Goal: Task Accomplishment & Management: Use online tool/utility

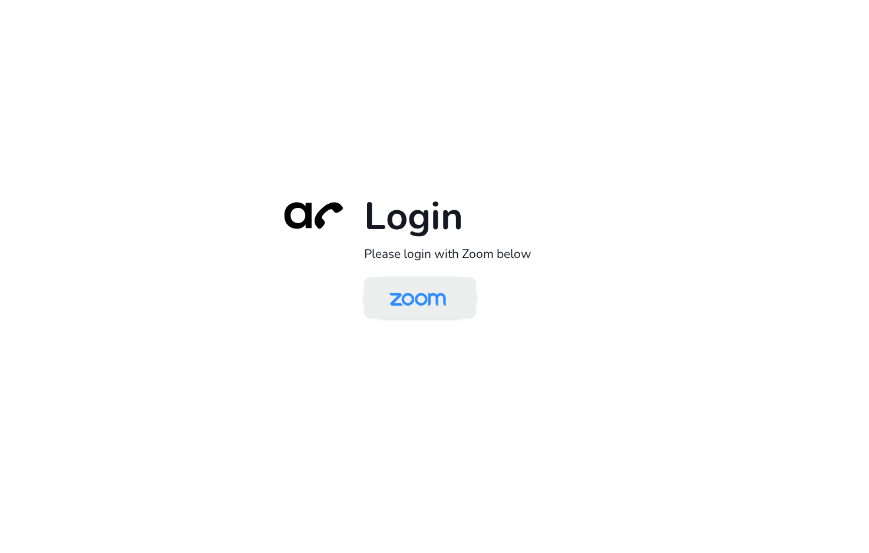
click at [443, 305] on img at bounding box center [417, 299] width 81 height 38
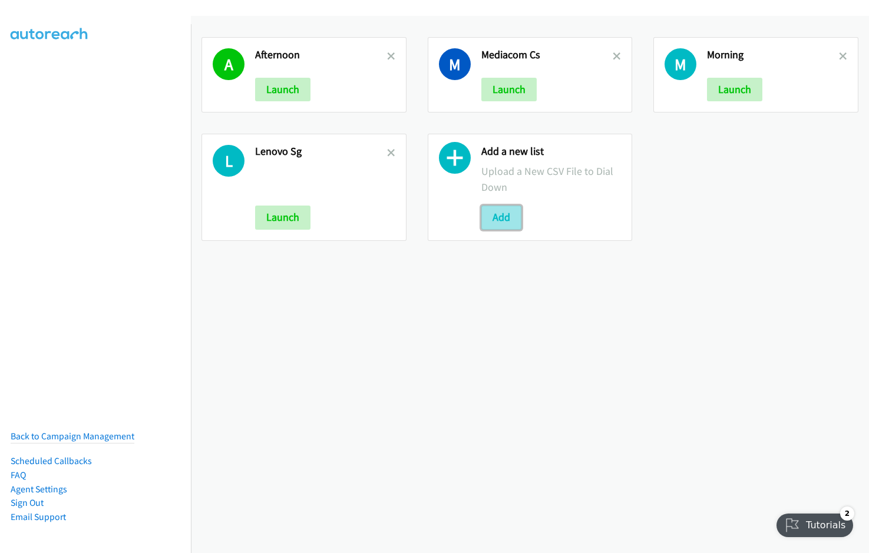
click at [496, 216] on button "Add" at bounding box center [501, 218] width 40 height 24
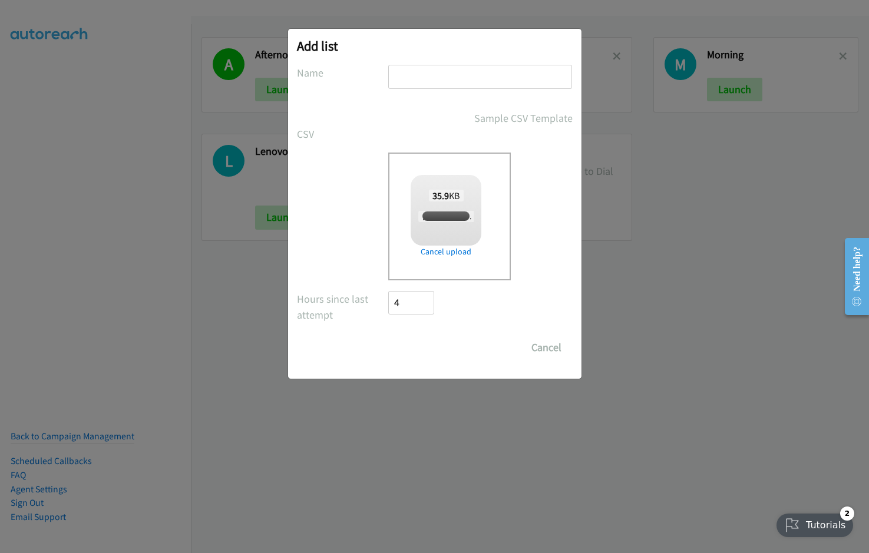
checkbox input "true"
click at [422, 72] on input "text" at bounding box center [480, 77] width 184 height 24
type input "M"
type input "23/09"
click at [389, 336] on input "Save List" at bounding box center [420, 348] width 62 height 24
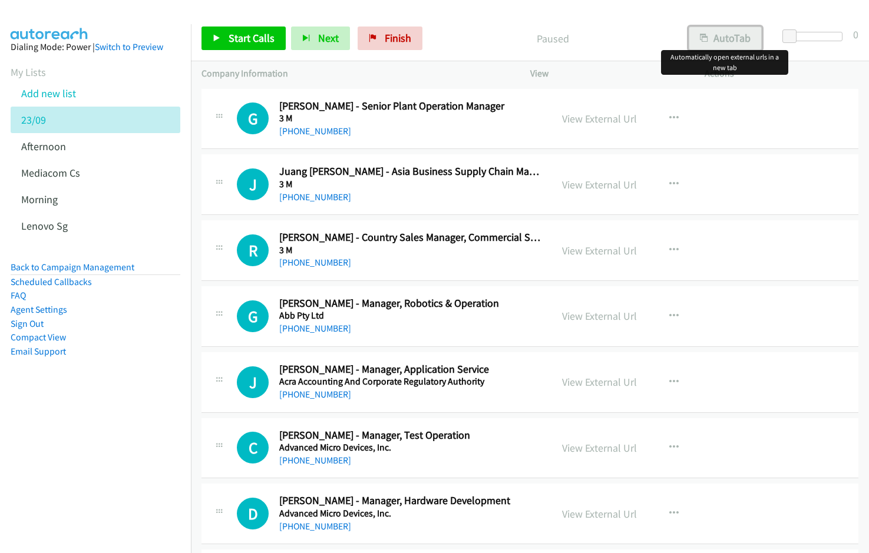
click at [730, 31] on button "AutoTab" at bounding box center [725, 39] width 73 height 24
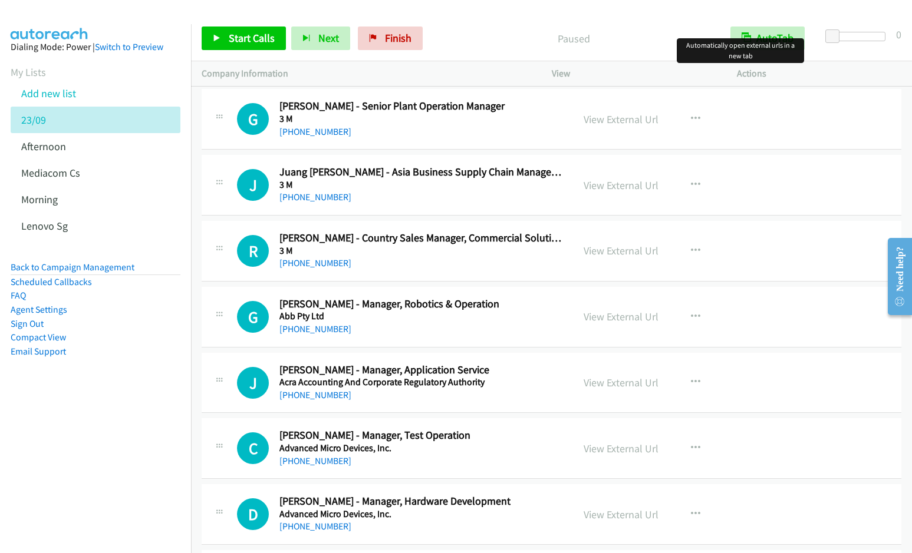
drag, startPoint x: 893, startPoint y: 218, endPoint x: 908, endPoint y: 220, distance: 14.8
click at [633, 119] on link "View External Url" at bounding box center [620, 120] width 75 height 14
click at [243, 34] on span "Start Calls" at bounding box center [252, 38] width 46 height 14
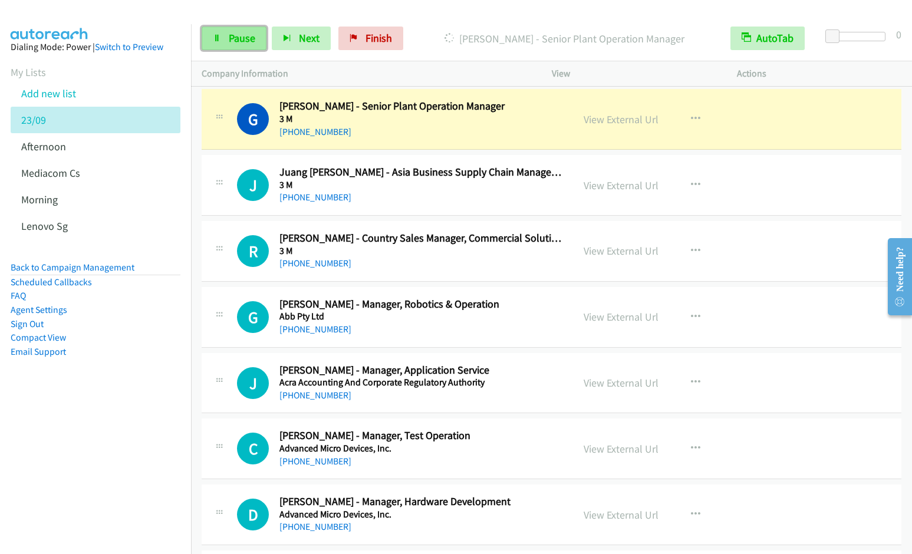
click at [217, 40] on icon at bounding box center [217, 39] width 8 height 8
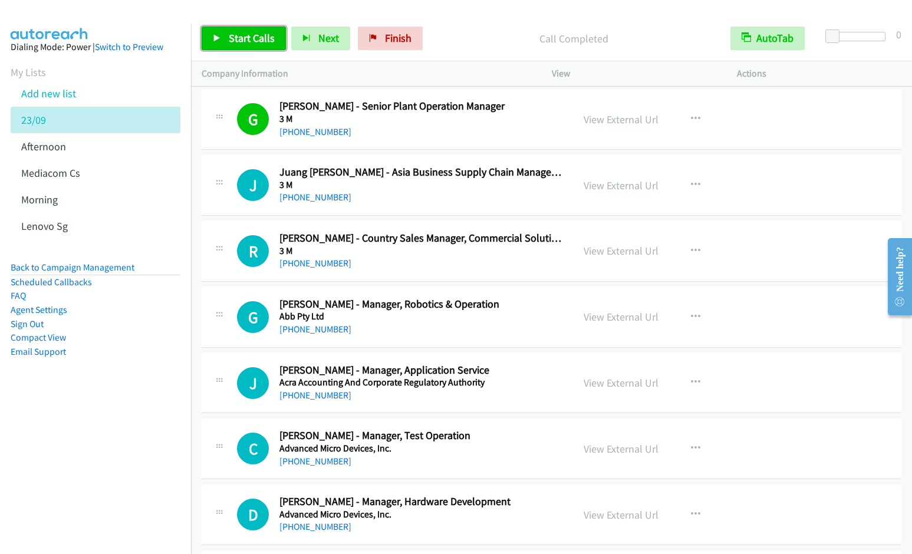
click at [248, 35] on span "Start Calls" at bounding box center [252, 38] width 46 height 14
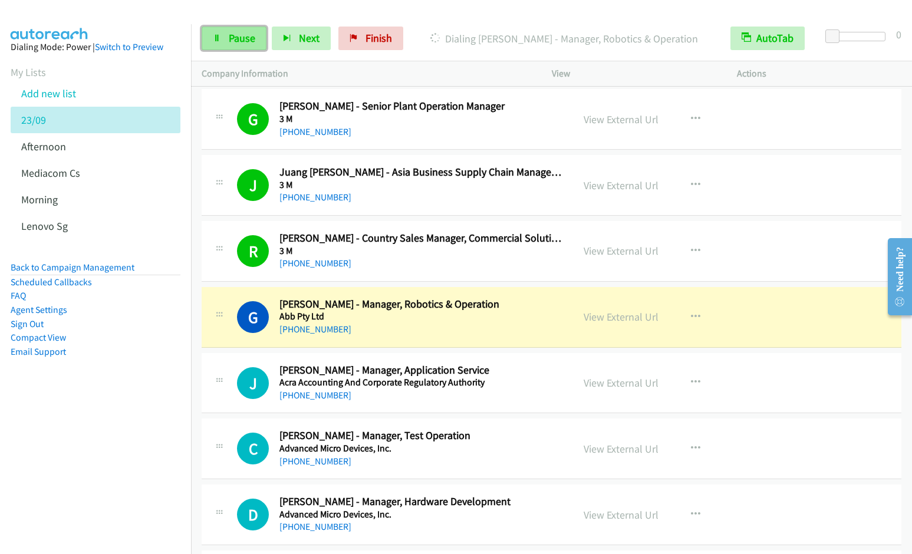
click at [229, 40] on span "Pause" at bounding box center [242, 38] width 27 height 14
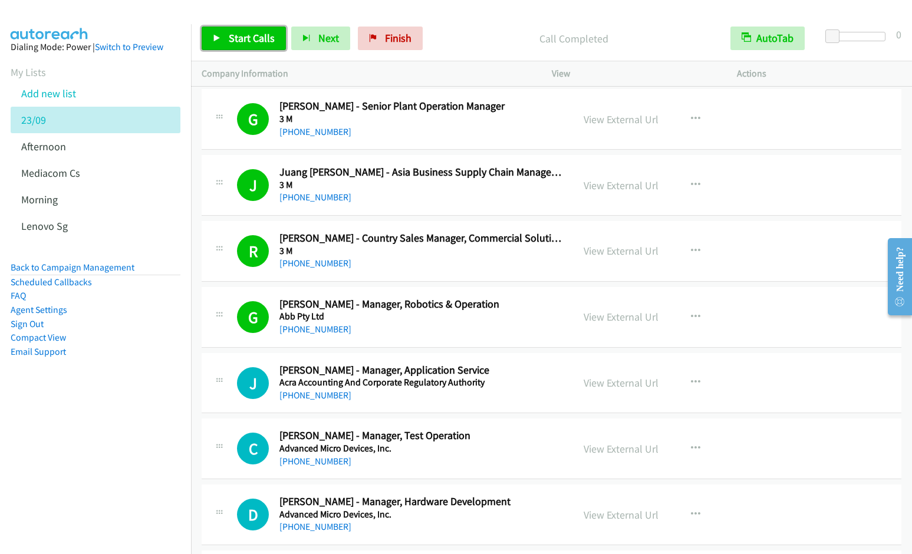
click at [246, 34] on span "Start Calls" at bounding box center [252, 38] width 46 height 14
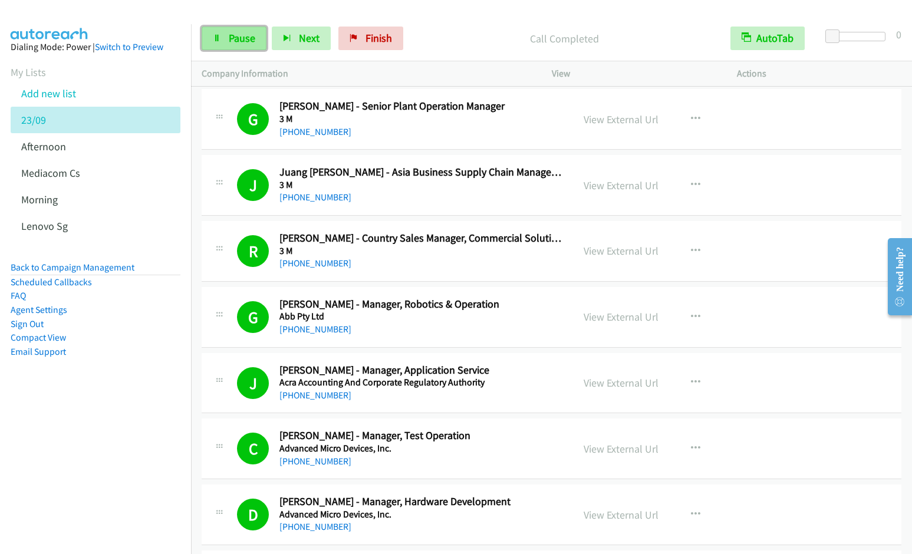
click at [226, 39] on link "Pause" at bounding box center [234, 39] width 65 height 24
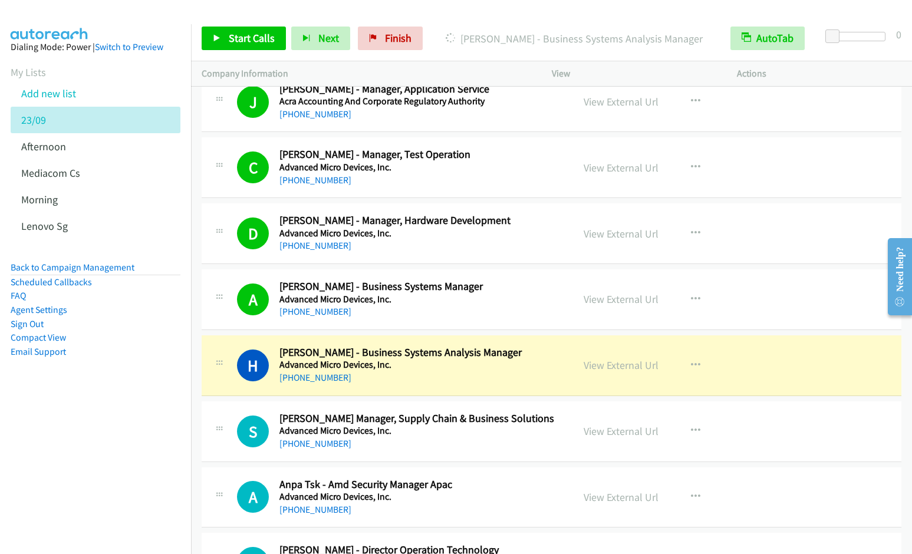
scroll to position [319, 0]
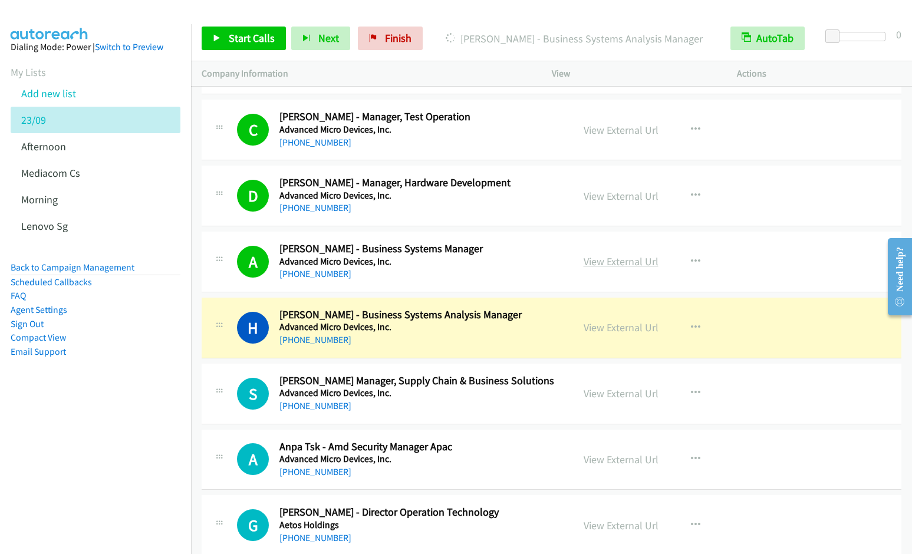
click at [618, 258] on link "View External Url" at bounding box center [620, 262] width 75 height 14
click at [421, 9] on div at bounding box center [450, 22] width 901 height 45
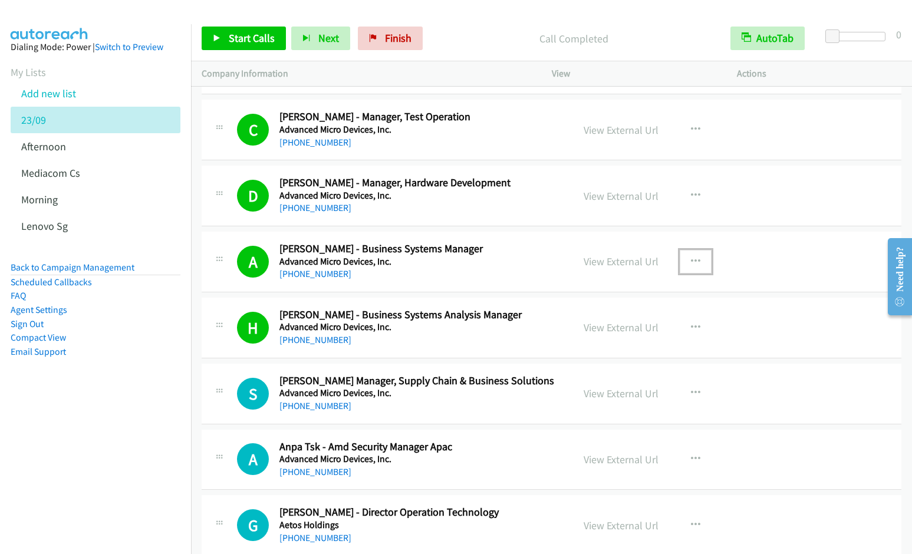
click at [691, 257] on icon "button" at bounding box center [695, 261] width 9 height 9
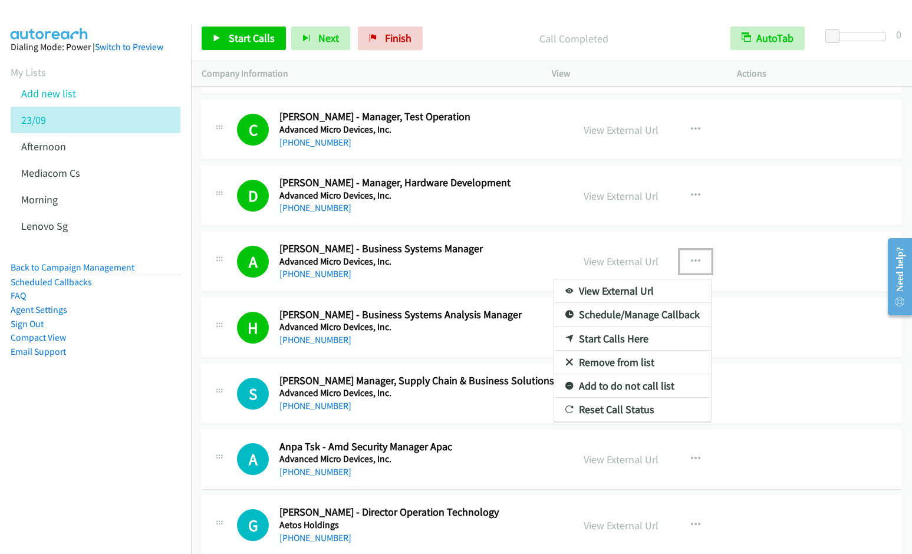
click at [608, 362] on link "Remove from list" at bounding box center [632, 363] width 157 height 24
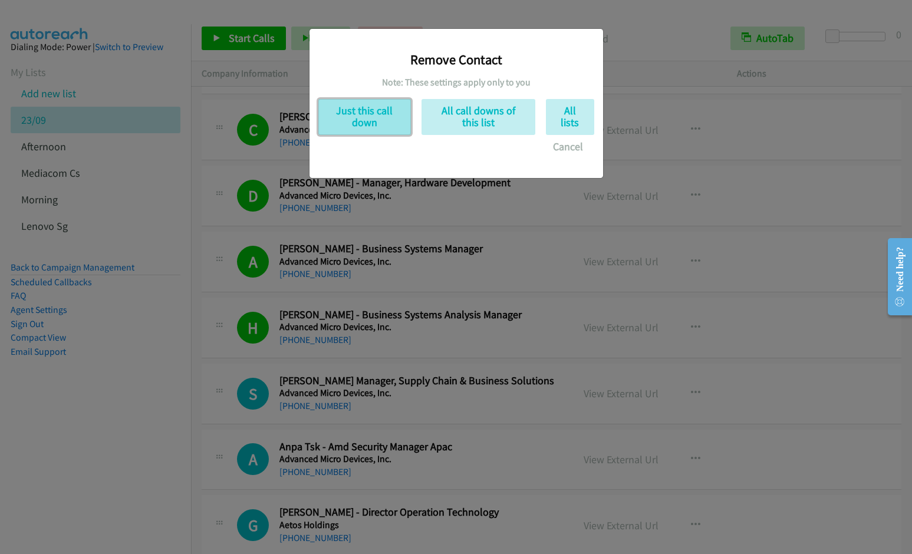
click at [355, 117] on button "Just this call down" at bounding box center [364, 117] width 93 height 36
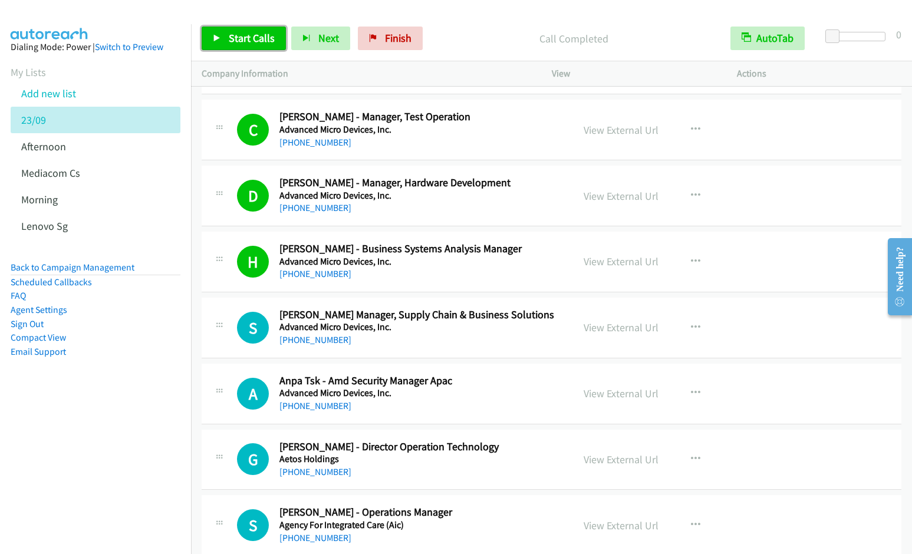
click at [226, 39] on link "Start Calls" at bounding box center [244, 39] width 84 height 24
click at [691, 260] on icon "button" at bounding box center [695, 261] width 9 height 9
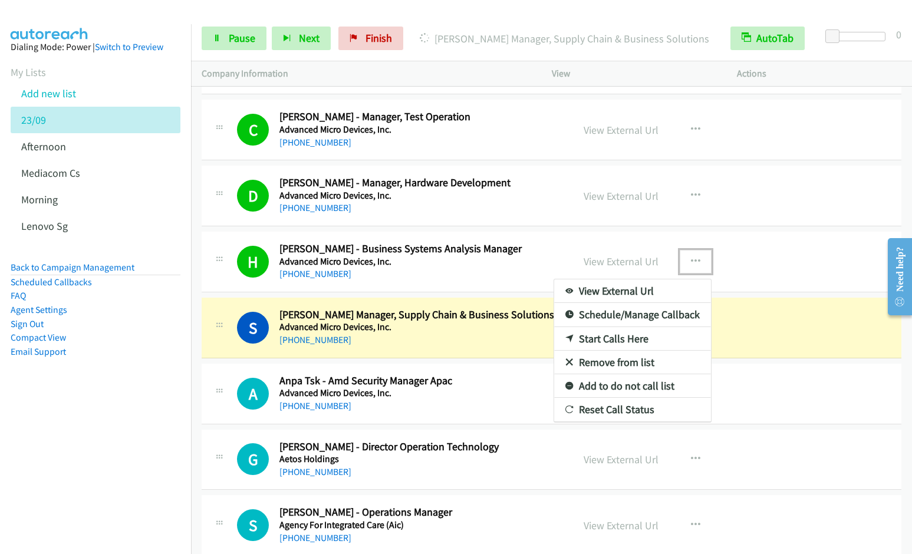
click at [600, 363] on link "Remove from list" at bounding box center [632, 363] width 157 height 24
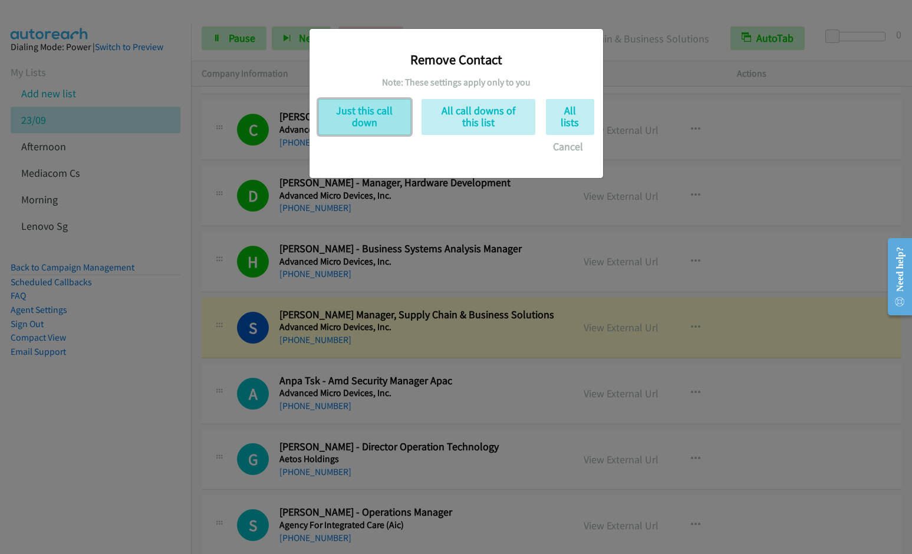
click at [390, 120] on button "Just this call down" at bounding box center [364, 117] width 93 height 36
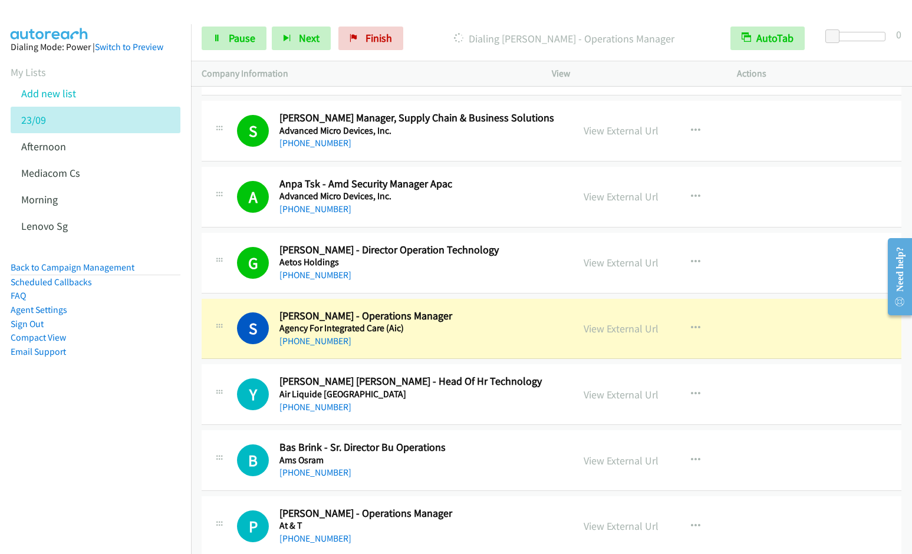
scroll to position [481, 0]
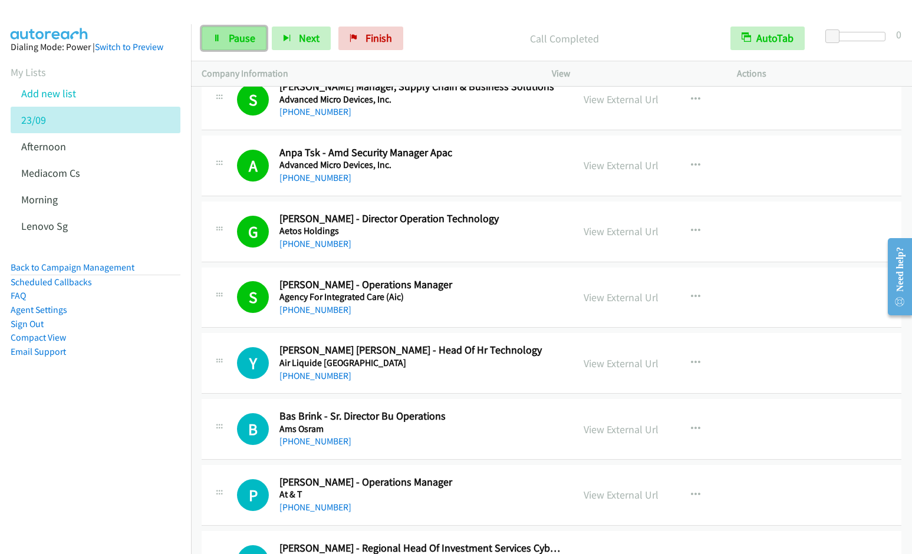
click at [243, 35] on span "Pause" at bounding box center [242, 38] width 27 height 14
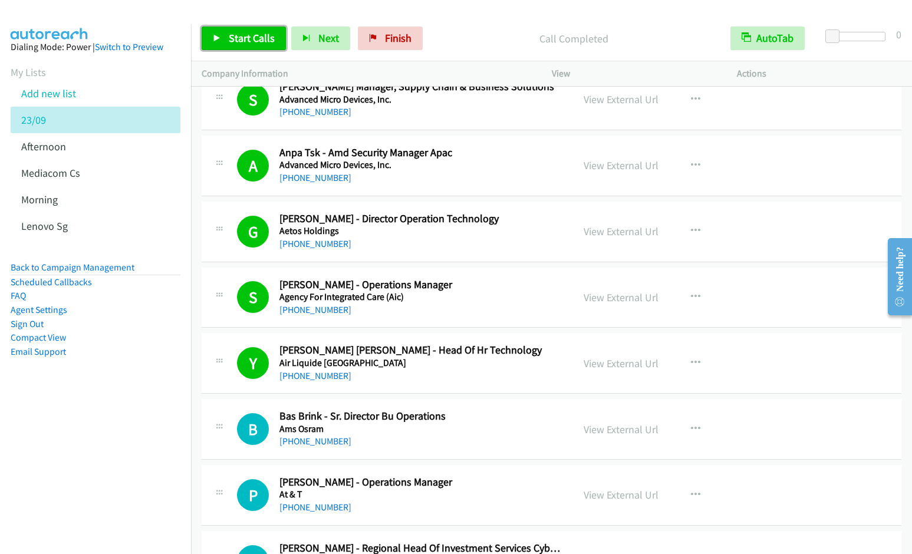
click at [227, 41] on link "Start Calls" at bounding box center [244, 39] width 84 height 24
click at [693, 360] on icon "button" at bounding box center [695, 362] width 9 height 9
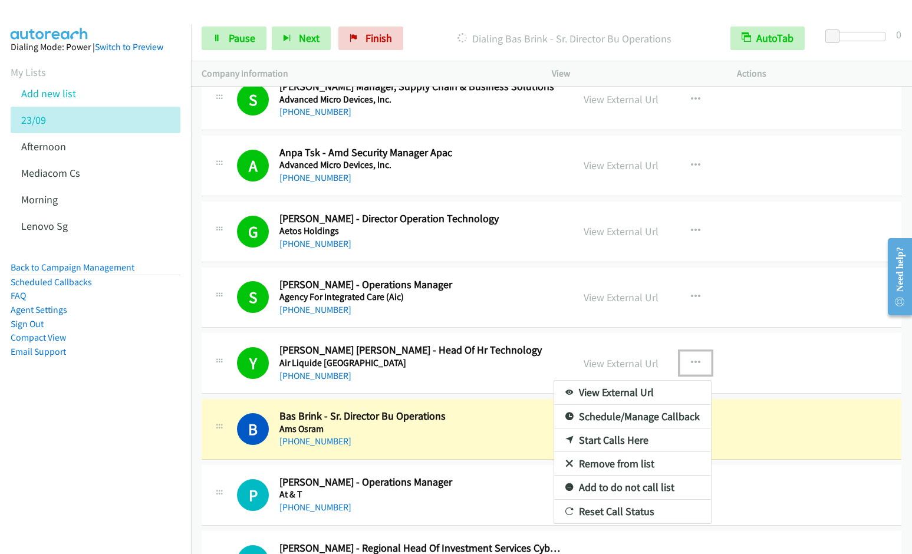
click at [615, 464] on link "Remove from list" at bounding box center [632, 464] width 157 height 24
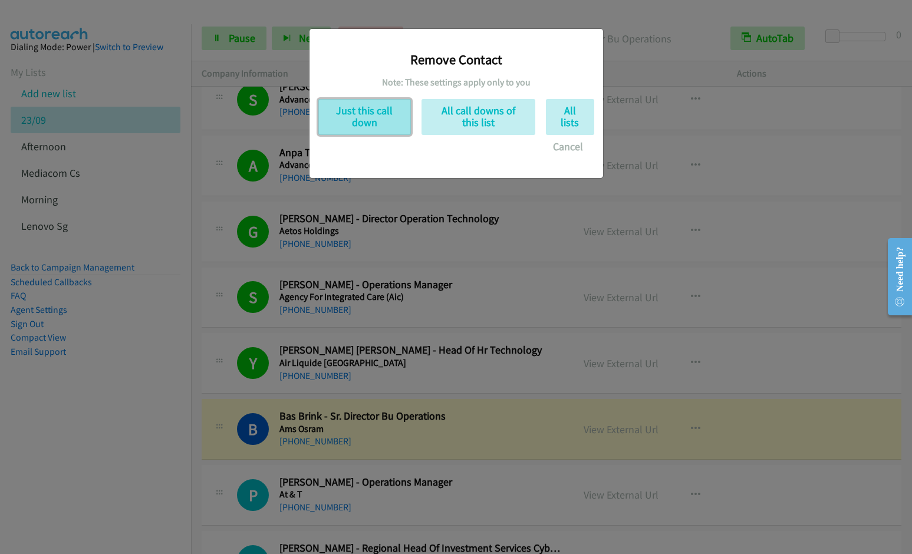
click at [365, 109] on button "Just this call down" at bounding box center [364, 117] width 93 height 36
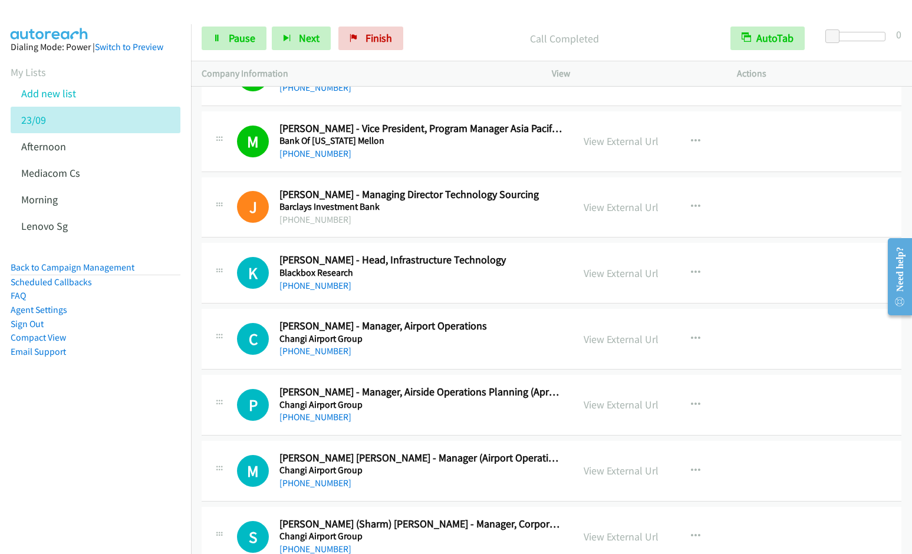
scroll to position [915, 0]
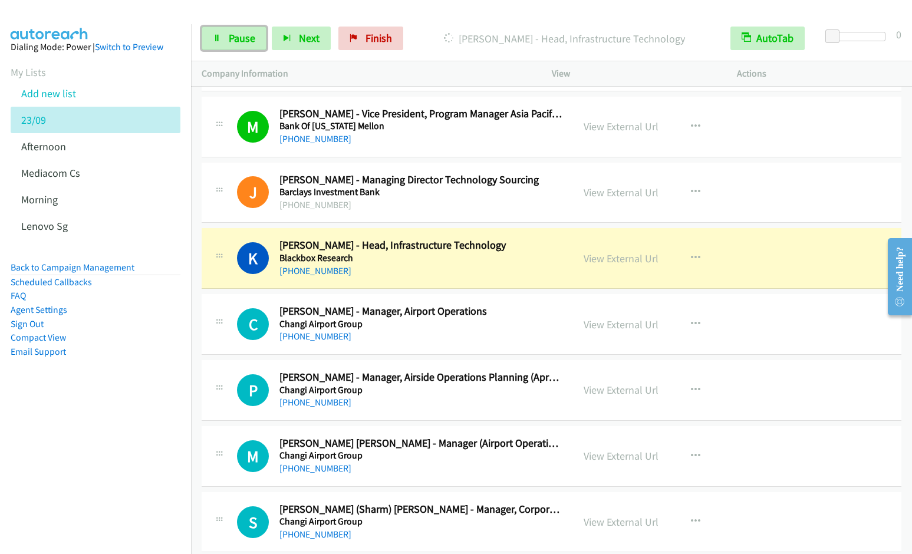
drag, startPoint x: 233, startPoint y: 42, endPoint x: 278, endPoint y: 14, distance: 53.5
click at [233, 42] on span "Pause" at bounding box center [242, 38] width 27 height 14
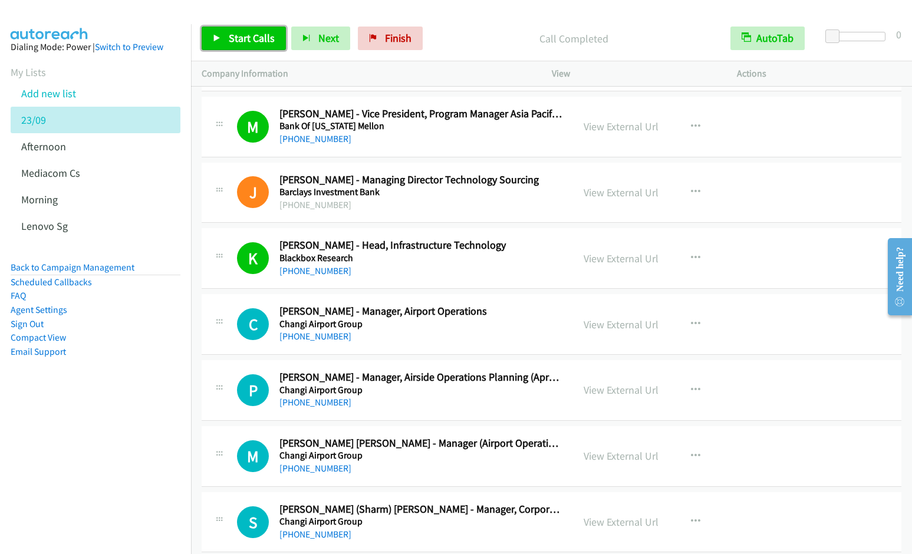
click at [243, 35] on span "Start Calls" at bounding box center [252, 38] width 46 height 14
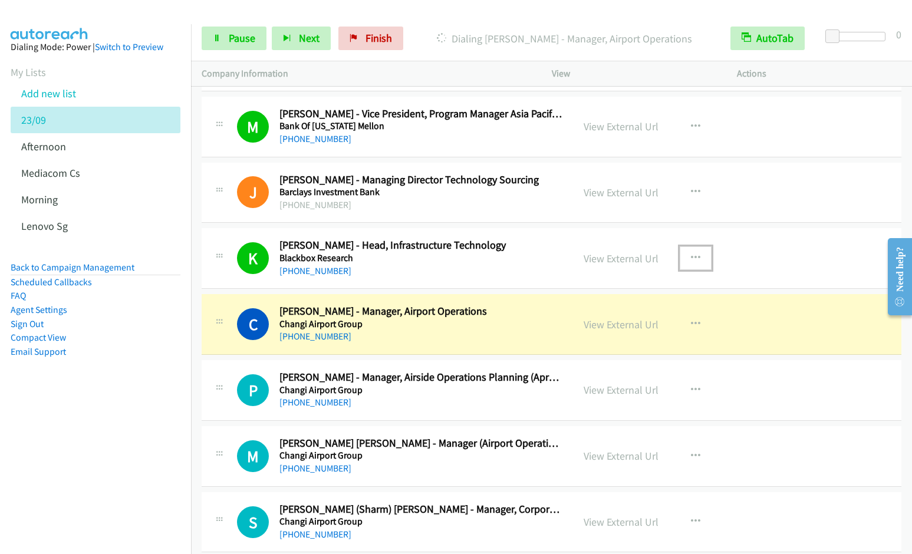
click at [691, 257] on icon "button" at bounding box center [695, 257] width 9 height 9
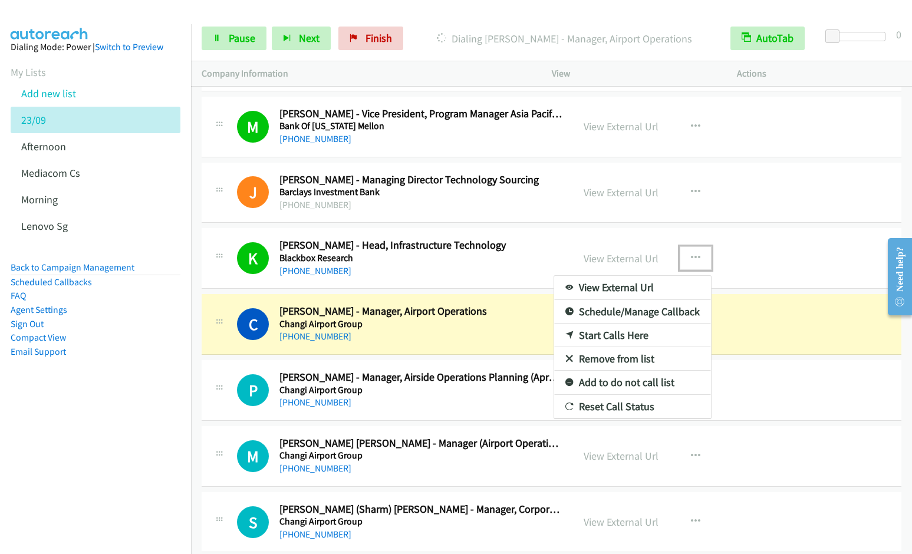
click at [619, 358] on link "Remove from list" at bounding box center [632, 359] width 157 height 24
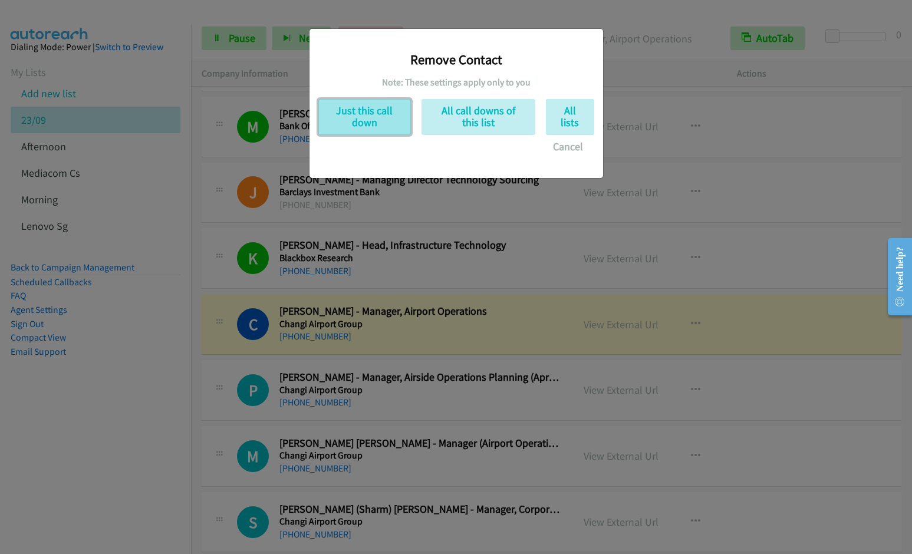
click at [357, 111] on button "Just this call down" at bounding box center [364, 117] width 93 height 36
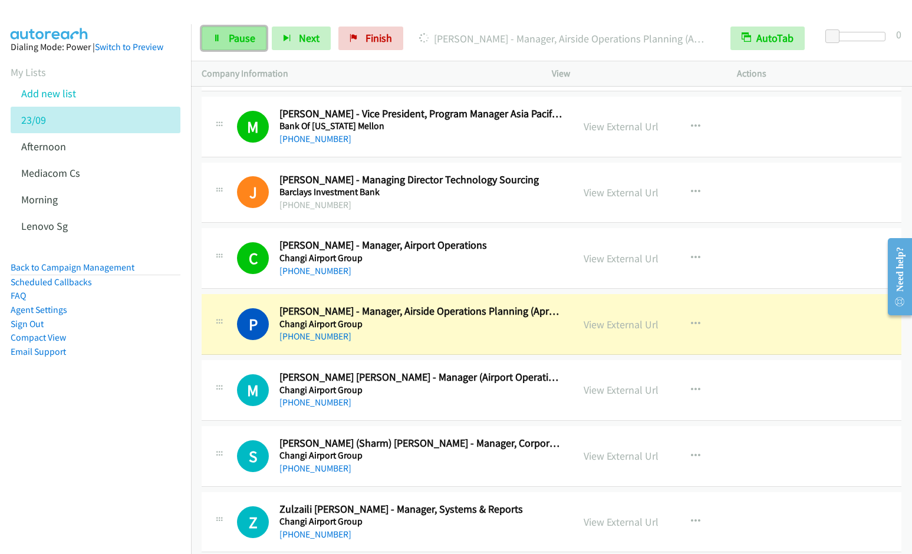
click at [237, 39] on span "Pause" at bounding box center [242, 38] width 27 height 14
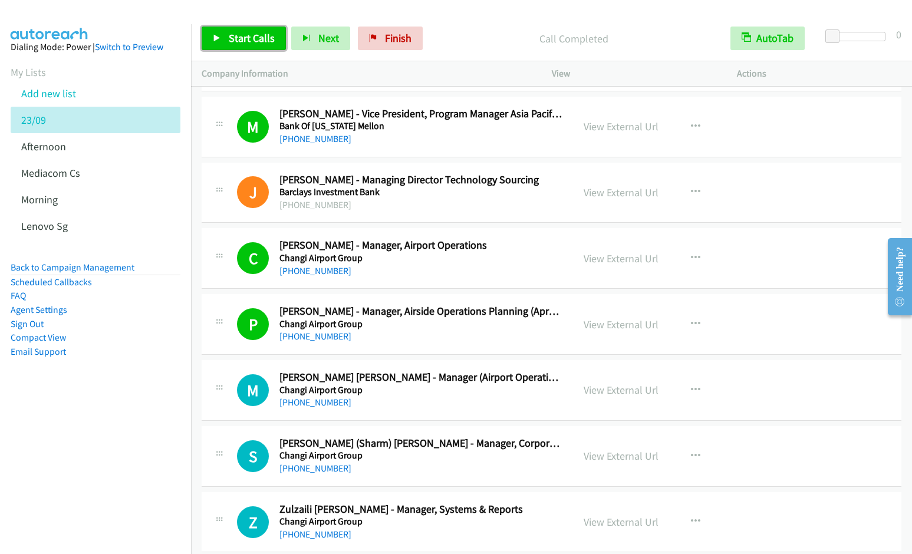
click at [233, 35] on span "Start Calls" at bounding box center [252, 38] width 46 height 14
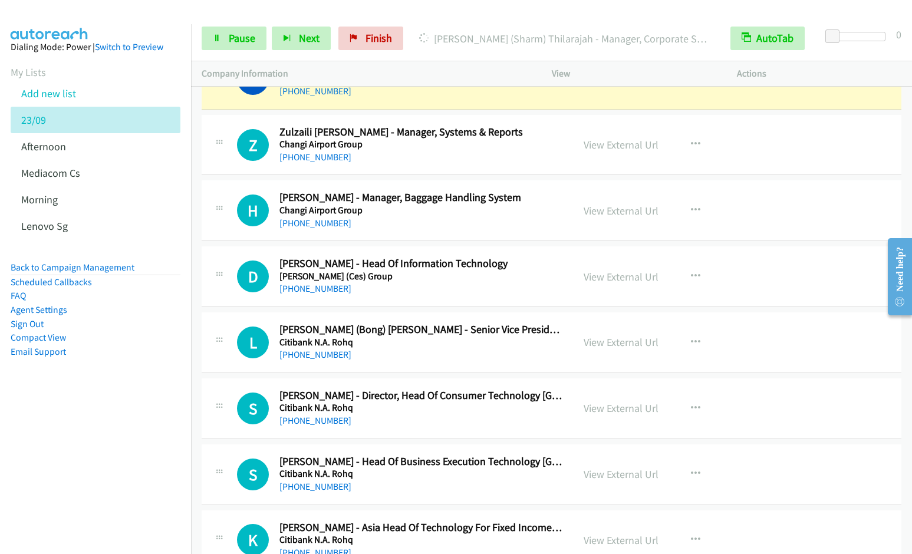
scroll to position [1261, 0]
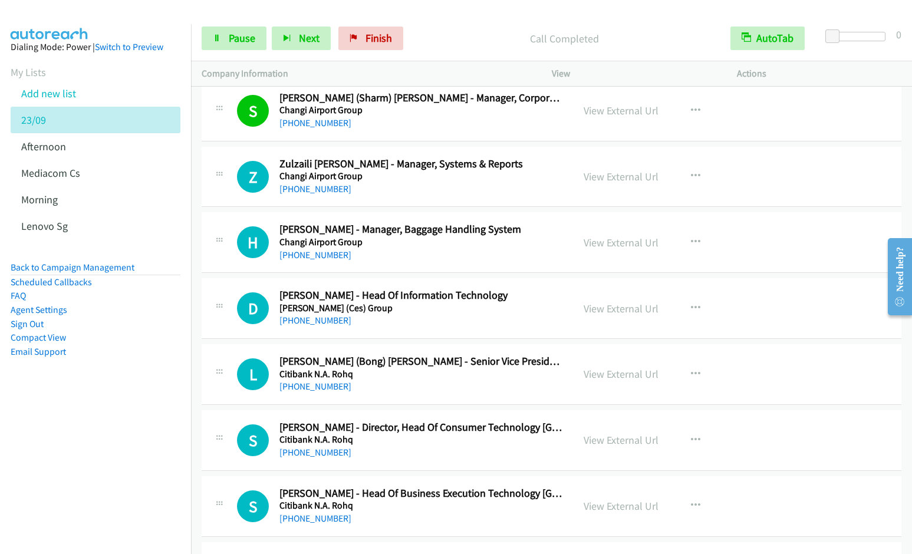
click at [53, 476] on nav "Dialing Mode: Power | Switch to Preview My Lists Add new list 23/09 Afternoon M…" at bounding box center [96, 301] width 192 height 554
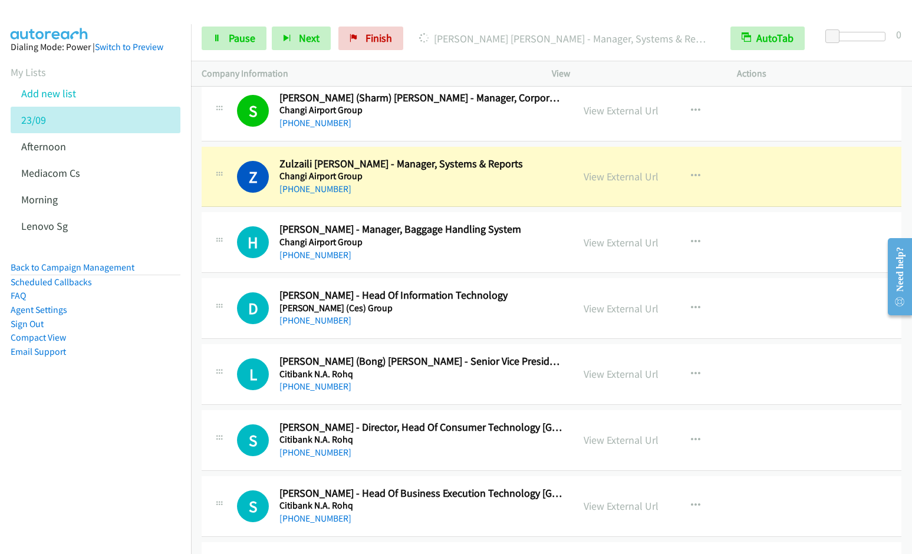
click at [60, 473] on nav "Dialing Mode: Power | Switch to Preview My Lists Add new list 23/09 Afternoon M…" at bounding box center [96, 301] width 192 height 554
drag, startPoint x: 246, startPoint y: 38, endPoint x: 285, endPoint y: 15, distance: 44.7
click at [246, 38] on span "Pause" at bounding box center [242, 38] width 27 height 14
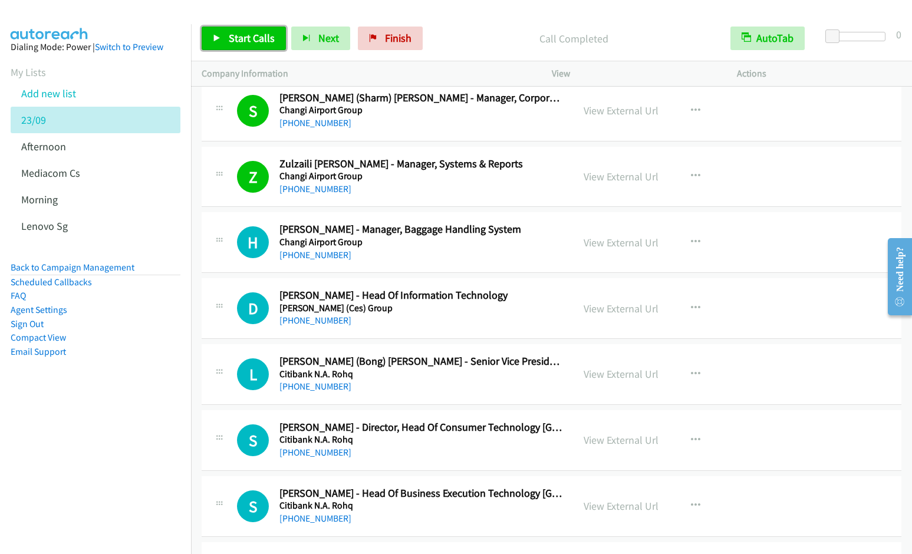
drag, startPoint x: 227, startPoint y: 44, endPoint x: 305, endPoint y: 9, distance: 84.4
click at [229, 44] on link "Start Calls" at bounding box center [244, 39] width 84 height 24
click at [692, 175] on icon "button" at bounding box center [695, 175] width 9 height 9
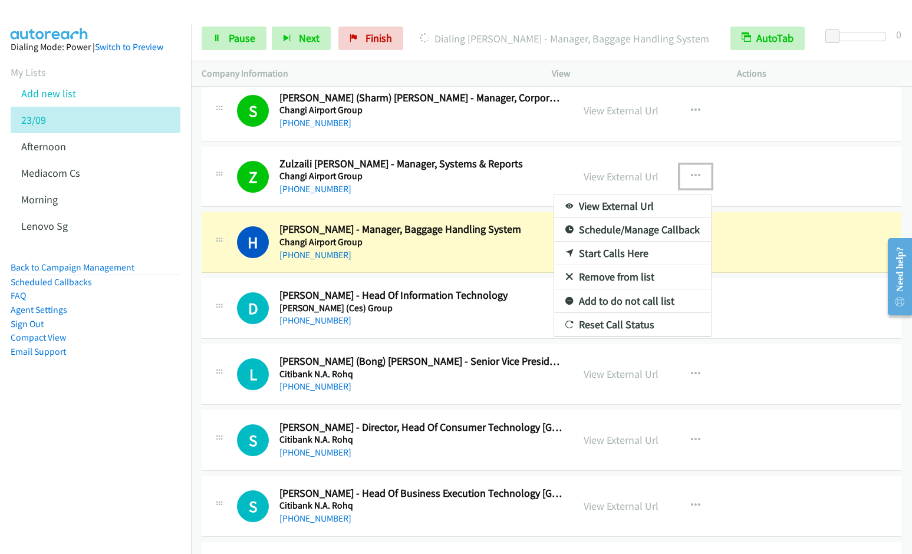
click at [615, 275] on link "Remove from list" at bounding box center [632, 277] width 157 height 24
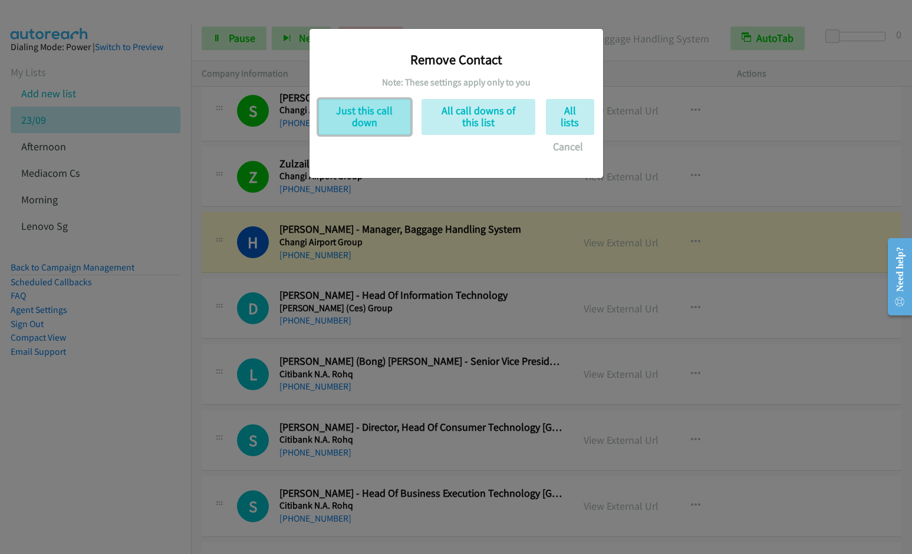
click at [371, 124] on button "Just this call down" at bounding box center [364, 117] width 93 height 36
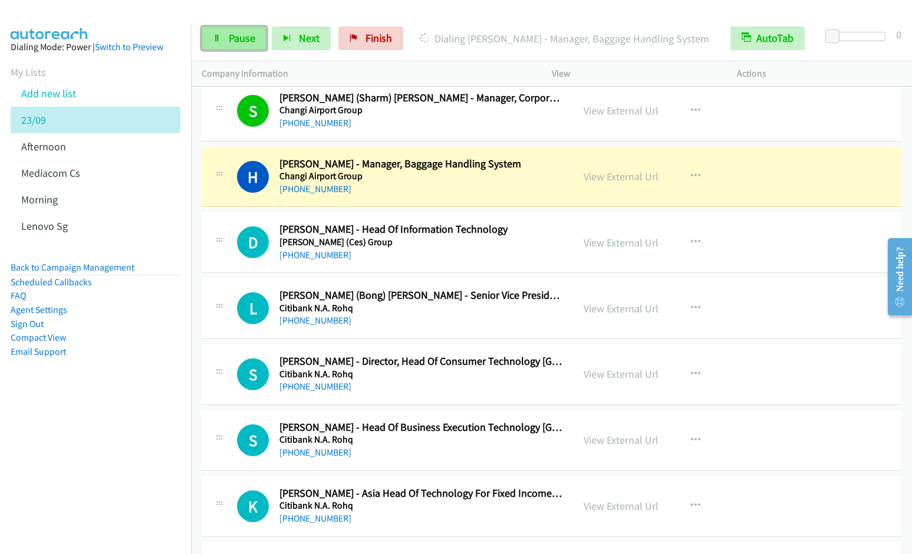
click at [230, 46] on link "Pause" at bounding box center [234, 39] width 65 height 24
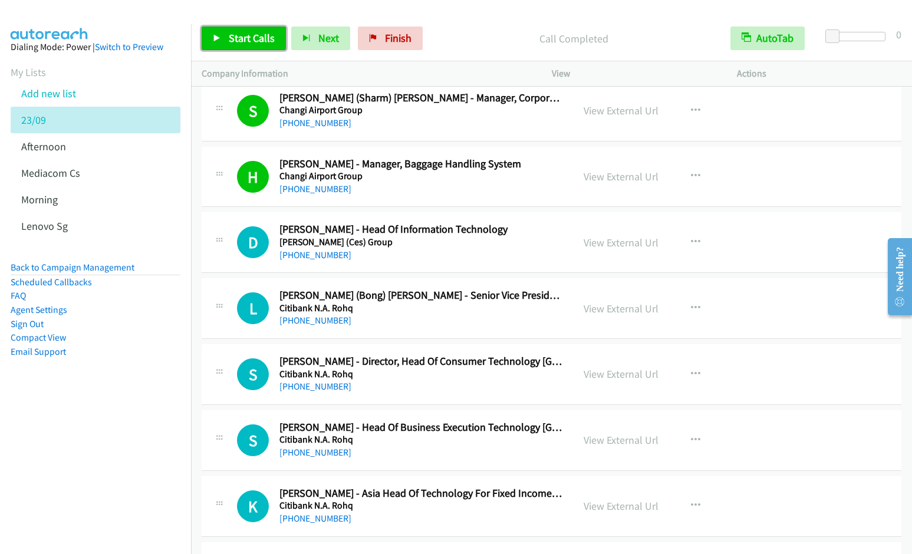
click at [248, 34] on span "Start Calls" at bounding box center [252, 38] width 46 height 14
click at [691, 172] on icon "button" at bounding box center [695, 175] width 9 height 9
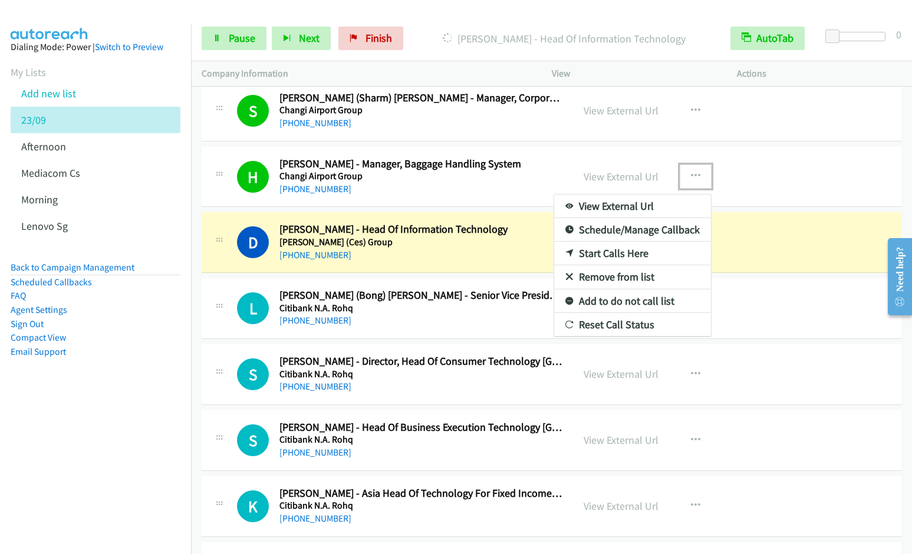
click at [617, 279] on link "Remove from list" at bounding box center [632, 277] width 157 height 24
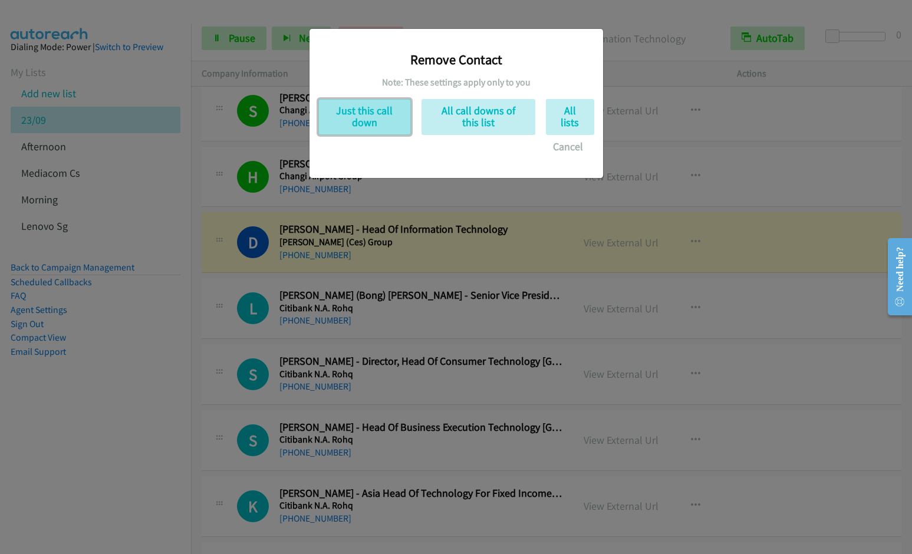
click at [372, 116] on button "Just this call down" at bounding box center [364, 117] width 93 height 36
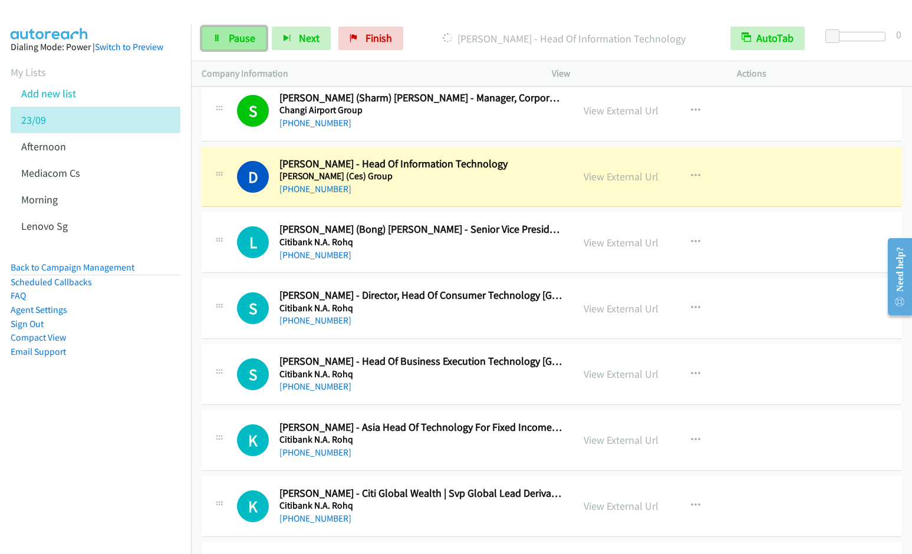
click at [240, 35] on span "Pause" at bounding box center [242, 38] width 27 height 14
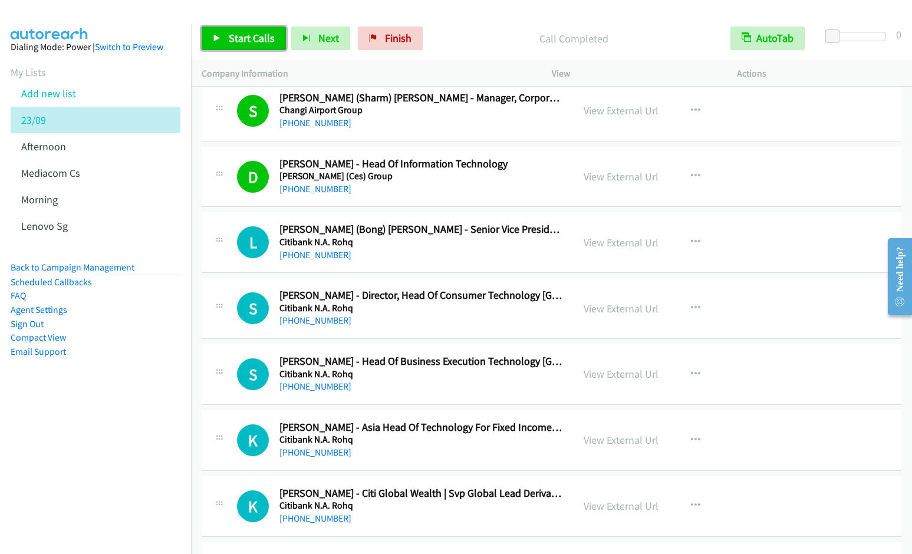
drag, startPoint x: 233, startPoint y: 33, endPoint x: 240, endPoint y: 41, distance: 10.0
click at [233, 33] on span "Start Calls" at bounding box center [252, 38] width 46 height 14
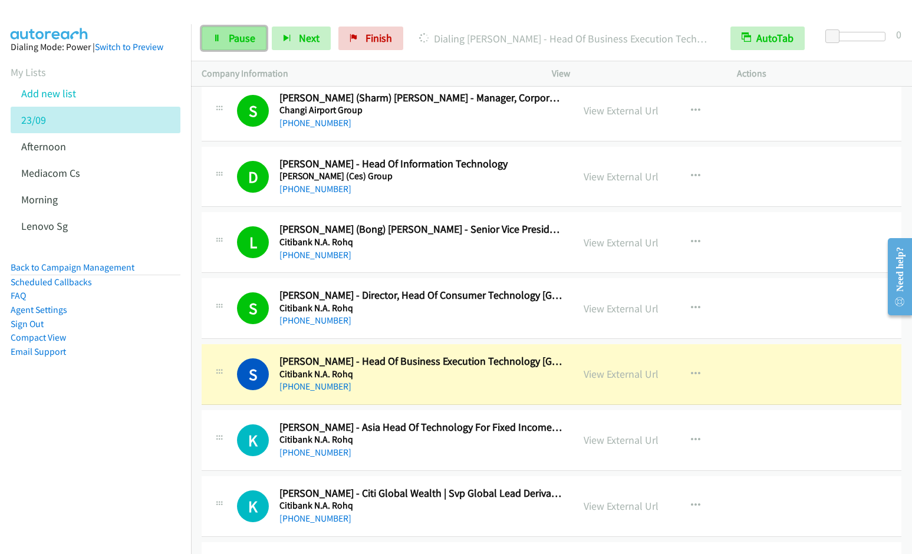
click at [227, 40] on link "Pause" at bounding box center [234, 39] width 65 height 24
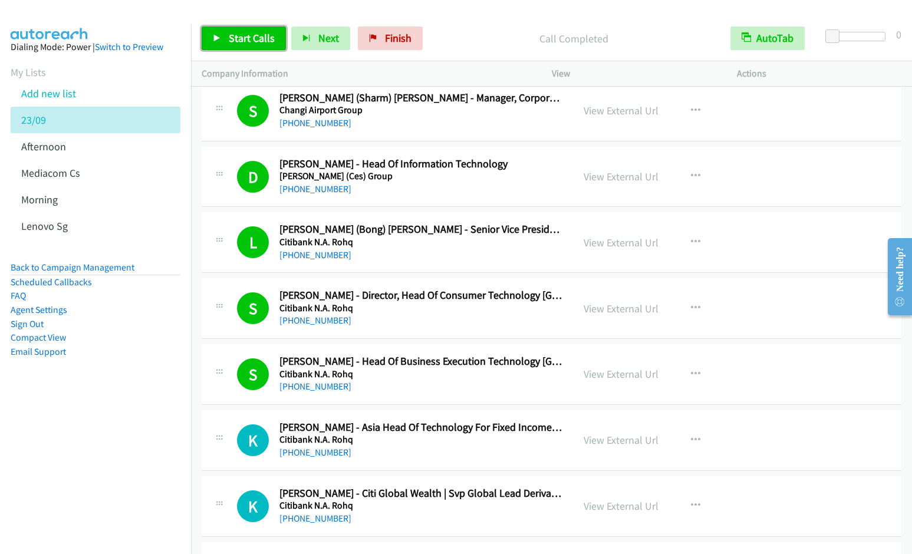
click at [229, 32] on span "Start Calls" at bounding box center [252, 38] width 46 height 14
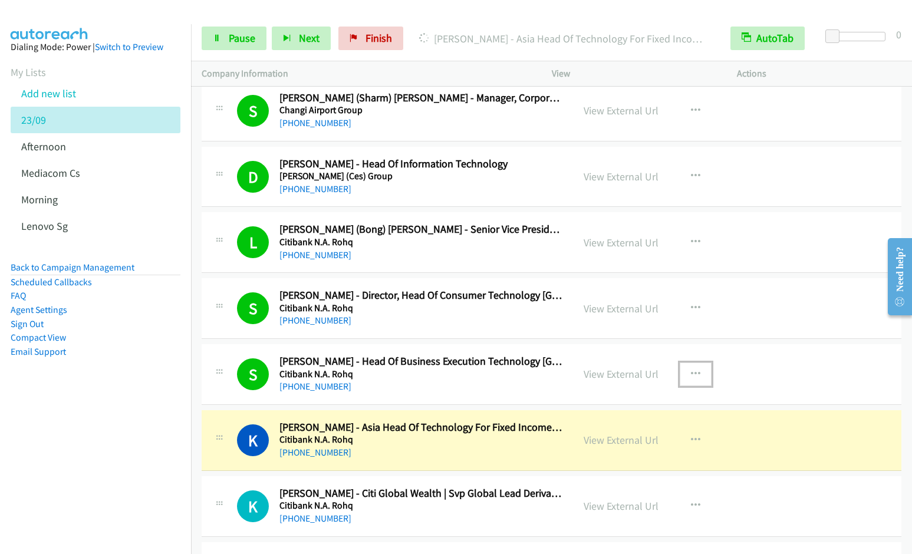
click at [695, 373] on icon "button" at bounding box center [695, 373] width 9 height 9
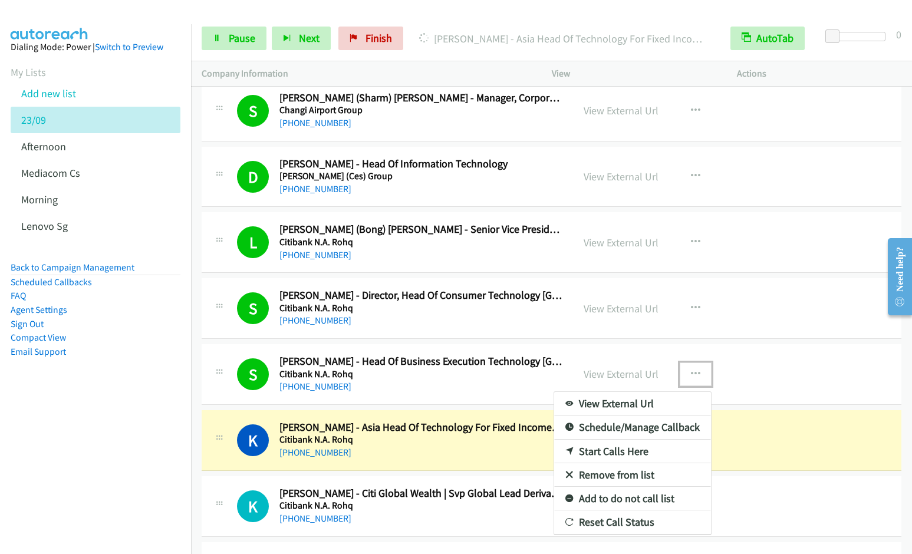
click at [624, 474] on link "Remove from list" at bounding box center [632, 475] width 157 height 24
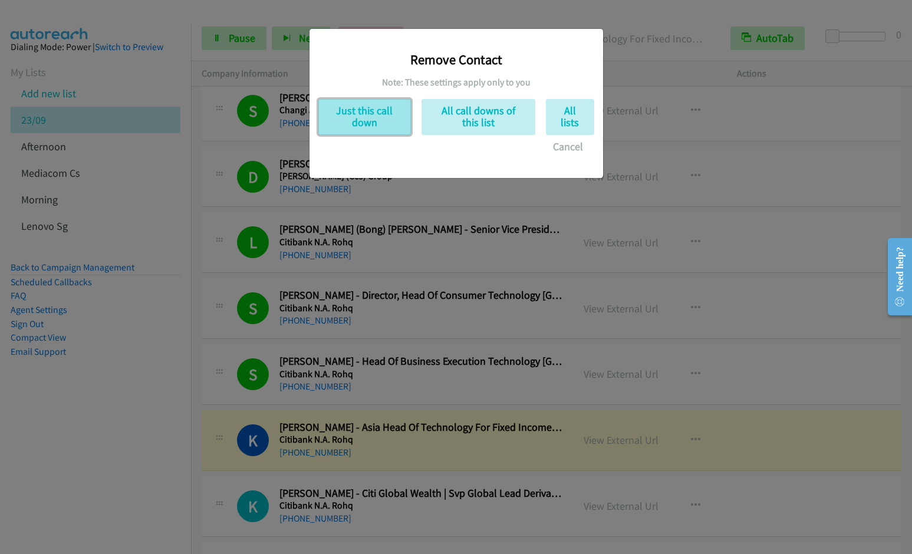
click at [372, 124] on button "Just this call down" at bounding box center [364, 117] width 93 height 36
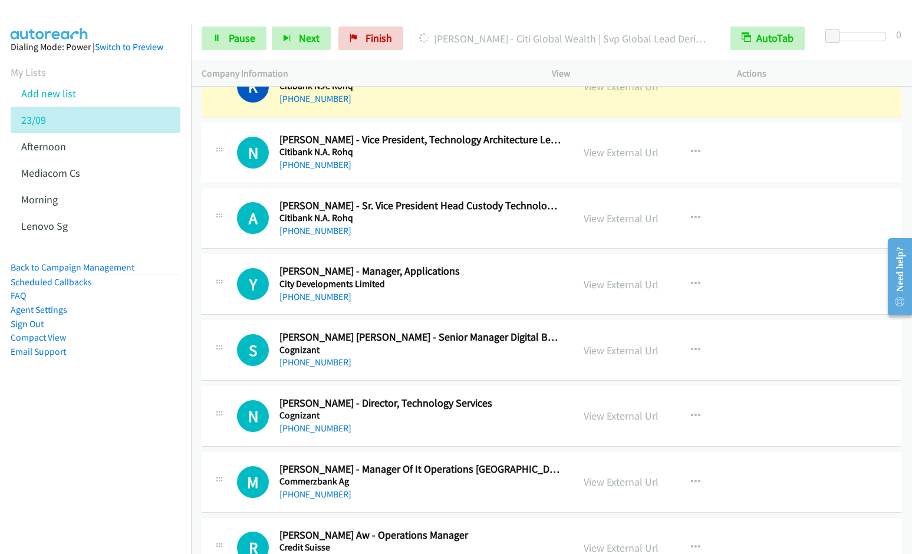
scroll to position [1583, 0]
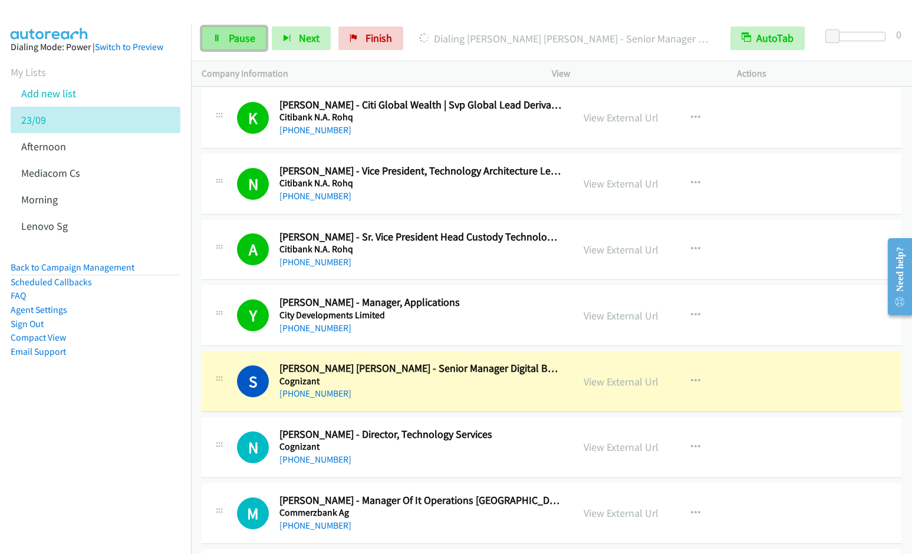
click at [242, 34] on span "Pause" at bounding box center [242, 38] width 27 height 14
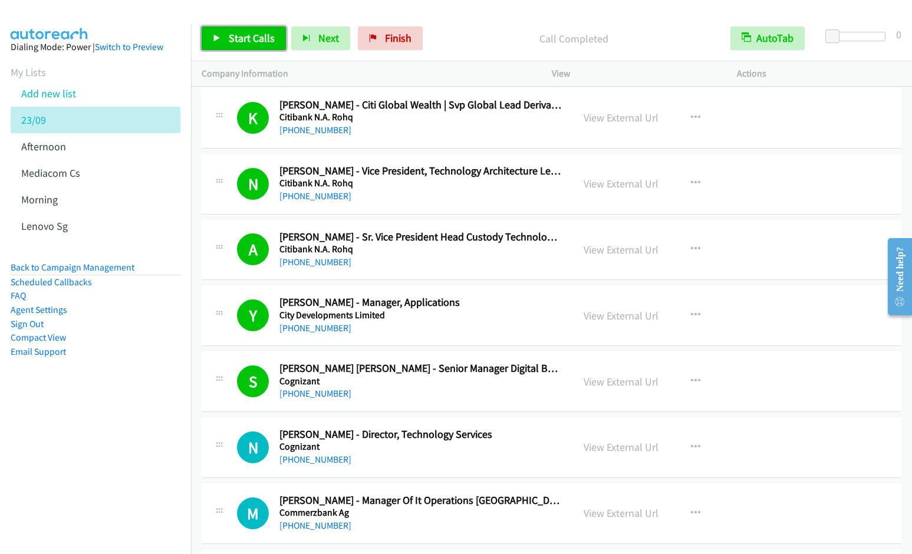
click at [235, 40] on span "Start Calls" at bounding box center [252, 38] width 46 height 14
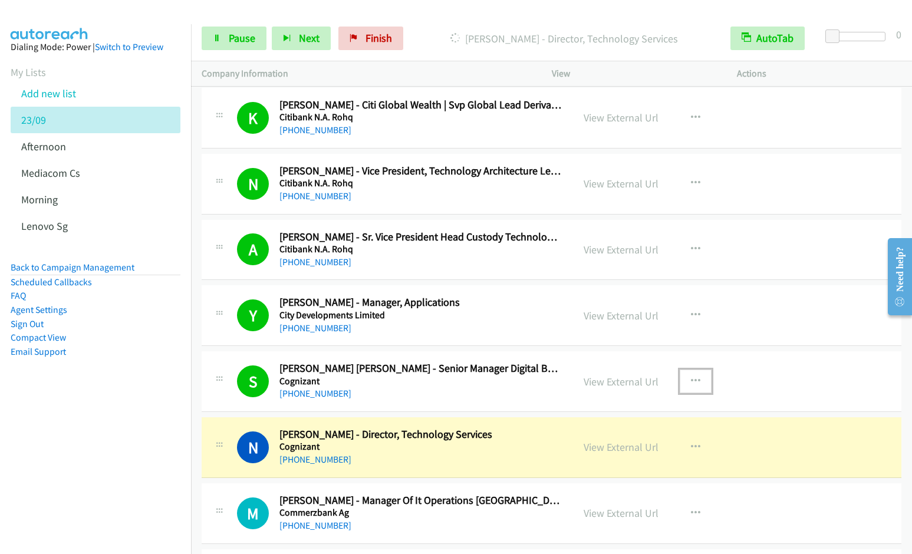
click at [692, 380] on icon "button" at bounding box center [695, 381] width 9 height 9
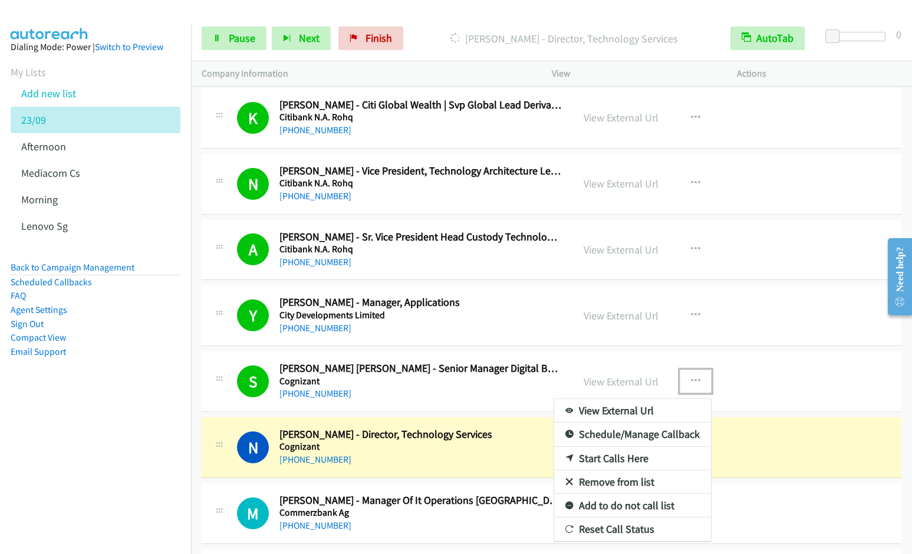
click at [621, 481] on link "Remove from list" at bounding box center [632, 482] width 157 height 24
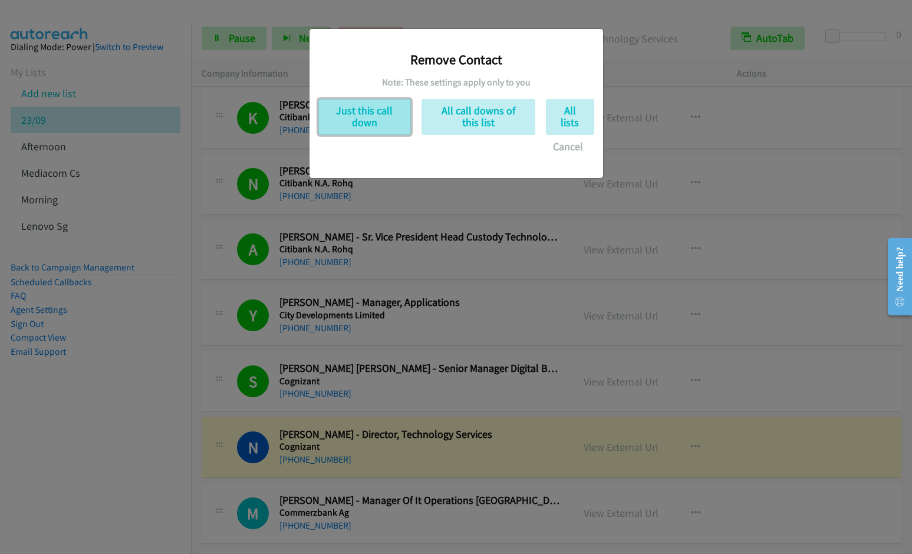
click at [384, 115] on button "Just this call down" at bounding box center [364, 117] width 93 height 36
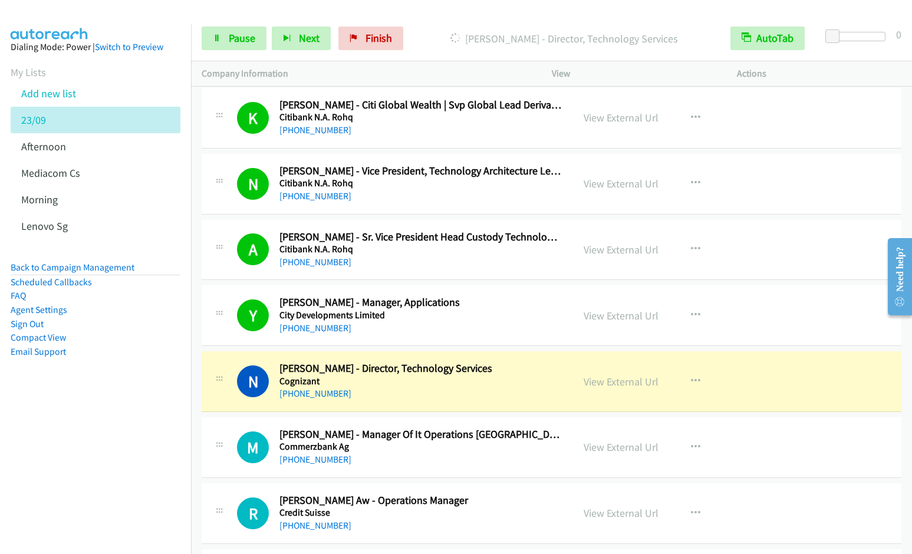
scroll to position [1984, 0]
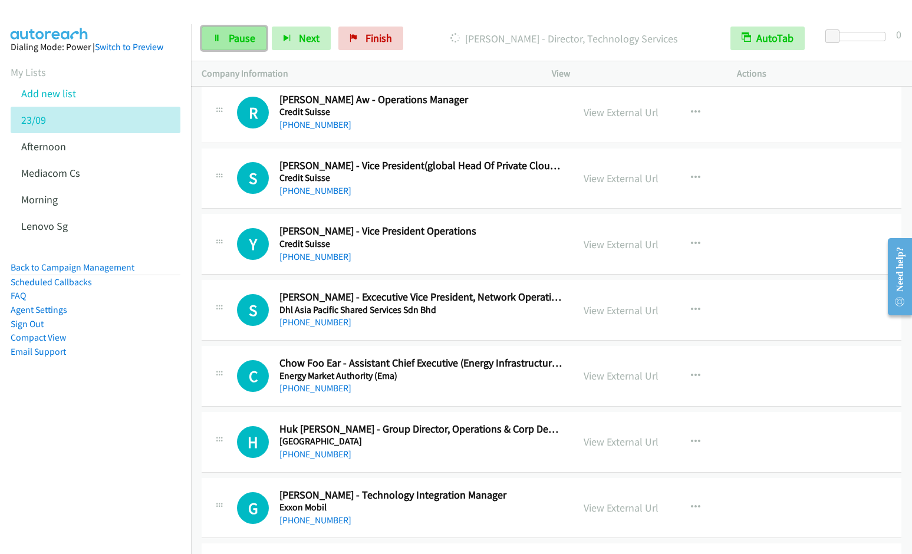
click at [238, 37] on span "Pause" at bounding box center [242, 38] width 27 height 14
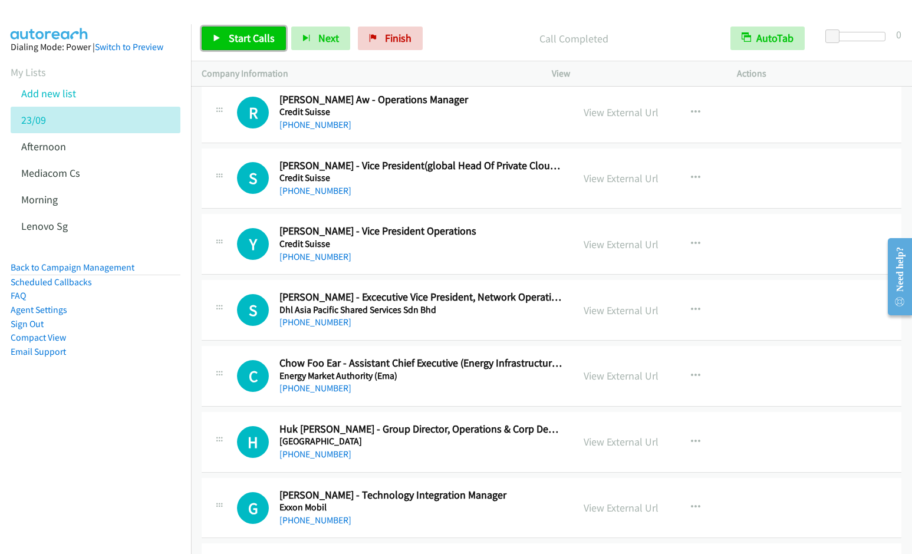
click at [243, 37] on span "Start Calls" at bounding box center [252, 38] width 46 height 14
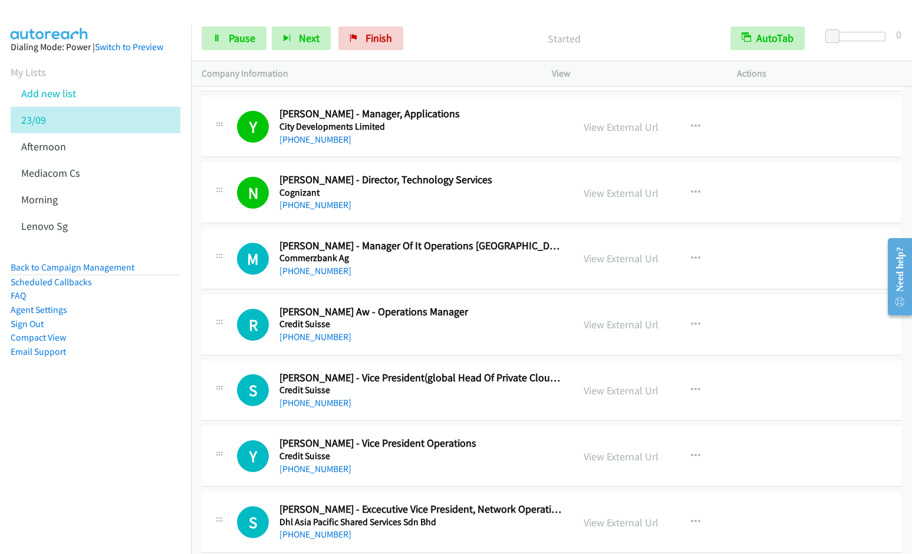
scroll to position [1721, 0]
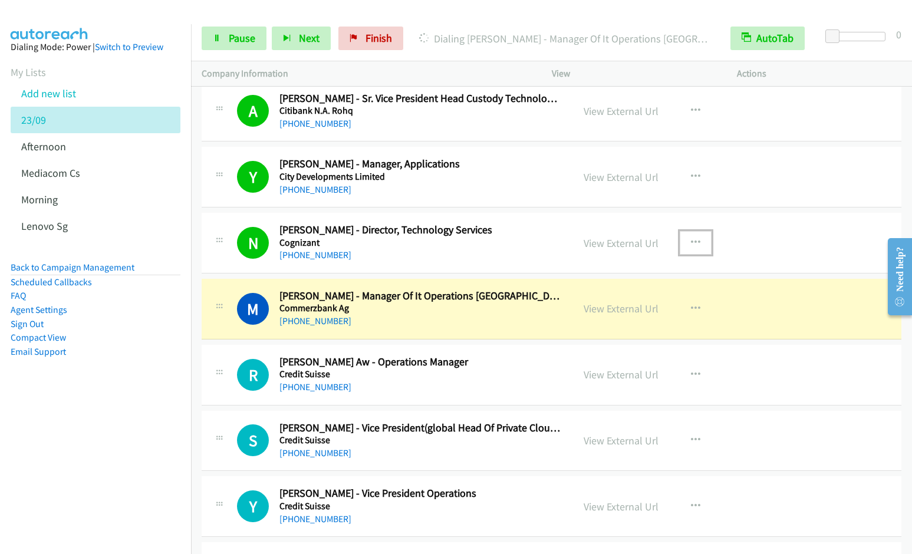
click at [691, 239] on icon "button" at bounding box center [695, 242] width 9 height 9
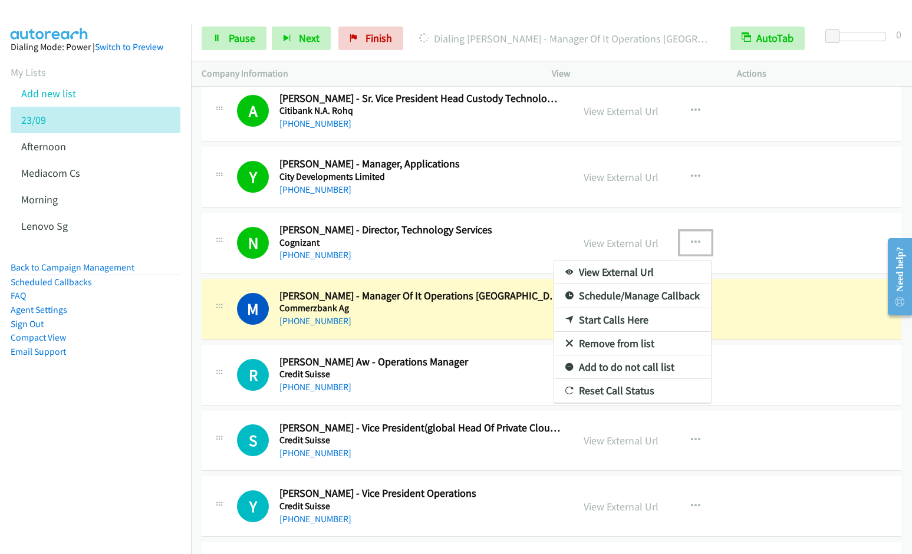
click at [609, 344] on link "Remove from list" at bounding box center [632, 344] width 157 height 24
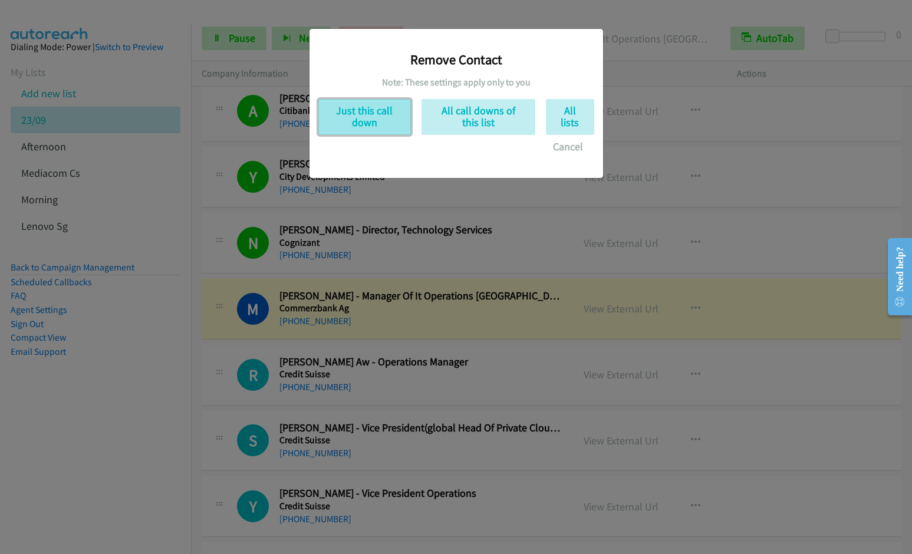
click at [372, 123] on button "Just this call down" at bounding box center [364, 117] width 93 height 36
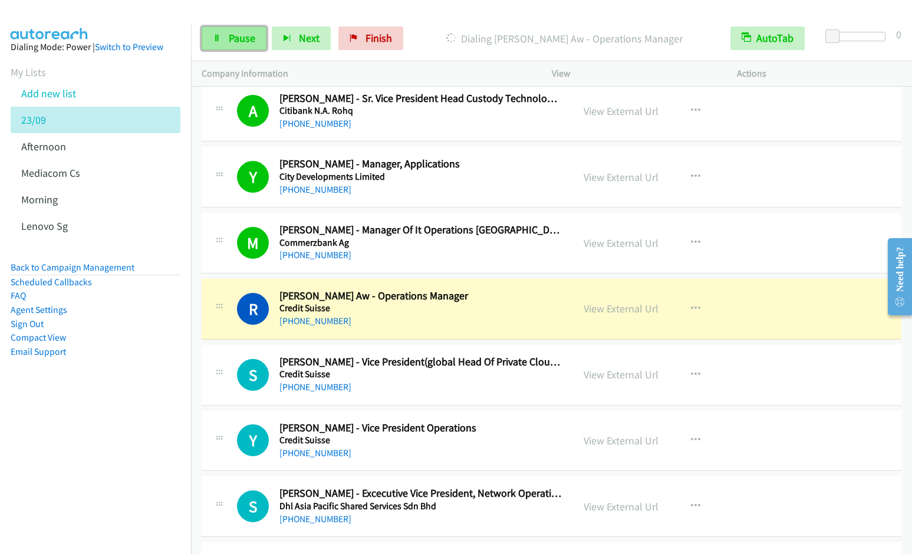
click at [227, 39] on link "Pause" at bounding box center [234, 39] width 65 height 24
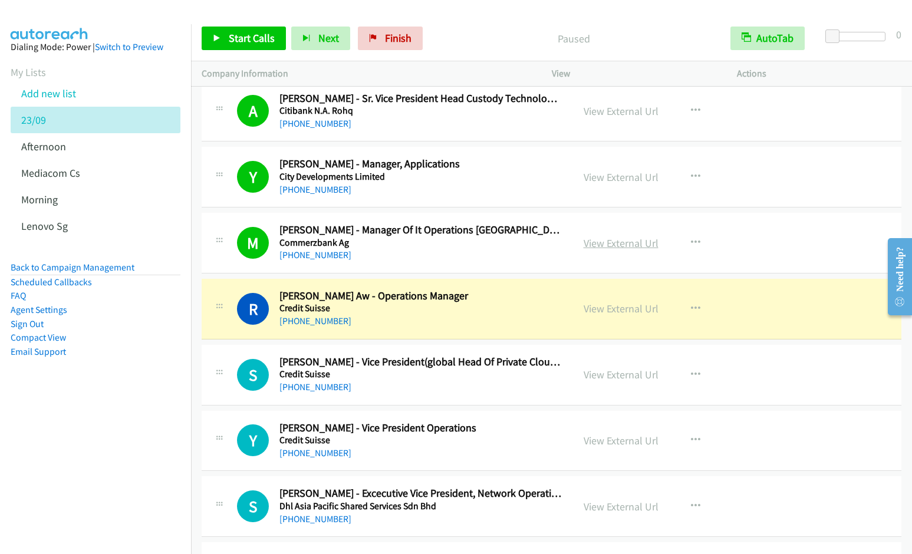
click at [621, 240] on link "View External Url" at bounding box center [620, 243] width 75 height 14
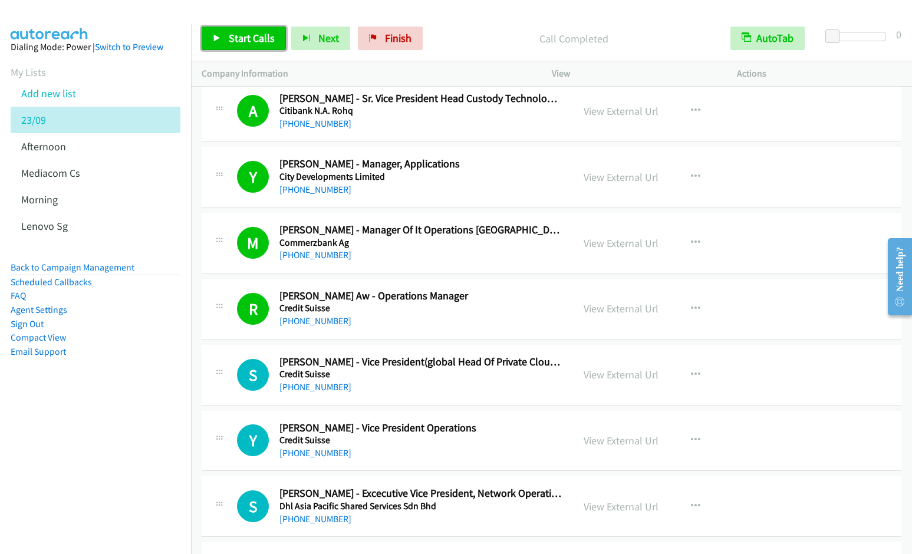
click at [254, 45] on link "Start Calls" at bounding box center [244, 39] width 84 height 24
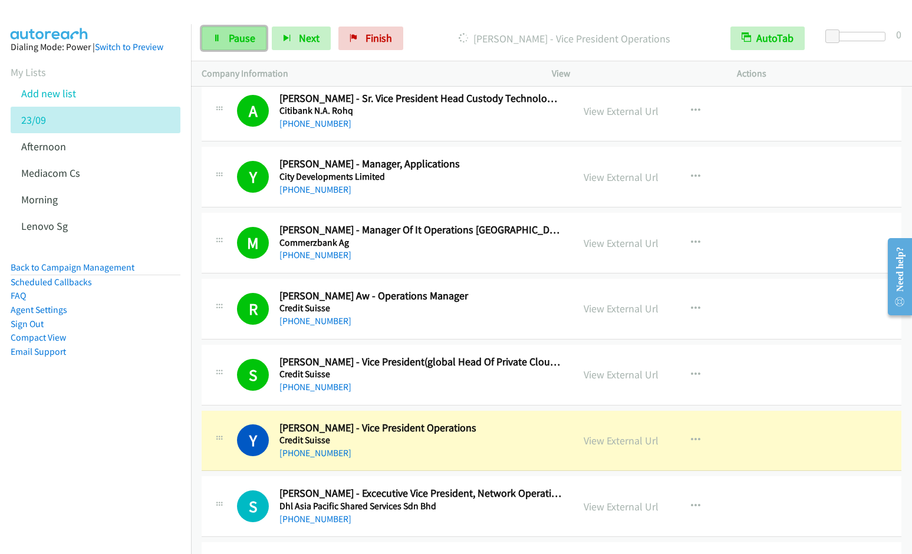
click at [253, 35] on span "Pause" at bounding box center [242, 38] width 27 height 14
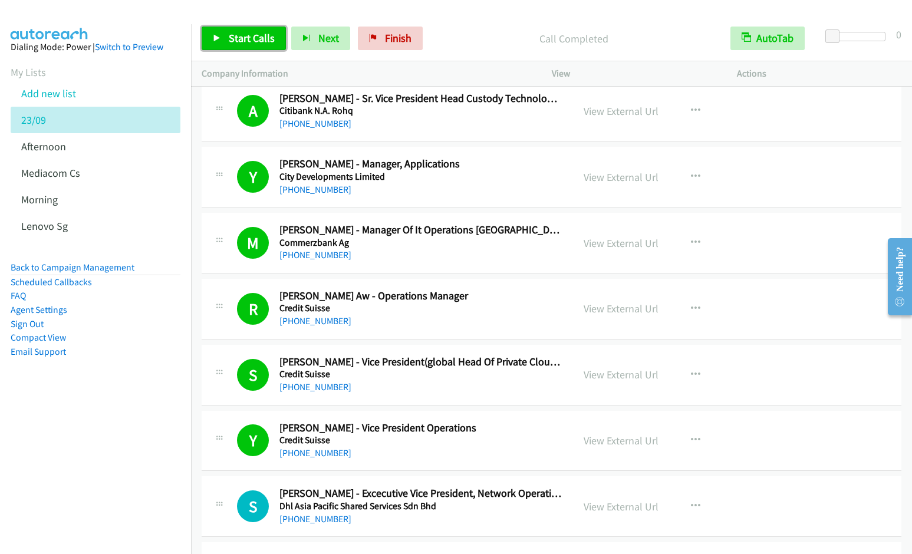
click at [255, 41] on span "Start Calls" at bounding box center [252, 38] width 46 height 14
click at [697, 438] on button "button" at bounding box center [695, 440] width 32 height 24
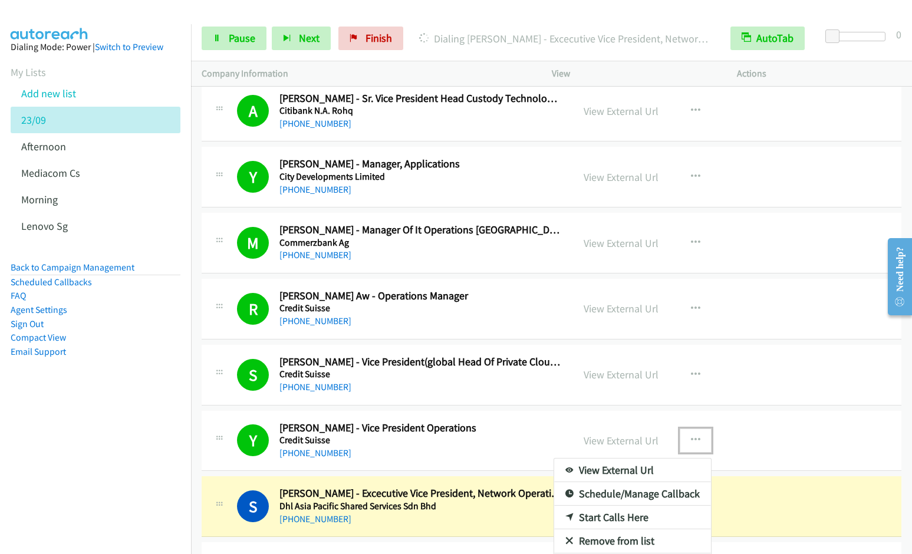
click at [613, 541] on link "Remove from list" at bounding box center [632, 541] width 157 height 24
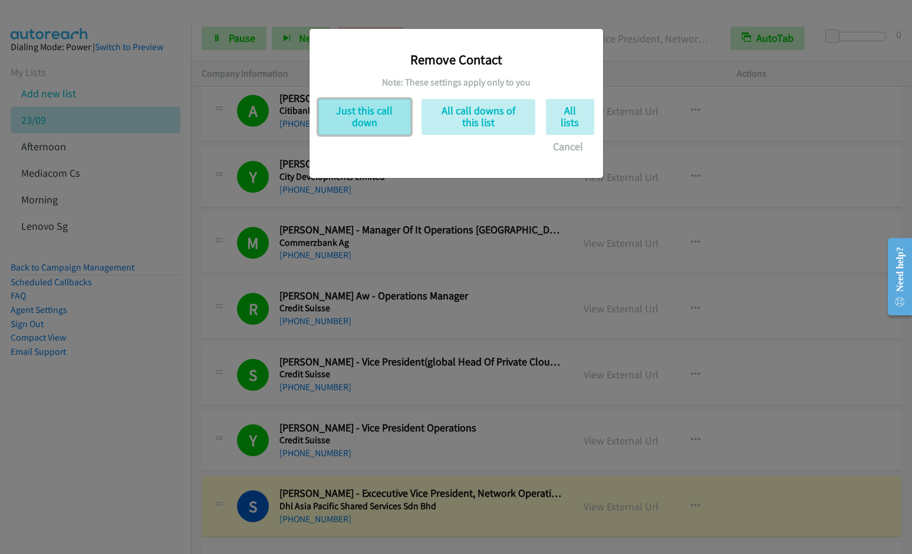
click at [361, 123] on button "Just this call down" at bounding box center [364, 117] width 93 height 36
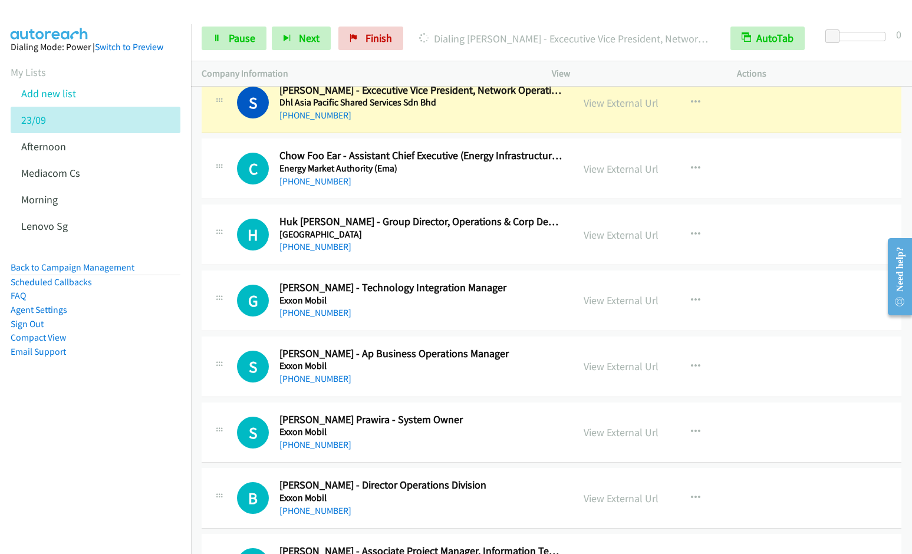
scroll to position [2051, 0]
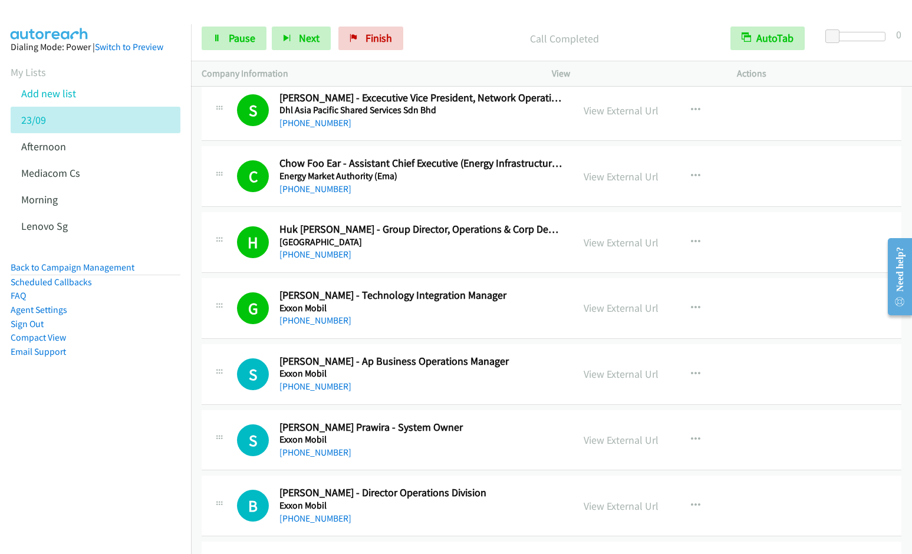
click at [143, 378] on aside "Dialing Mode: Power | Switch to Preview My Lists Add new list 23/09 Afternoon M…" at bounding box center [95, 218] width 191 height 388
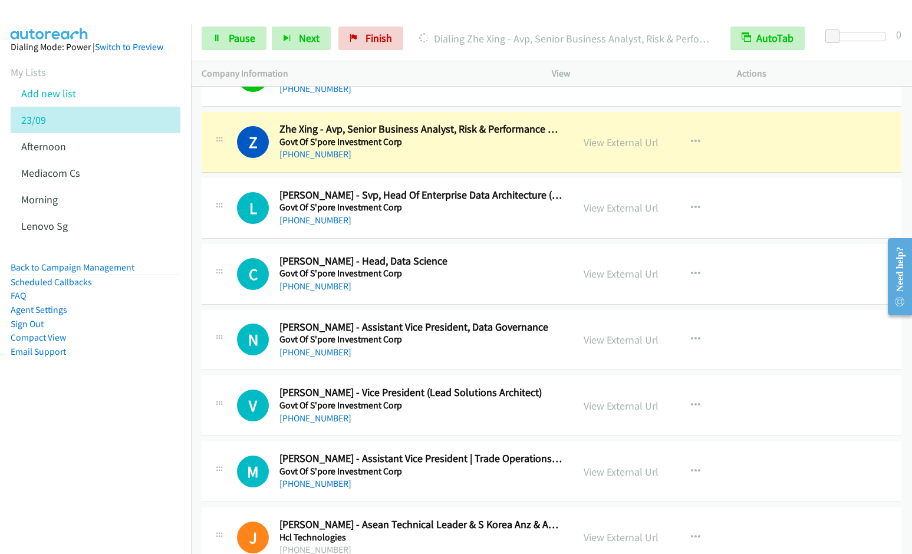
scroll to position [2900, 0]
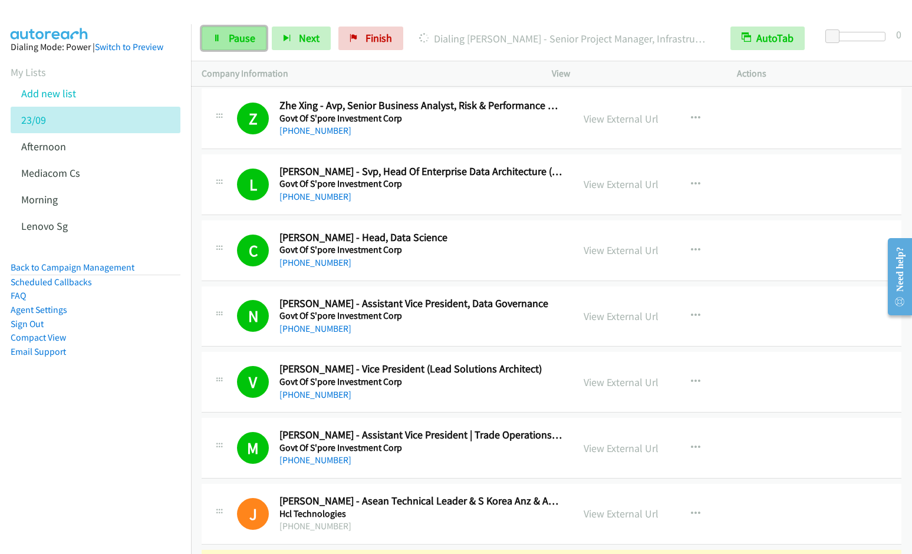
drag, startPoint x: 226, startPoint y: 41, endPoint x: 251, endPoint y: 29, distance: 27.9
click at [226, 41] on link "Pause" at bounding box center [234, 39] width 65 height 24
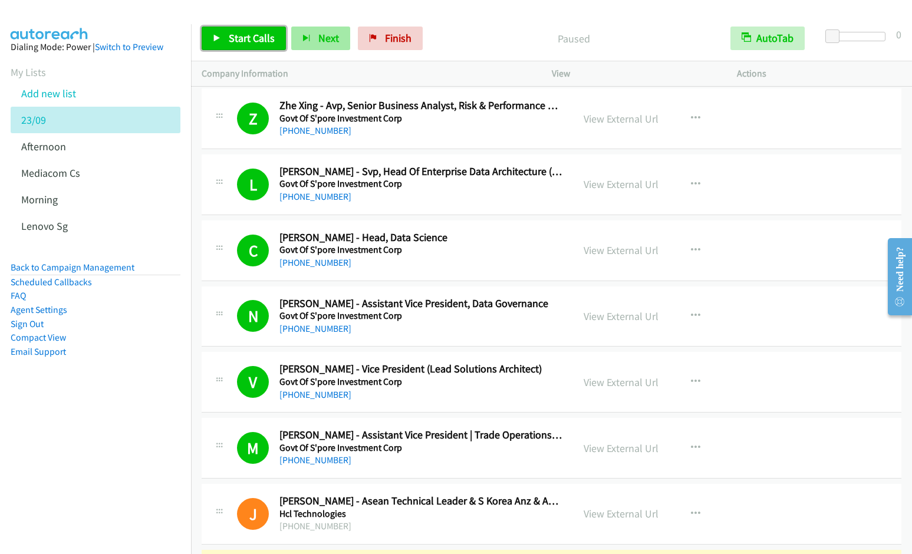
drag, startPoint x: 245, startPoint y: 39, endPoint x: 291, endPoint y: 35, distance: 46.7
click at [245, 39] on span "Start Calls" at bounding box center [252, 38] width 46 height 14
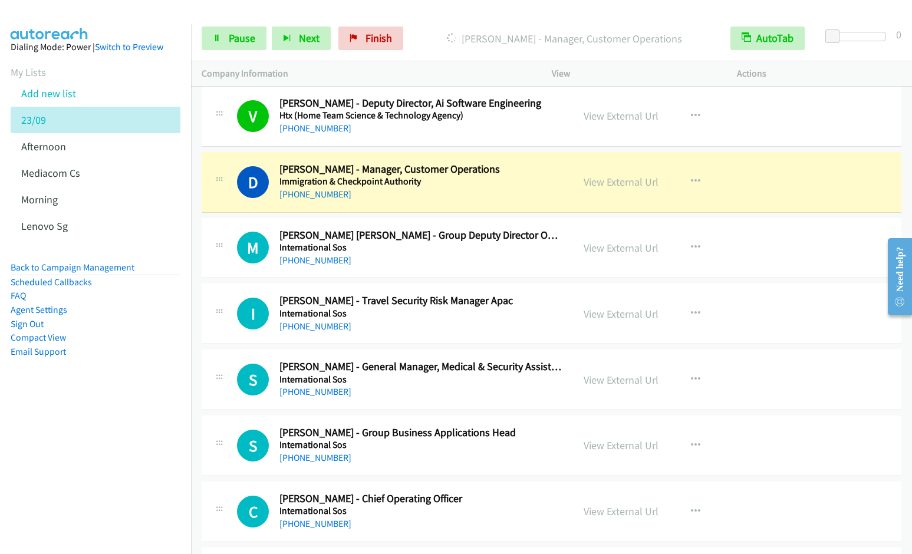
scroll to position [3750, 0]
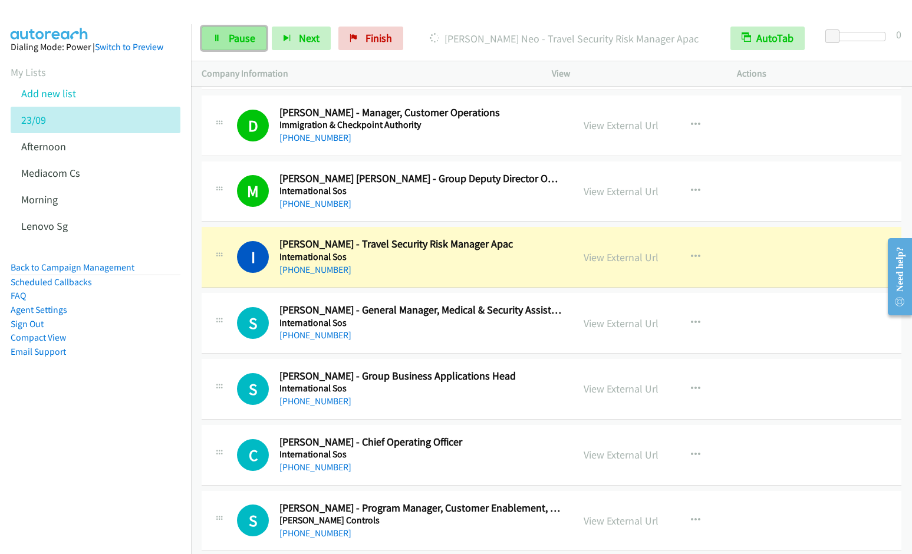
click at [243, 42] on span "Pause" at bounding box center [242, 38] width 27 height 14
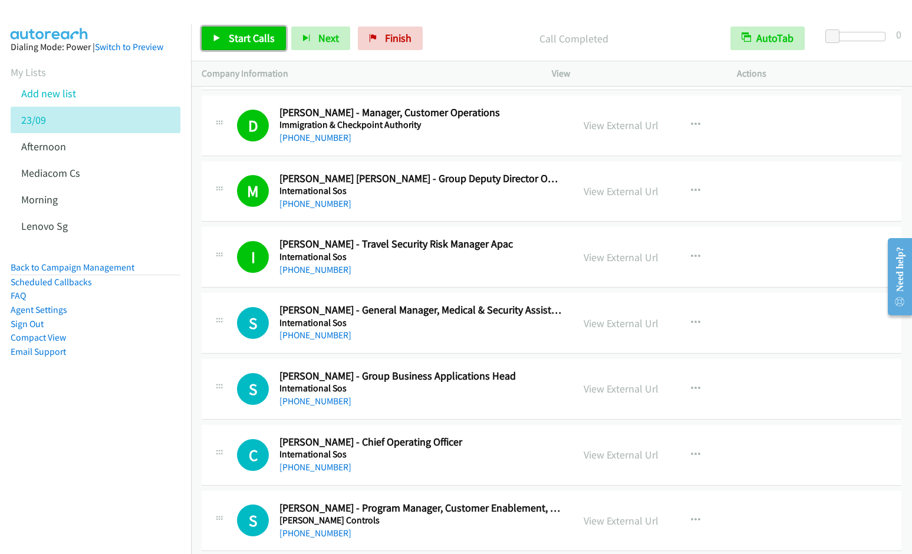
click at [243, 43] on span "Start Calls" at bounding box center [252, 38] width 46 height 14
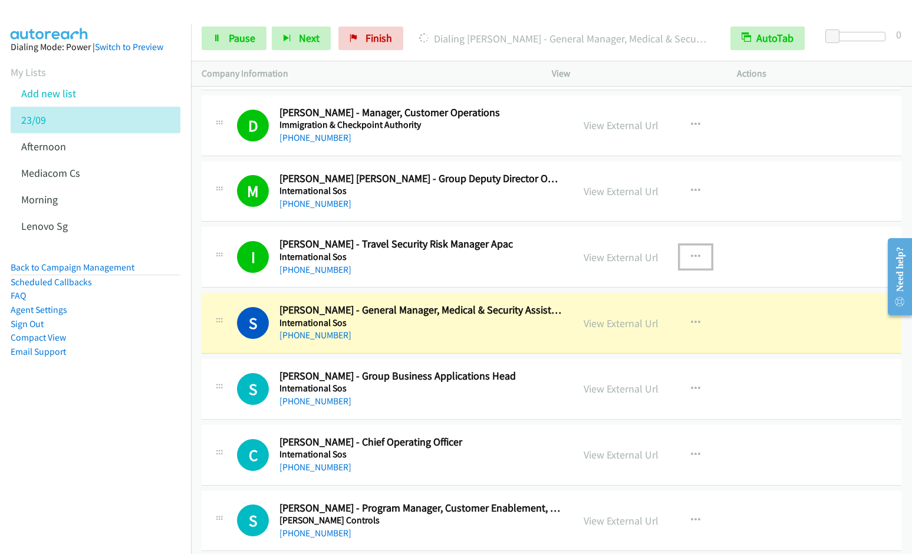
click at [692, 253] on icon "button" at bounding box center [695, 256] width 9 height 9
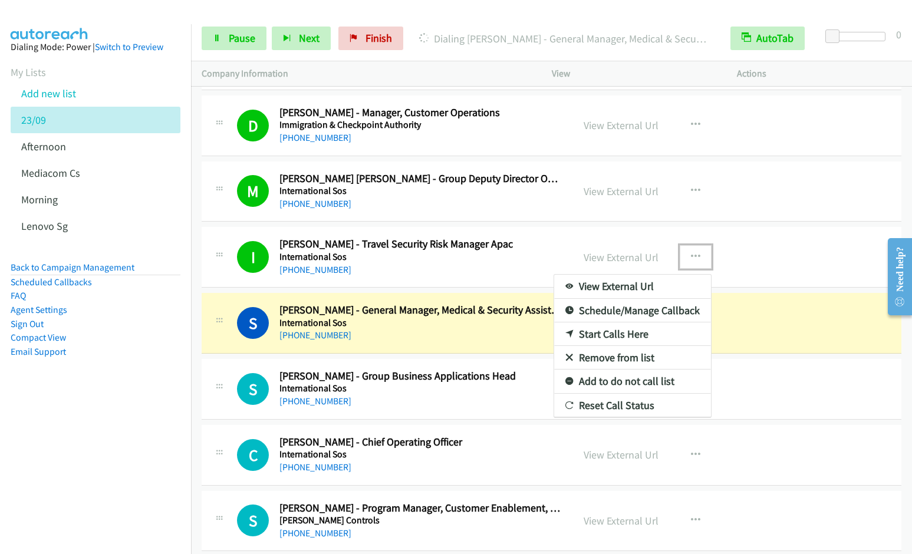
click at [611, 357] on link "Remove from list" at bounding box center [632, 358] width 157 height 24
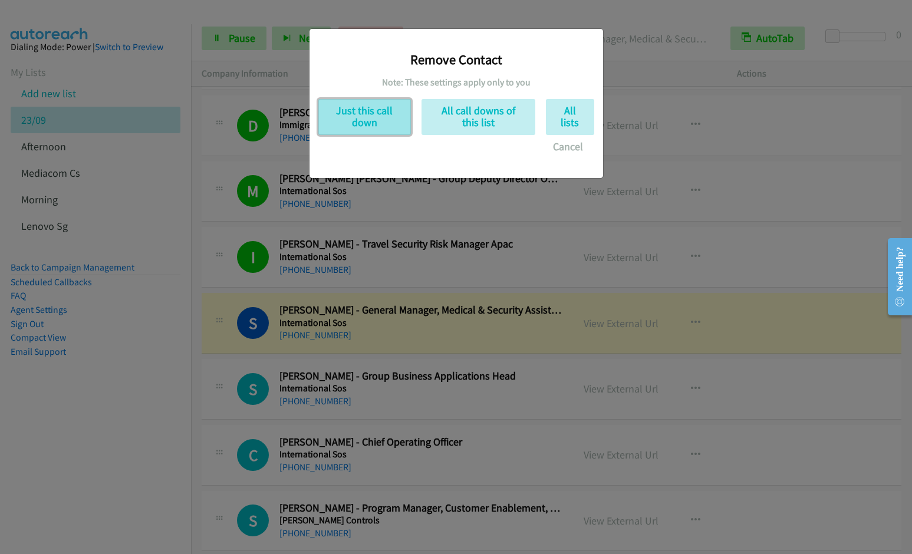
click at [375, 121] on button "Just this call down" at bounding box center [364, 117] width 93 height 36
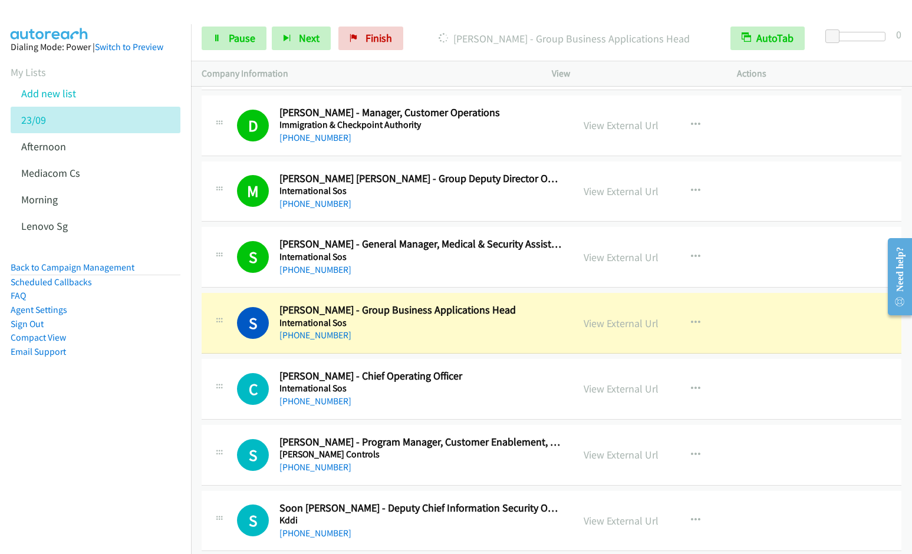
click at [104, 416] on nav "Dialing Mode: Power | Switch to Preview My Lists Add new list 23/09 Afternoon M…" at bounding box center [96, 301] width 192 height 554
drag, startPoint x: 236, startPoint y: 40, endPoint x: 303, endPoint y: 14, distance: 71.5
click at [237, 39] on span "Pause" at bounding box center [242, 38] width 27 height 14
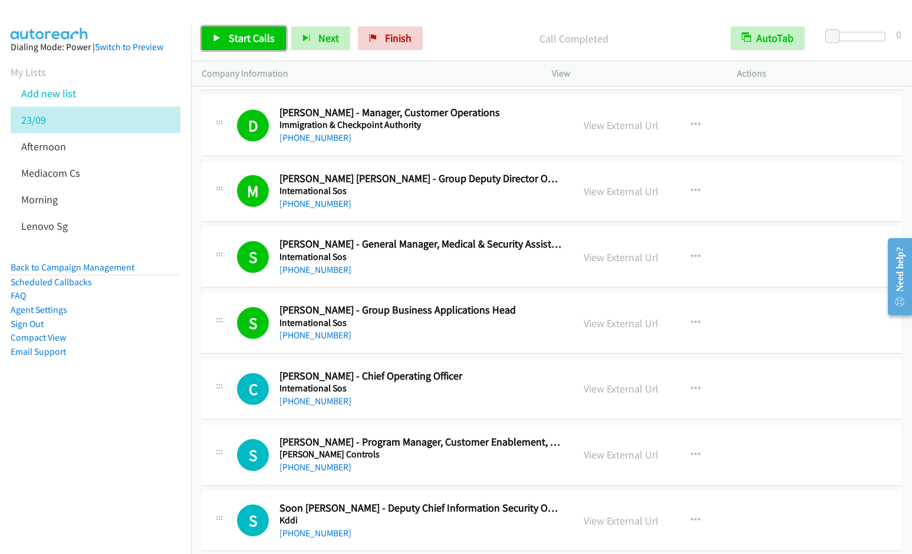
click at [225, 42] on link "Start Calls" at bounding box center [244, 39] width 84 height 24
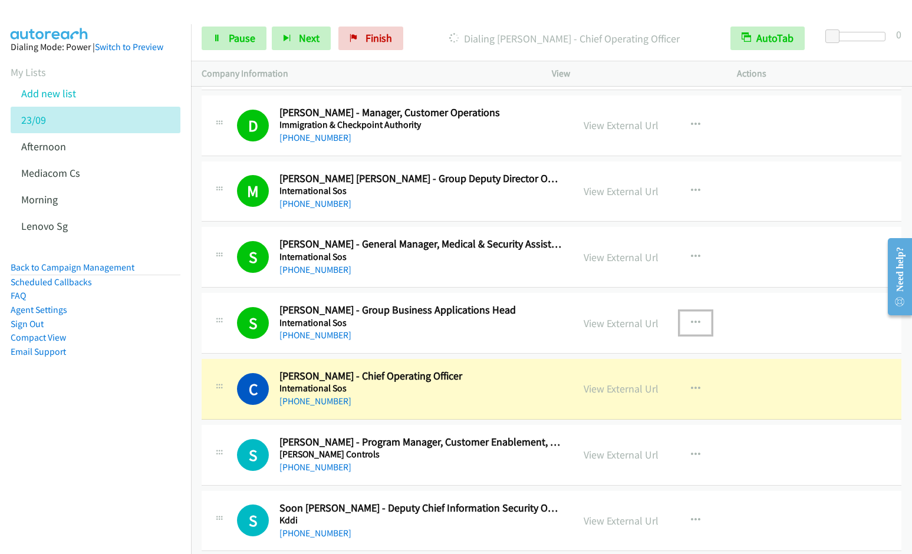
click at [691, 320] on icon "button" at bounding box center [695, 322] width 9 height 9
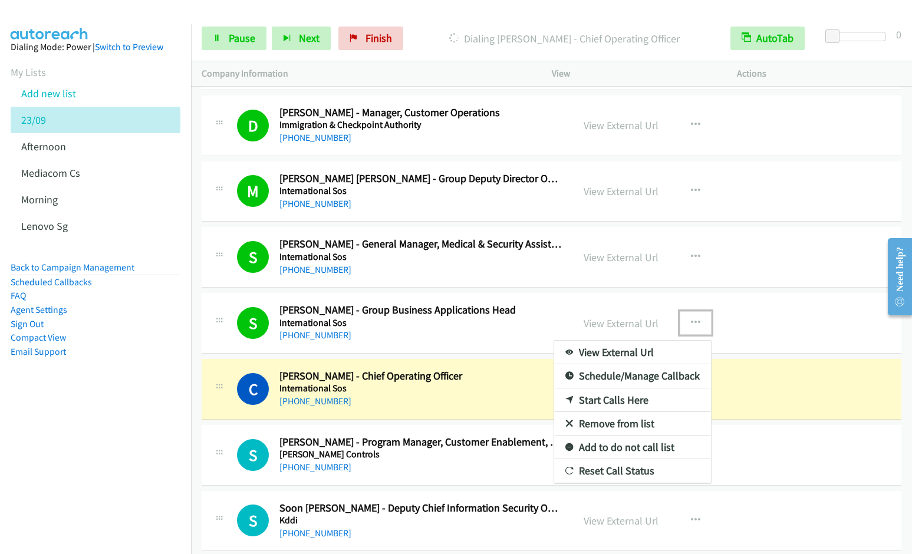
click at [618, 422] on link "Remove from list" at bounding box center [632, 424] width 157 height 24
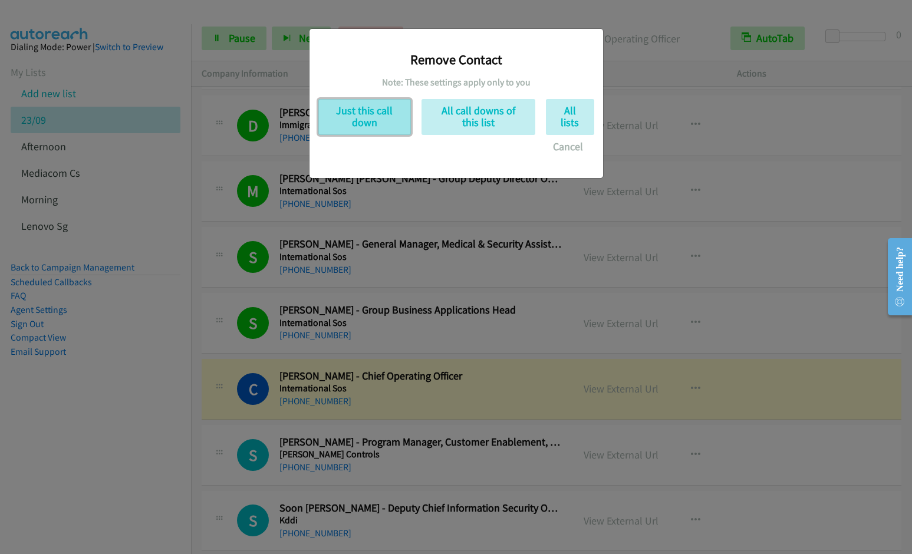
click at [374, 109] on button "Just this call down" at bounding box center [364, 117] width 93 height 36
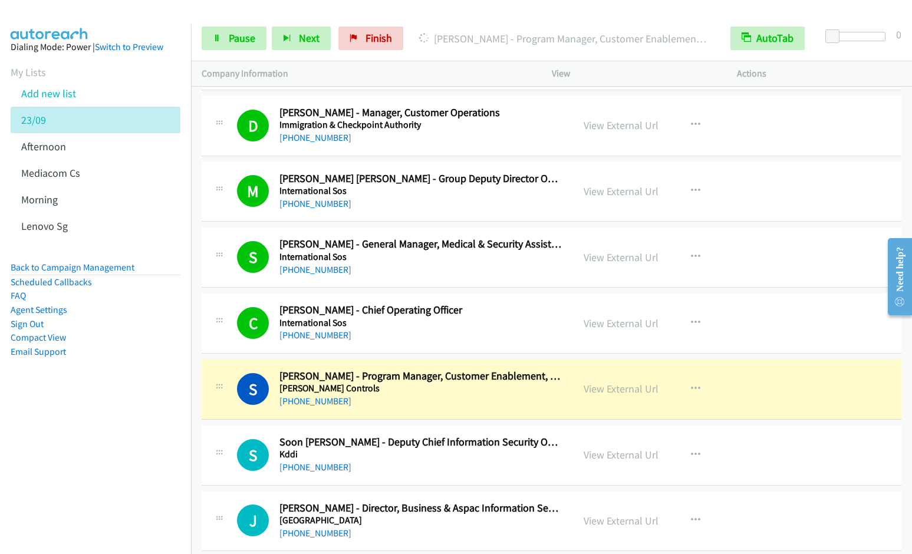
click at [140, 427] on nav "Dialing Mode: Power | Switch to Preview My Lists Add new list 23/09 Afternoon M…" at bounding box center [96, 301] width 192 height 554
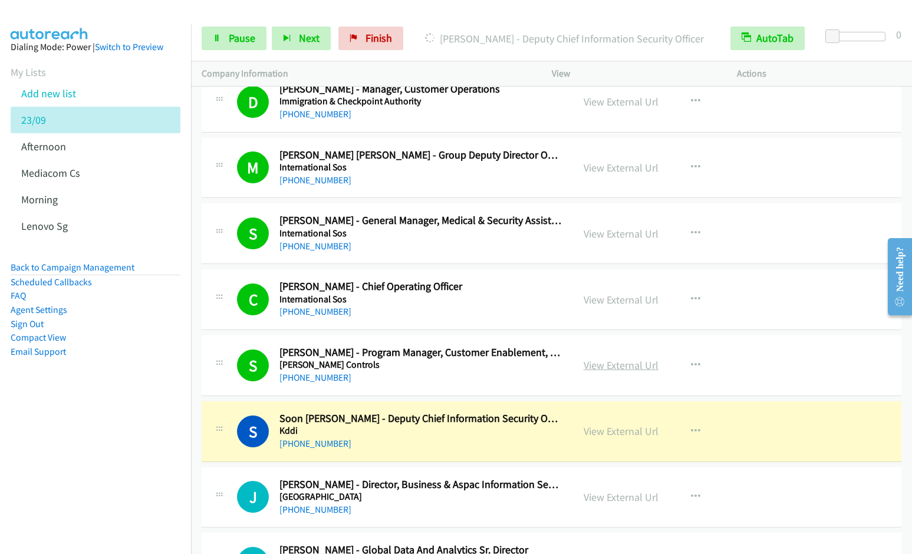
click at [615, 368] on link "View External Url" at bounding box center [620, 365] width 75 height 14
click at [249, 43] on span "Pause" at bounding box center [242, 38] width 27 height 14
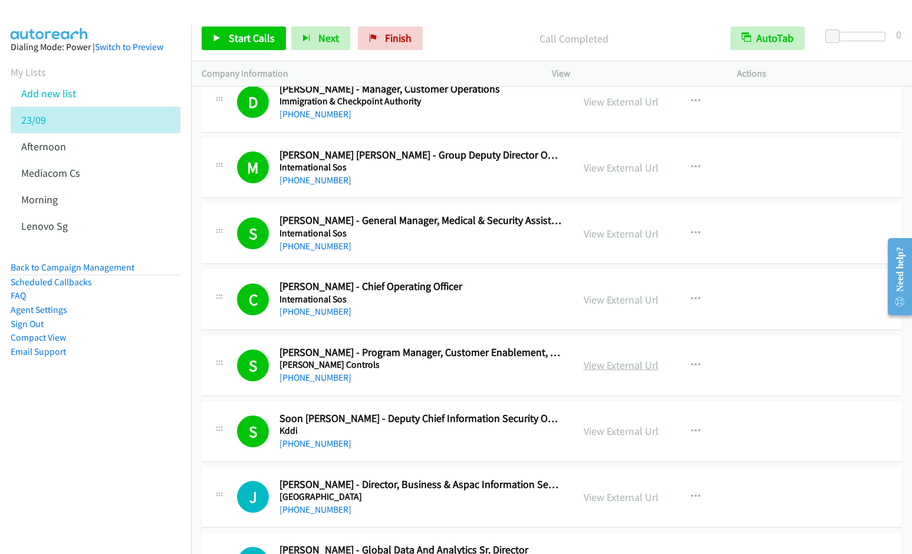
click at [637, 365] on link "View External Url" at bounding box center [620, 365] width 75 height 14
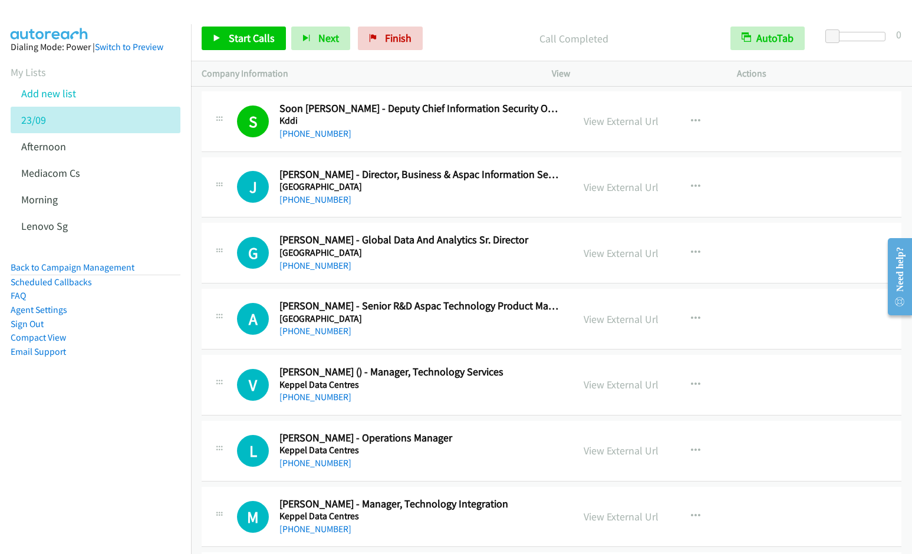
scroll to position [4027, 0]
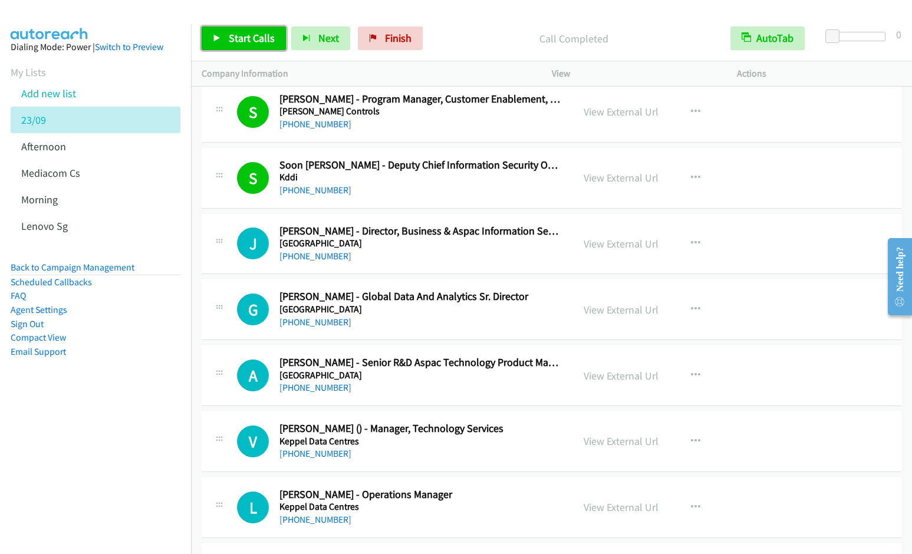
click at [248, 48] on link "Start Calls" at bounding box center [244, 39] width 84 height 24
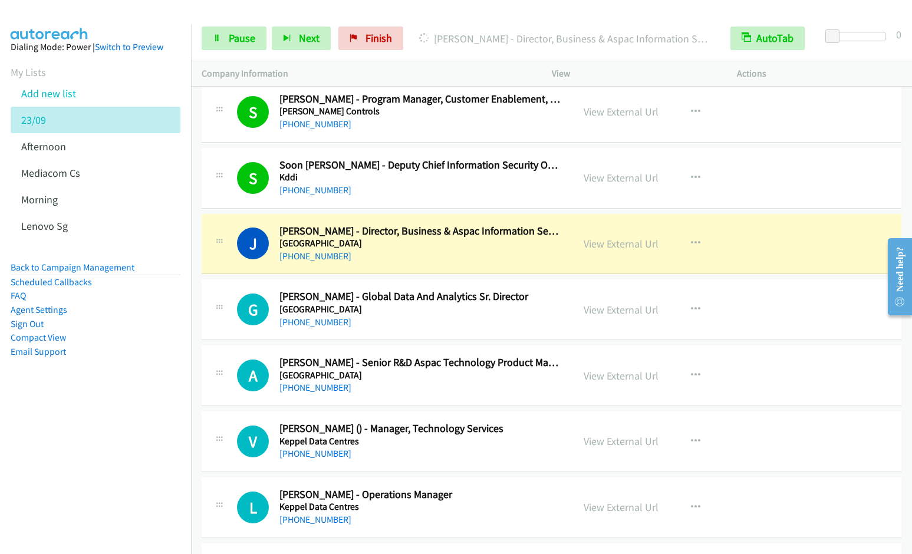
click at [505, 11] on div at bounding box center [450, 22] width 901 height 45
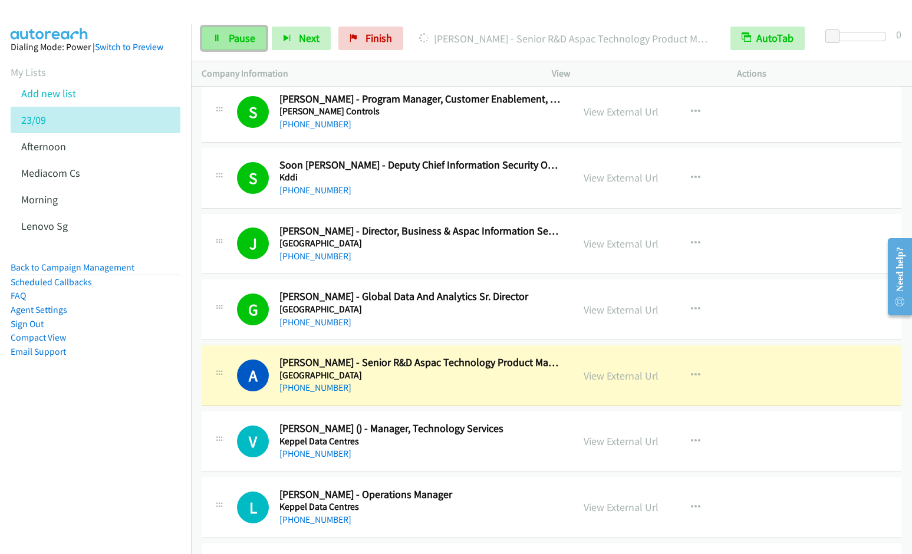
click at [232, 44] on span "Pause" at bounding box center [242, 38] width 27 height 14
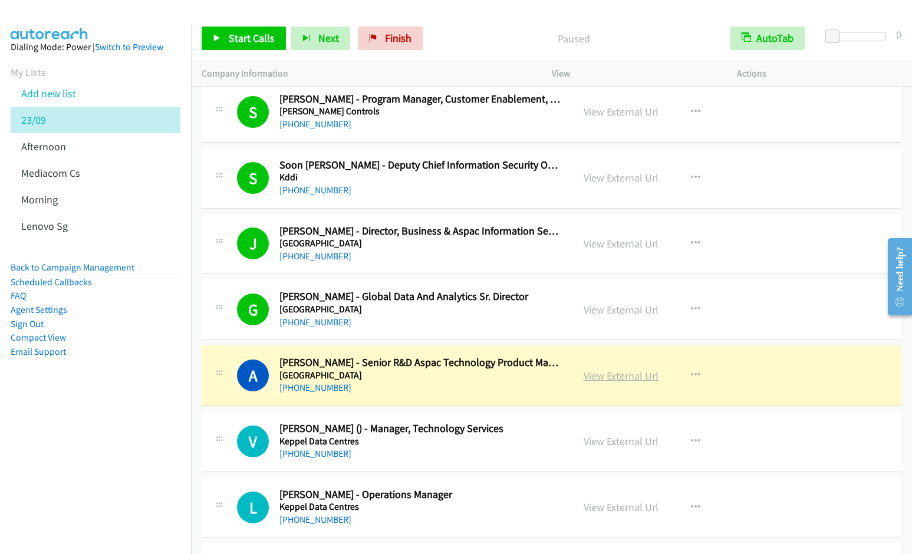
click at [603, 373] on link "View External Url" at bounding box center [620, 376] width 75 height 14
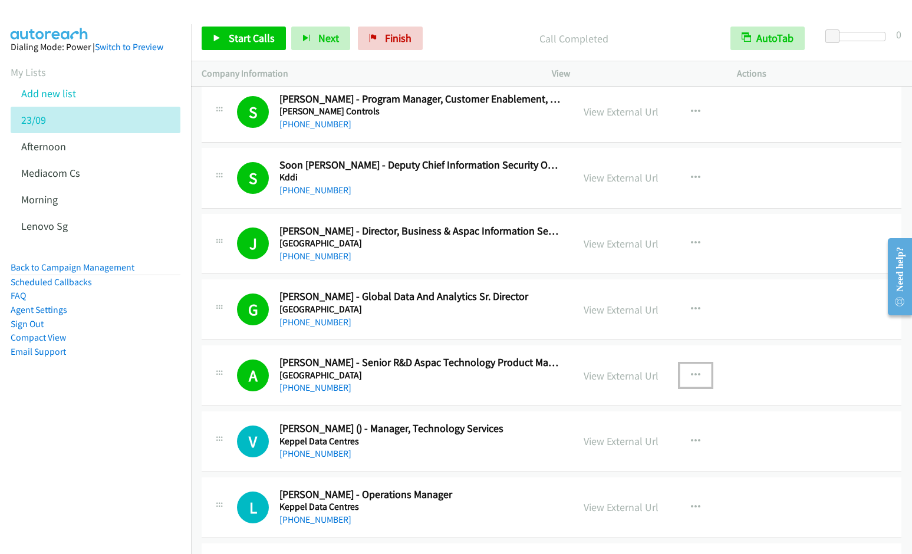
click at [691, 372] on icon "button" at bounding box center [695, 375] width 9 height 9
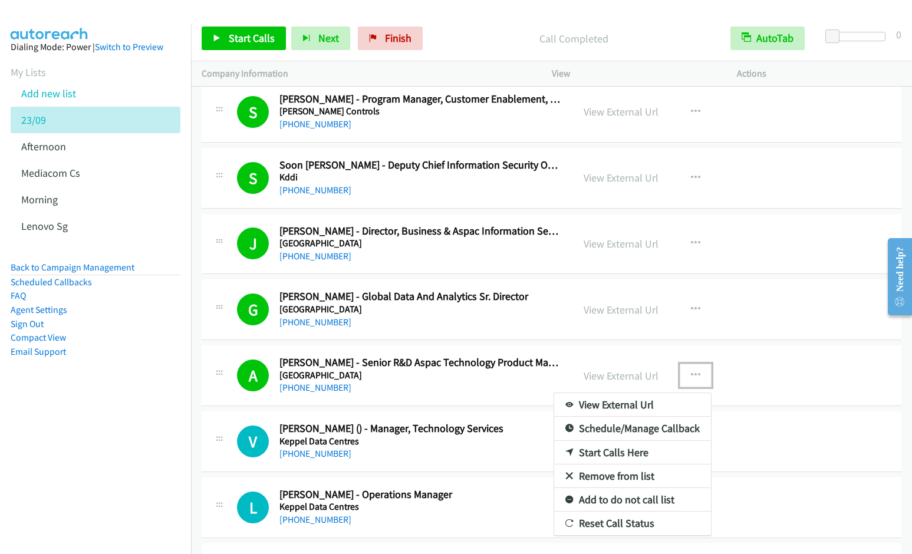
click at [603, 476] on link "Remove from list" at bounding box center [632, 476] width 157 height 24
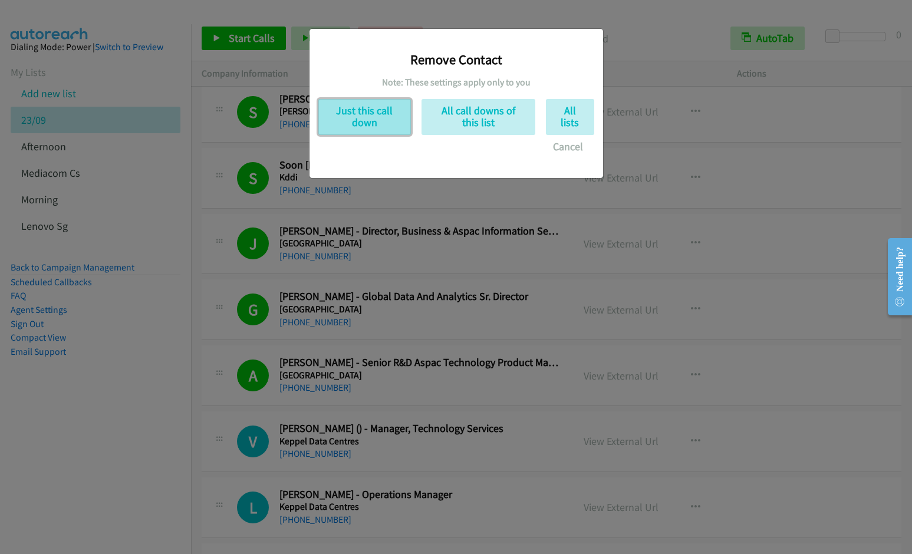
click at [351, 109] on button "Just this call down" at bounding box center [364, 117] width 93 height 36
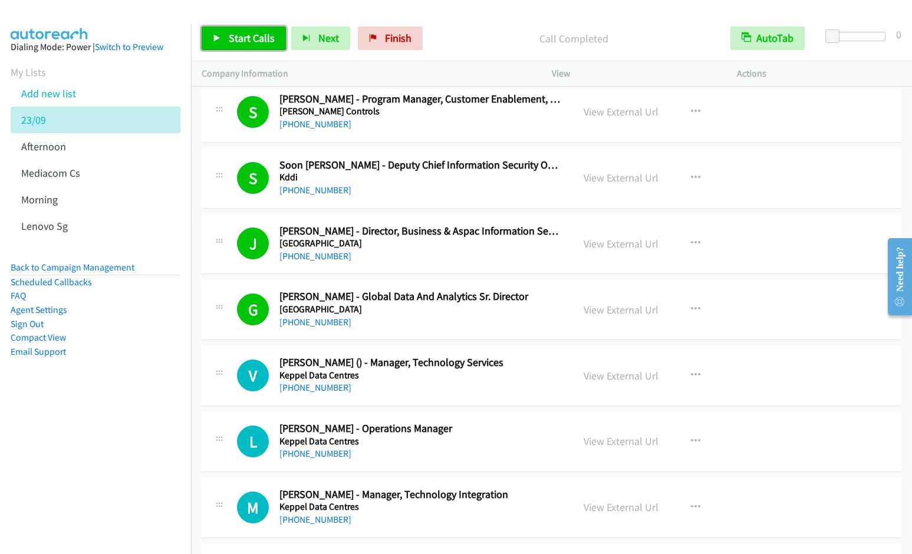
drag, startPoint x: 230, startPoint y: 36, endPoint x: 451, endPoint y: 109, distance: 233.3
click at [229, 36] on span "Start Calls" at bounding box center [252, 38] width 46 height 14
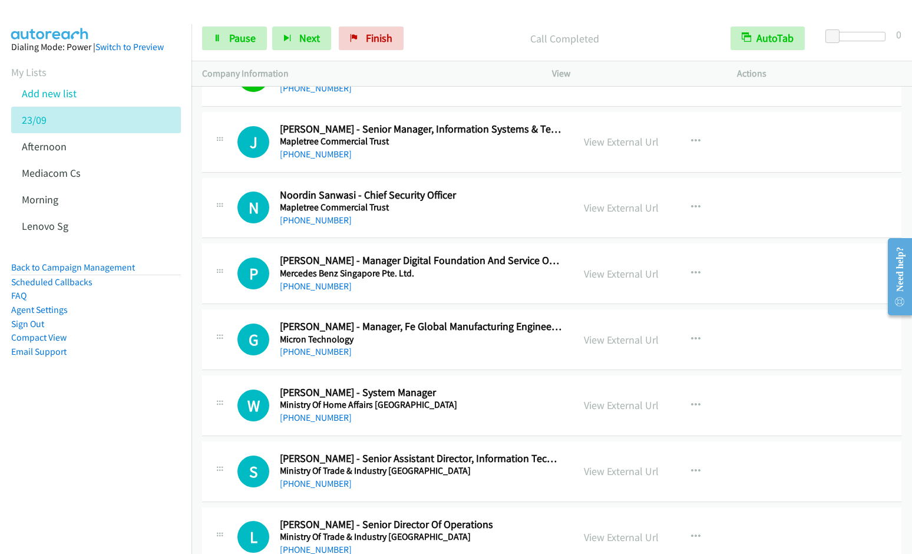
scroll to position [4764, 0]
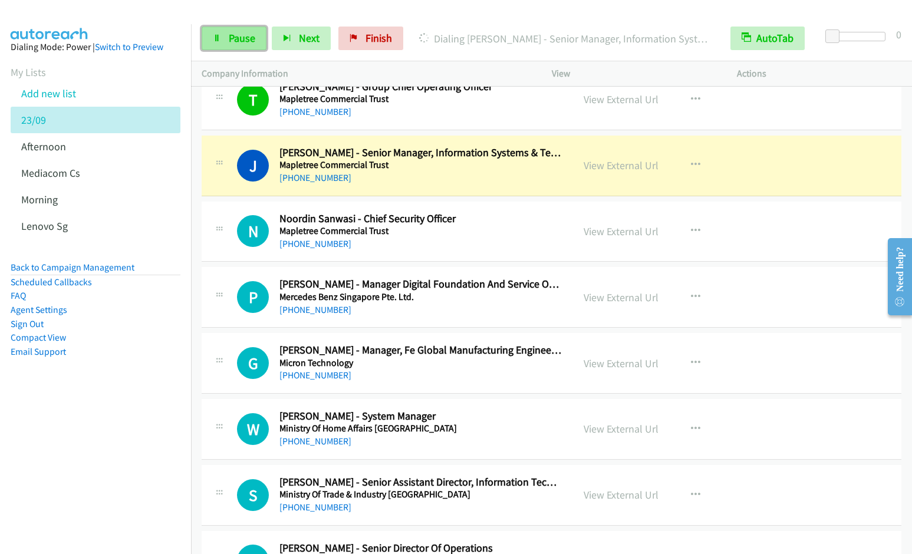
click at [245, 47] on link "Pause" at bounding box center [234, 39] width 65 height 24
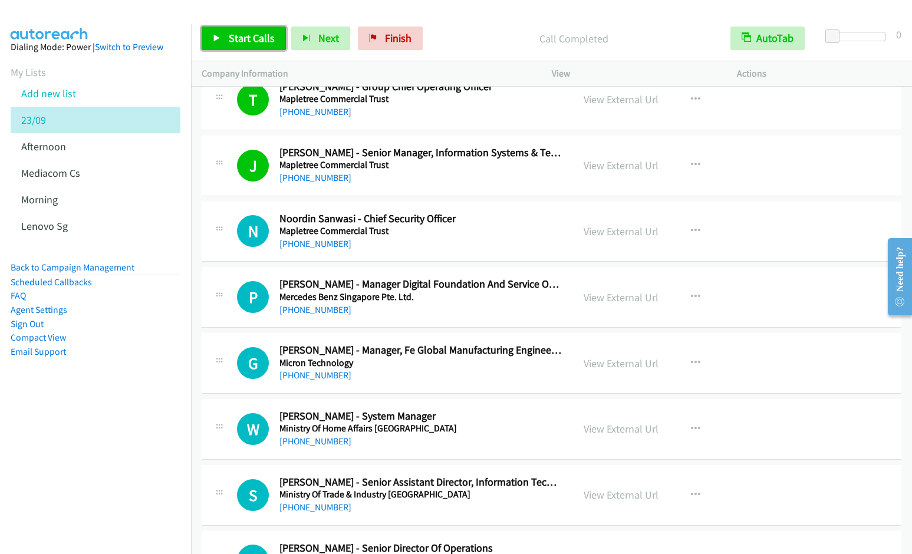
click at [250, 35] on span "Start Calls" at bounding box center [252, 38] width 46 height 14
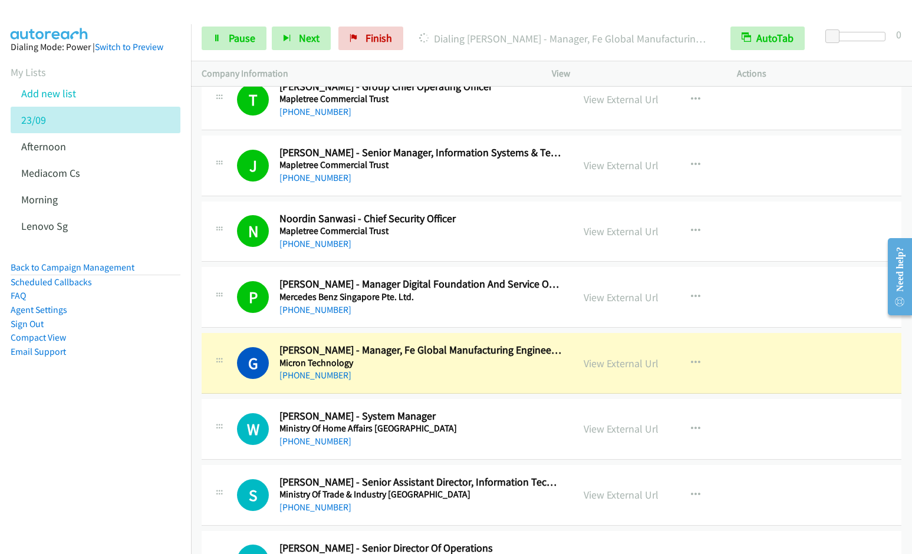
click at [231, 51] on div "Start Calls Pause Next Finish Dialing Gavin Chia - Manager, Fe Global Manufactu…" at bounding box center [551, 38] width 721 height 45
click at [234, 39] on span "Pause" at bounding box center [242, 38] width 27 height 14
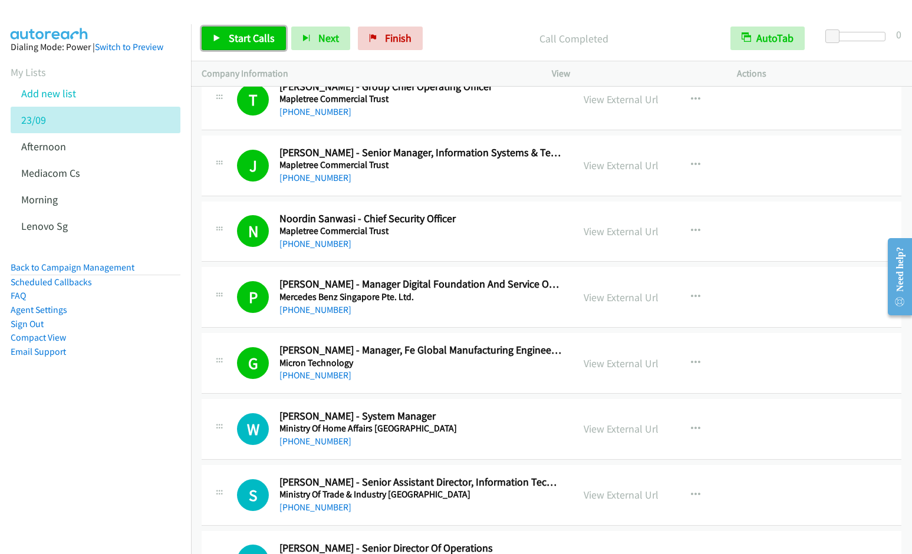
click at [258, 39] on span "Start Calls" at bounding box center [252, 38] width 46 height 14
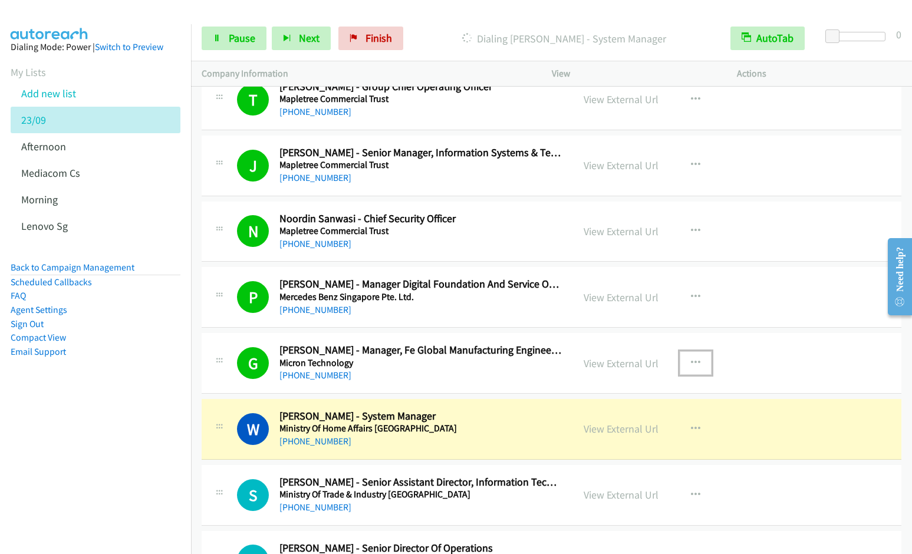
click at [691, 363] on icon "button" at bounding box center [695, 362] width 9 height 9
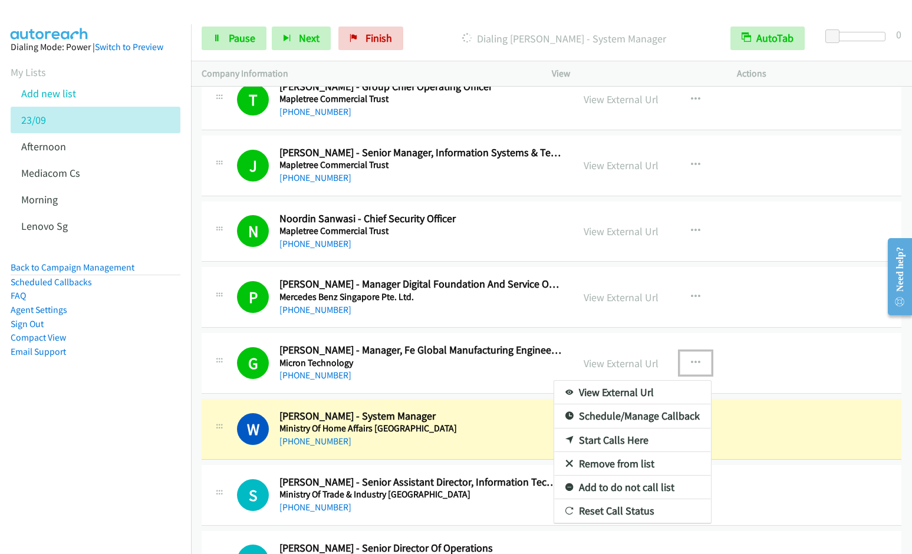
click at [603, 461] on link "Remove from list" at bounding box center [632, 464] width 157 height 24
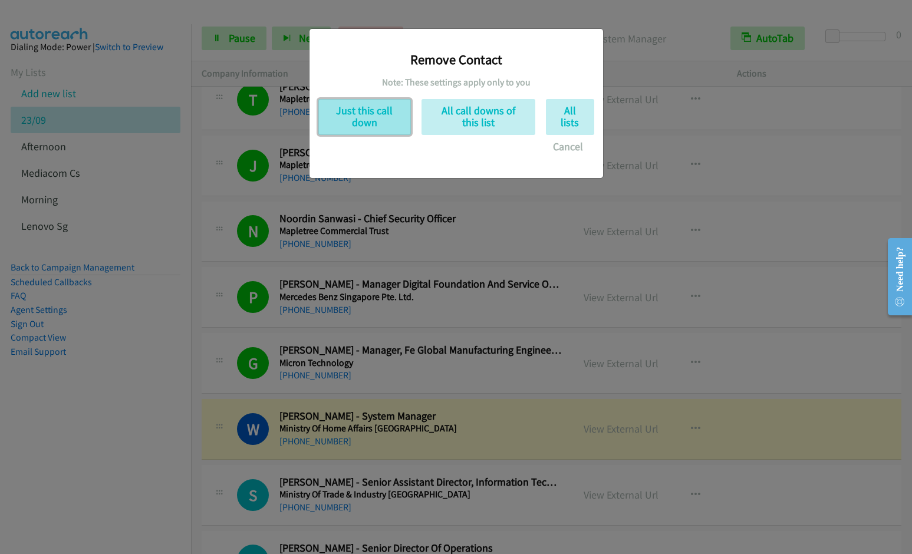
click at [366, 122] on button "Just this call down" at bounding box center [364, 117] width 93 height 36
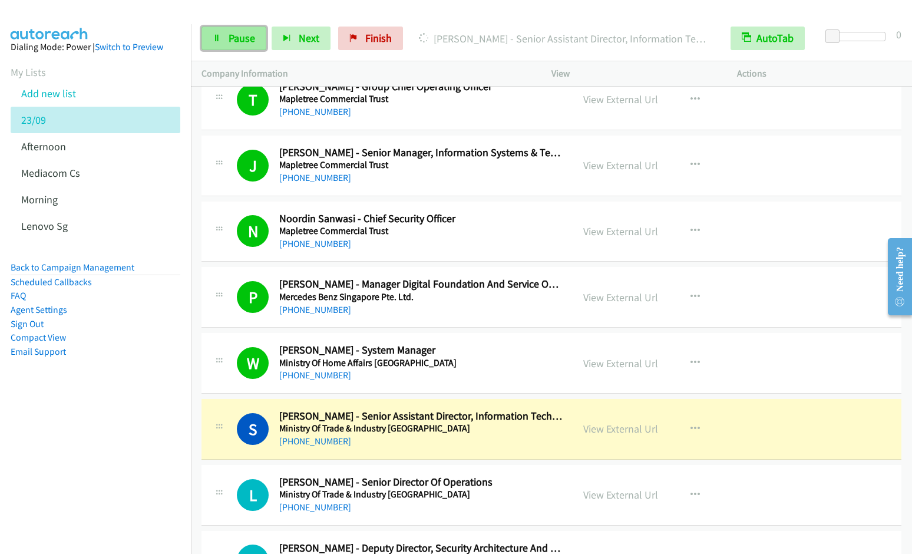
click at [217, 41] on icon at bounding box center [217, 39] width 8 height 8
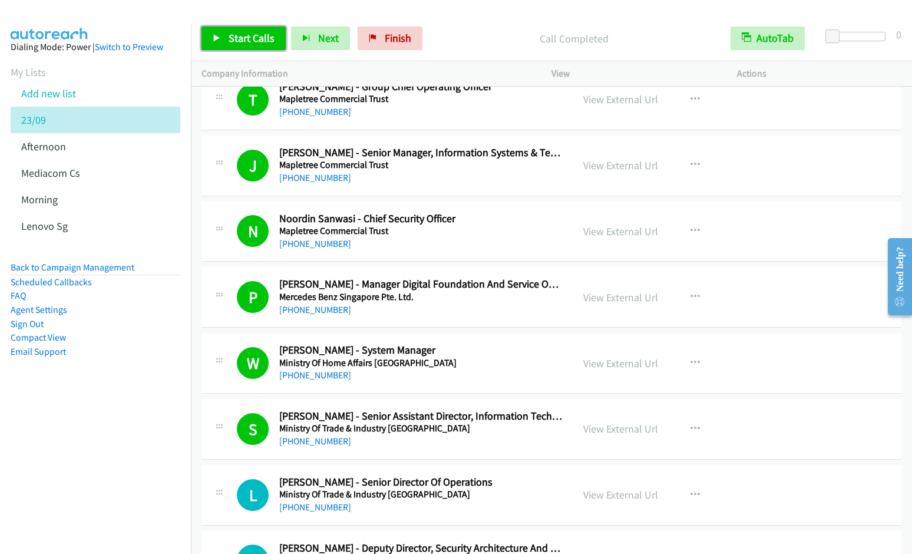
click at [237, 45] on link "Start Calls" at bounding box center [244, 39] width 84 height 24
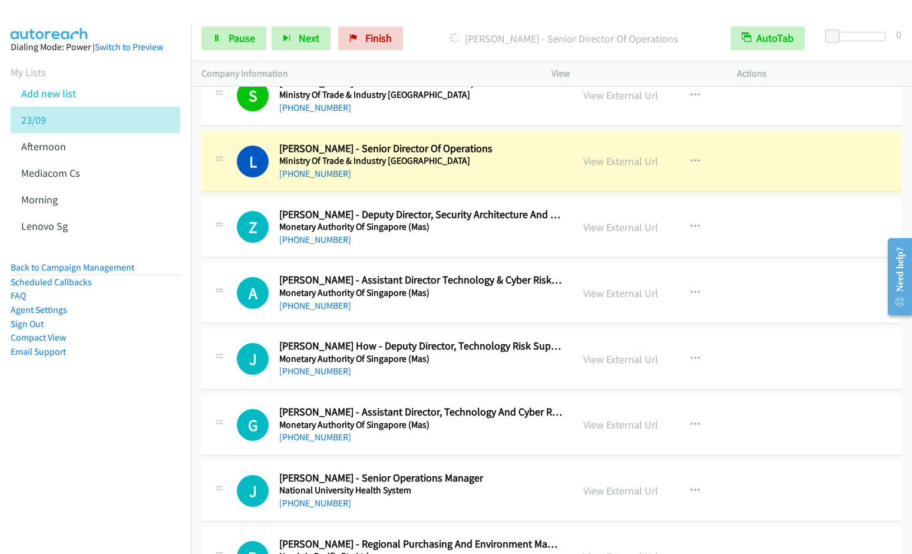
scroll to position [5091, 0]
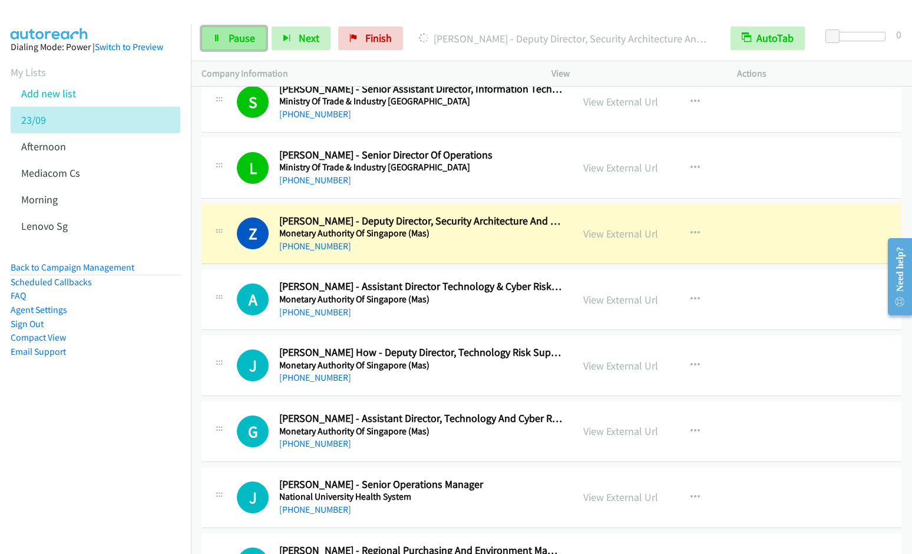
click at [235, 38] on span "Pause" at bounding box center [242, 38] width 27 height 14
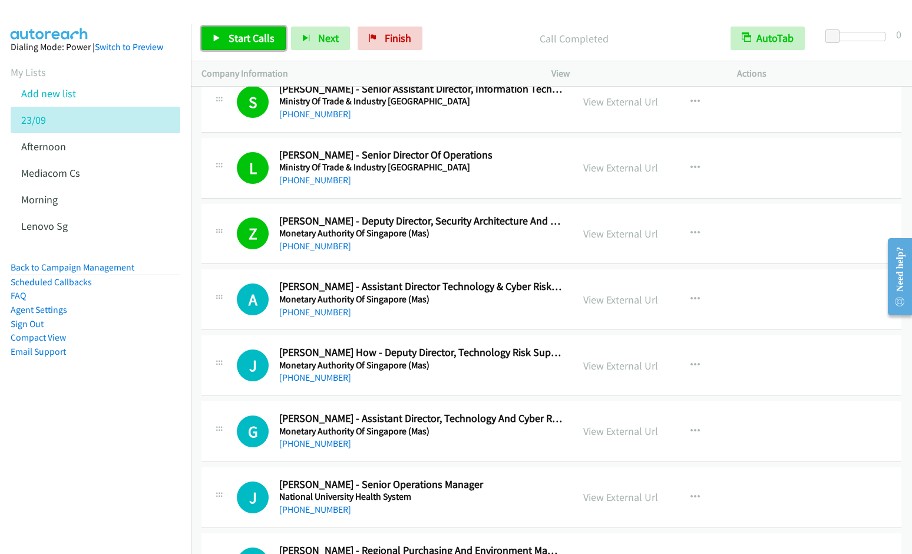
click at [235, 49] on link "Start Calls" at bounding box center [244, 39] width 84 height 24
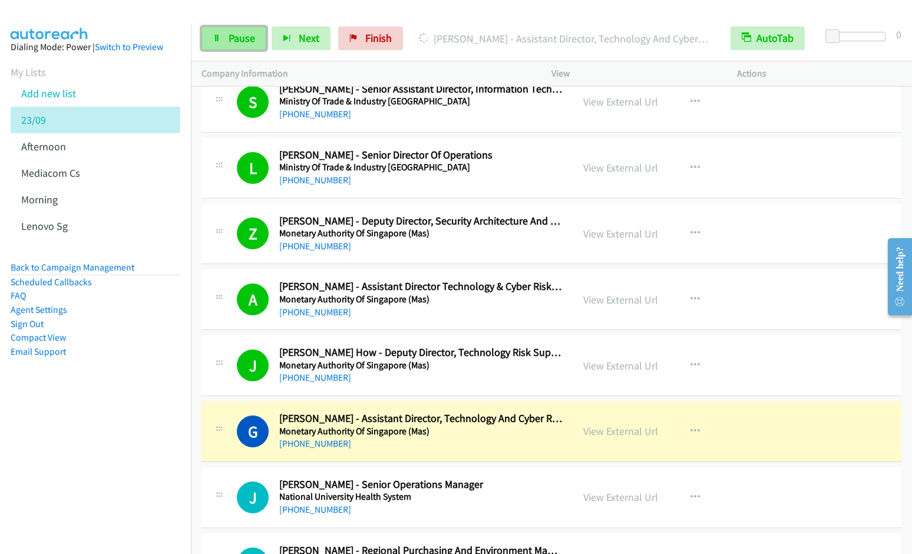
click at [243, 43] on span "Pause" at bounding box center [242, 38] width 27 height 14
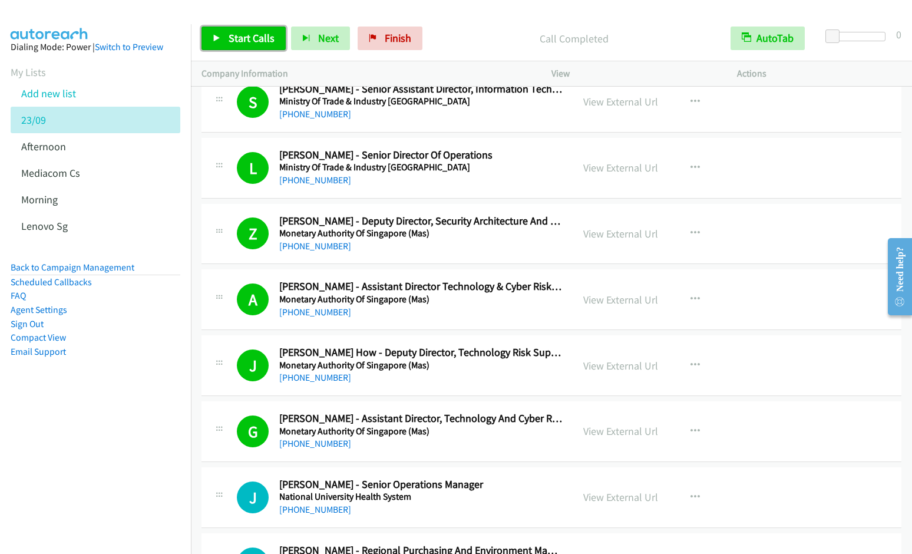
click at [247, 41] on span "Start Calls" at bounding box center [252, 38] width 46 height 14
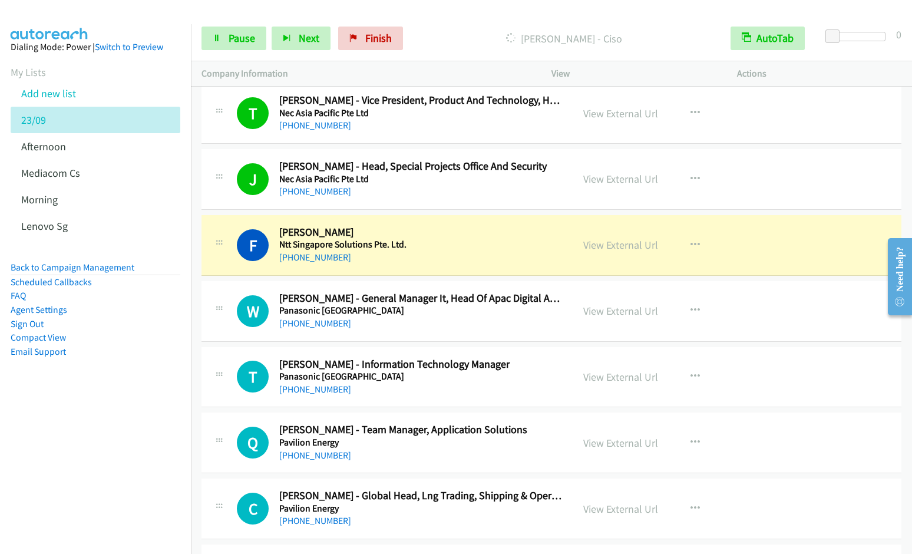
scroll to position [5704, 0]
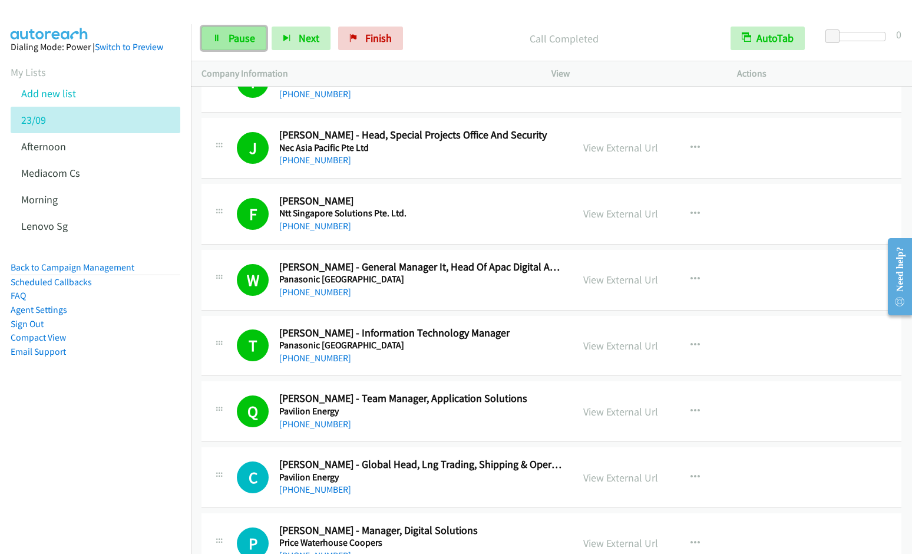
click at [242, 44] on span "Pause" at bounding box center [242, 38] width 27 height 14
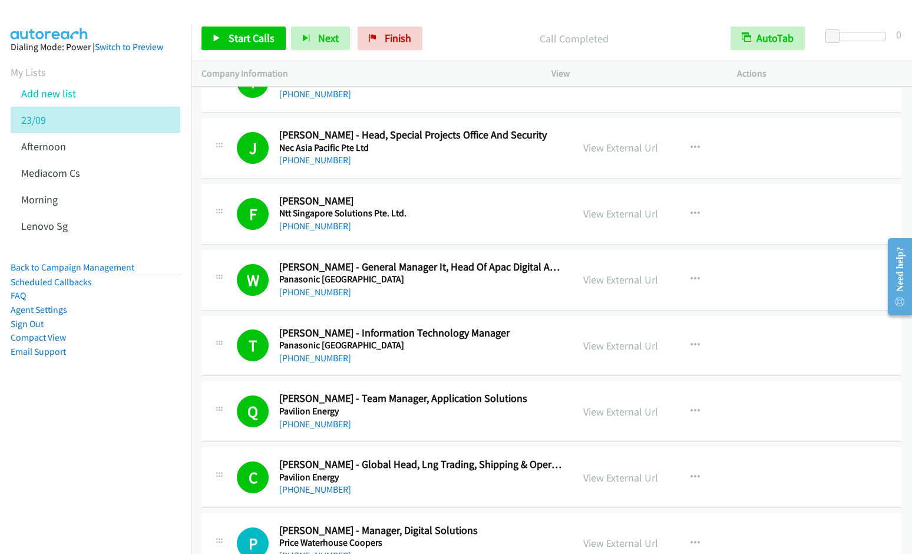
scroll to position [6105, 0]
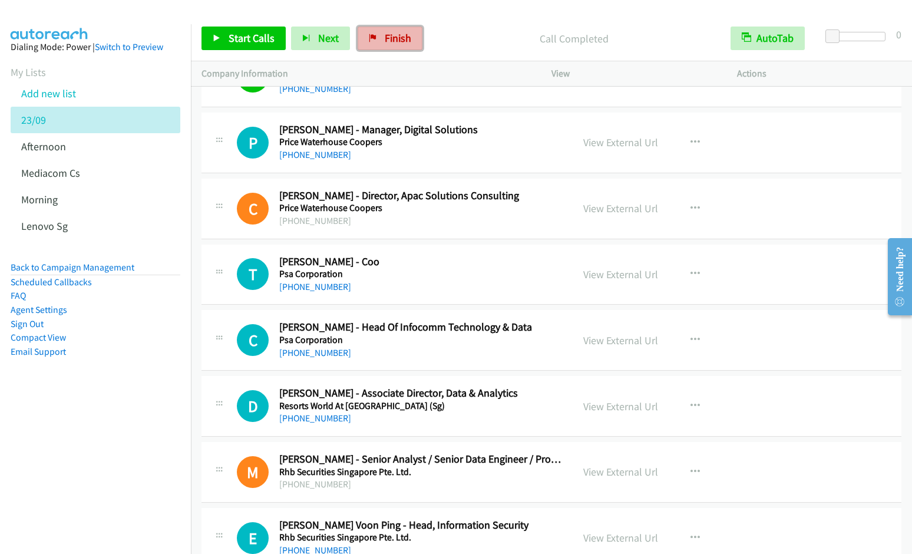
click at [380, 38] on link "Finish" at bounding box center [390, 39] width 65 height 24
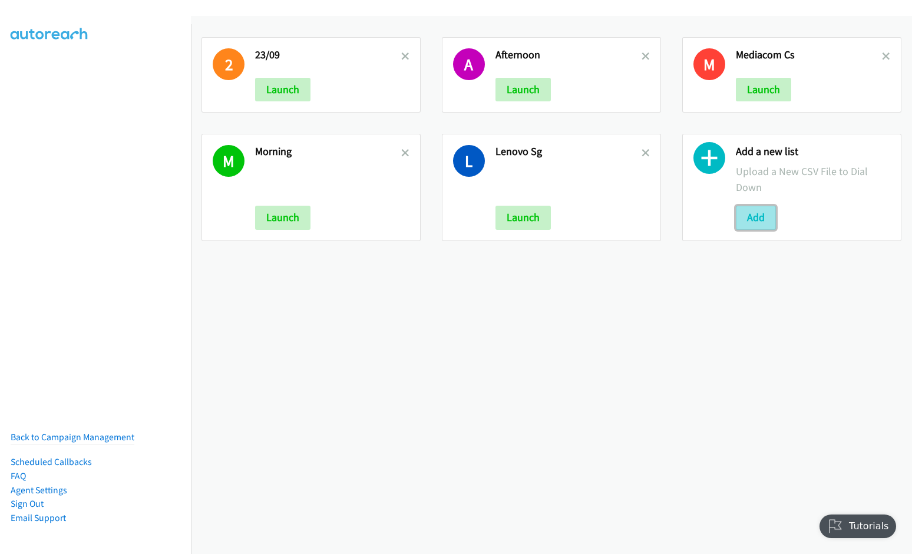
click at [737, 216] on button "Add" at bounding box center [756, 218] width 40 height 24
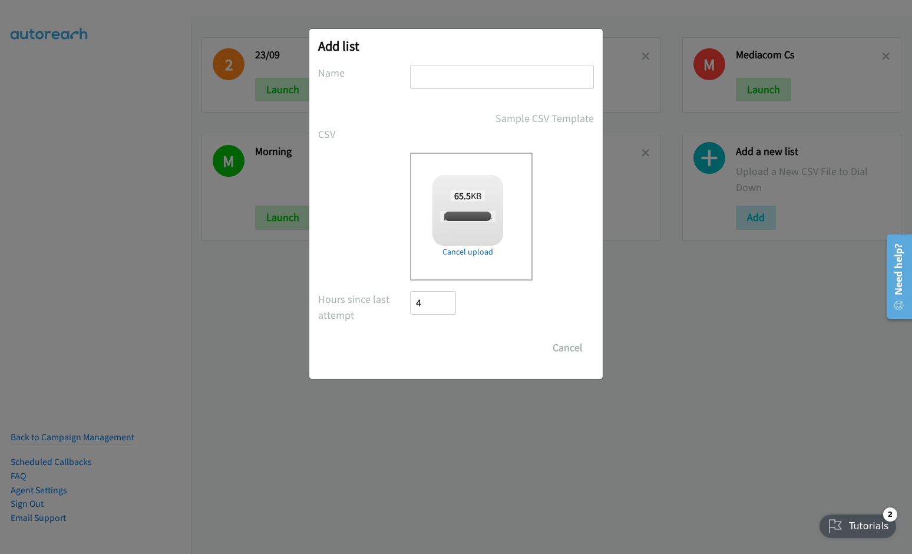
click at [447, 80] on input "text" at bounding box center [502, 77] width 184 height 24
checkbox input "true"
type input "23/9 afternoon"
click at [410, 336] on input "Save List" at bounding box center [441, 348] width 62 height 24
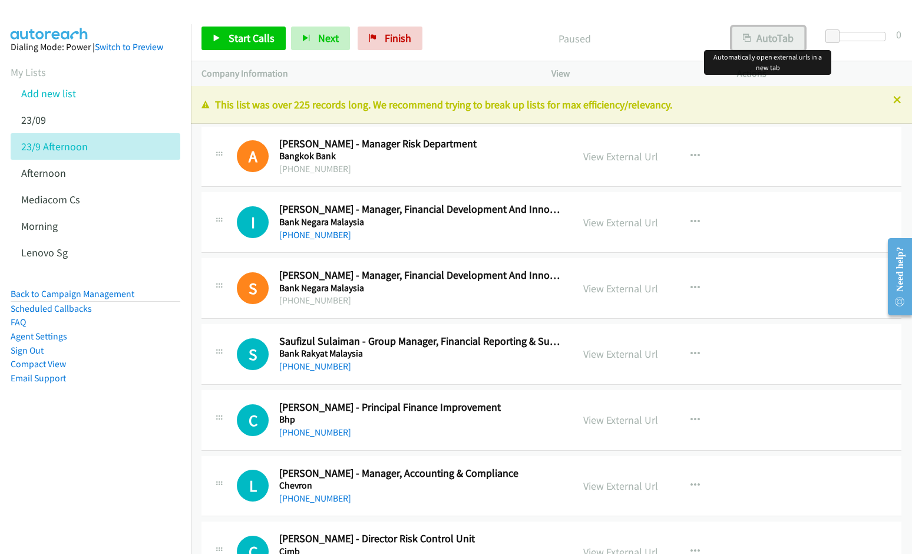
click at [780, 38] on button "AutoTab" at bounding box center [768, 39] width 73 height 24
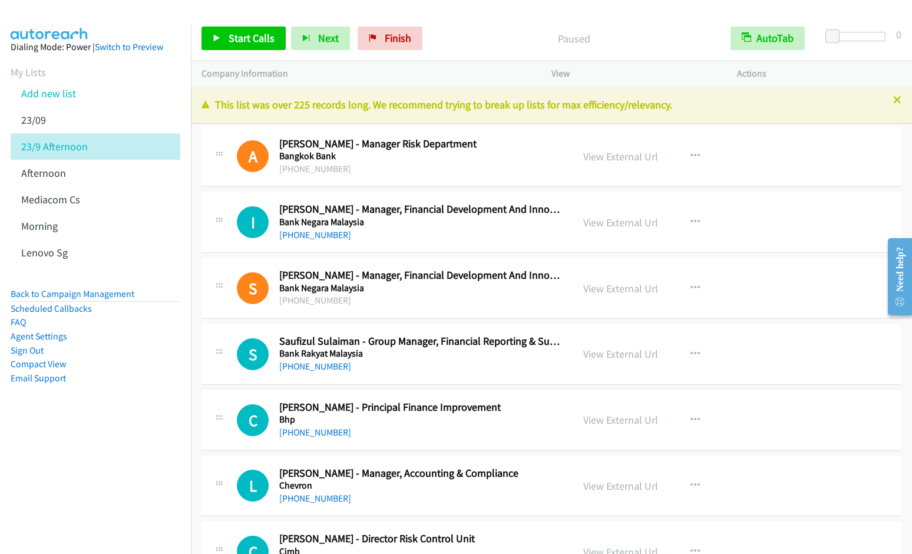
click at [461, 24] on div "Start Calls Pause Next Finish Paused AutoTab AutoTab 0" at bounding box center [551, 38] width 721 height 45
click at [620, 225] on link "View External Url" at bounding box center [620, 223] width 75 height 14
click at [241, 31] on span "Start Calls" at bounding box center [252, 38] width 46 height 14
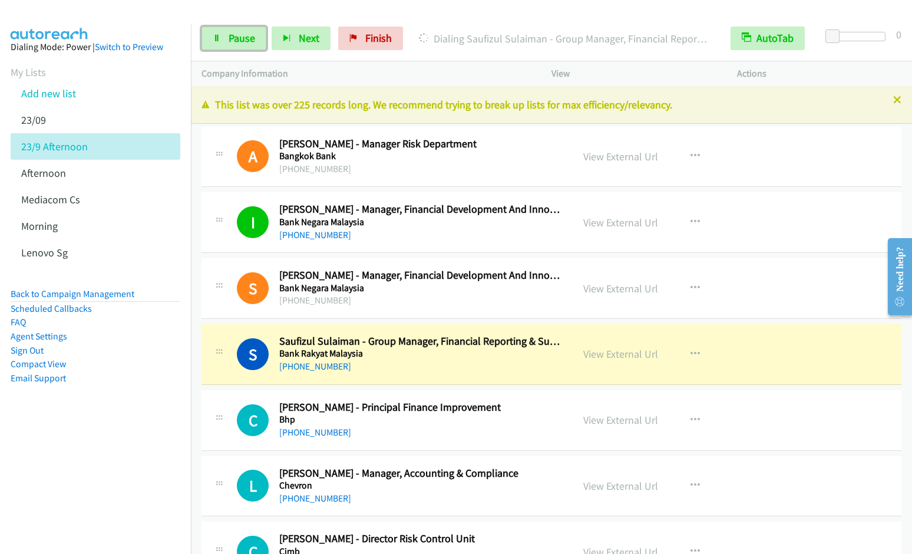
drag, startPoint x: 246, startPoint y: 39, endPoint x: 370, endPoint y: 8, distance: 128.2
click at [246, 39] on span "Pause" at bounding box center [242, 38] width 27 height 14
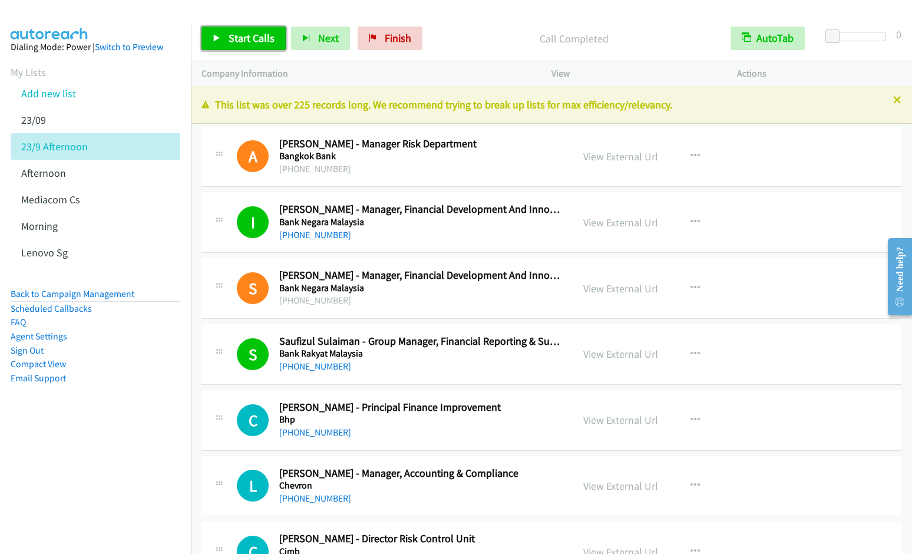
click at [239, 35] on span "Start Calls" at bounding box center [252, 38] width 46 height 14
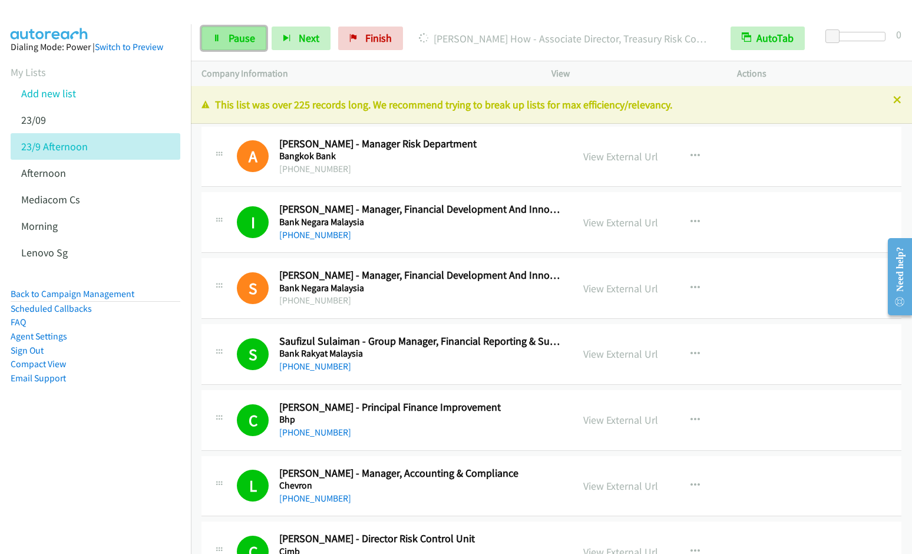
click at [211, 30] on link "Pause" at bounding box center [234, 39] width 65 height 24
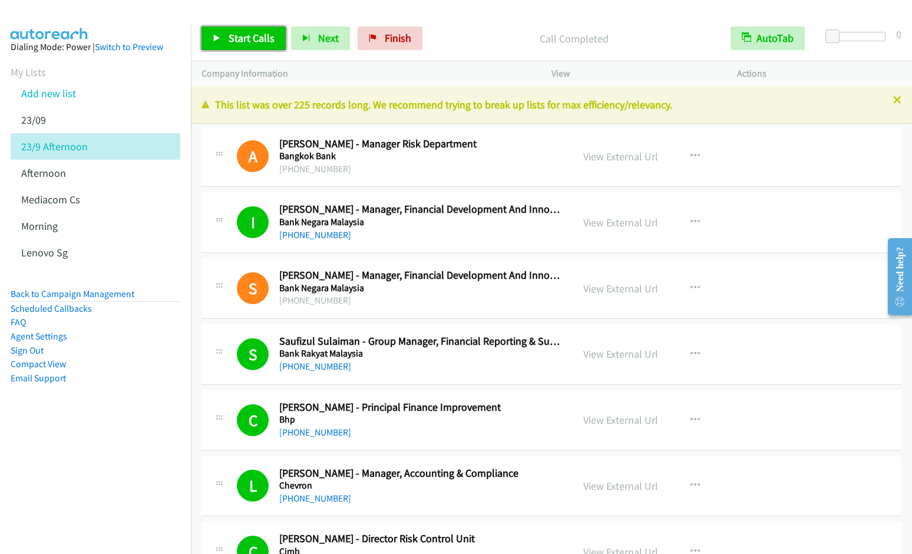
click at [246, 41] on span "Start Calls" at bounding box center [252, 38] width 46 height 14
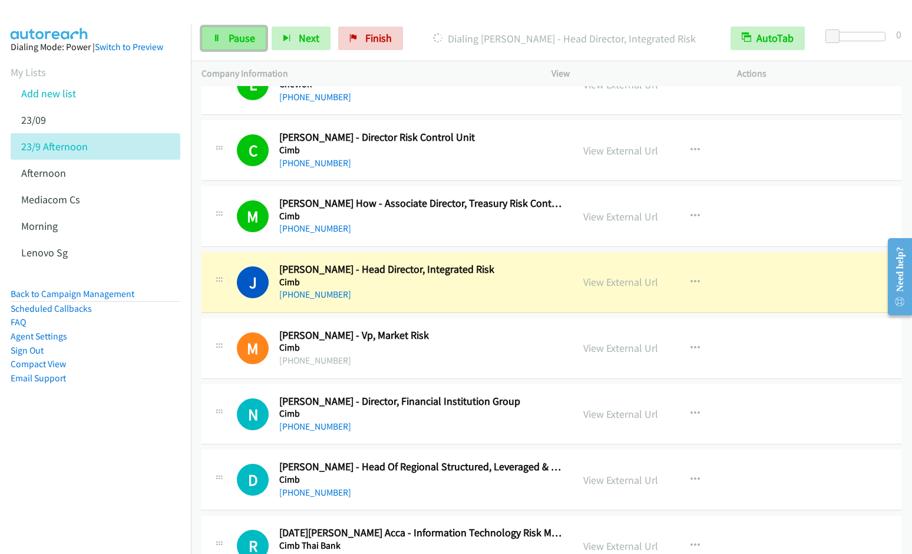
click at [246, 34] on span "Pause" at bounding box center [242, 38] width 27 height 14
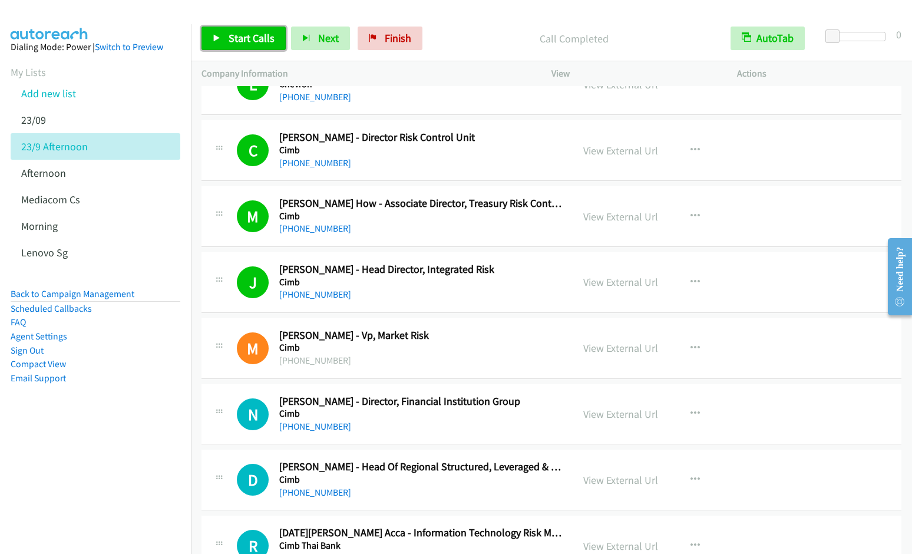
drag, startPoint x: 223, startPoint y: 29, endPoint x: 275, endPoint y: 61, distance: 60.7
click at [223, 29] on link "Start Calls" at bounding box center [244, 39] width 84 height 24
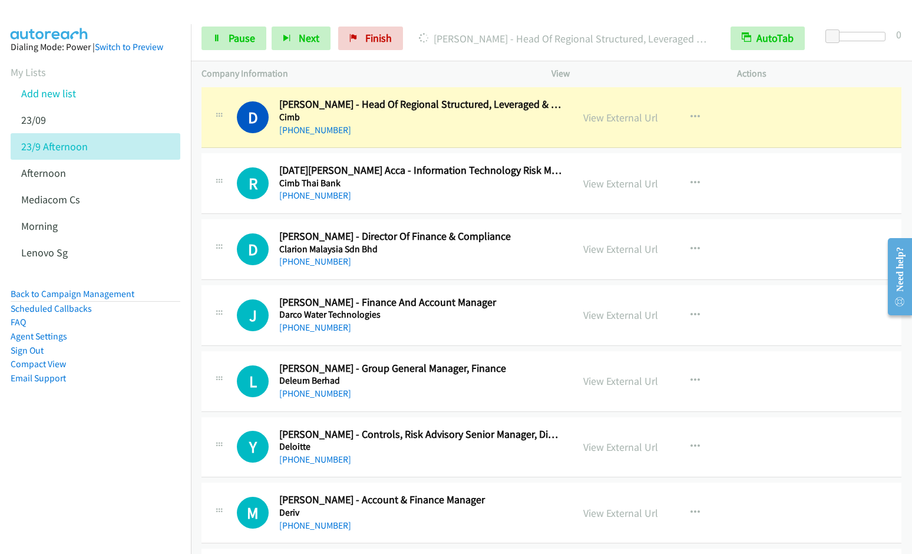
scroll to position [751, 0]
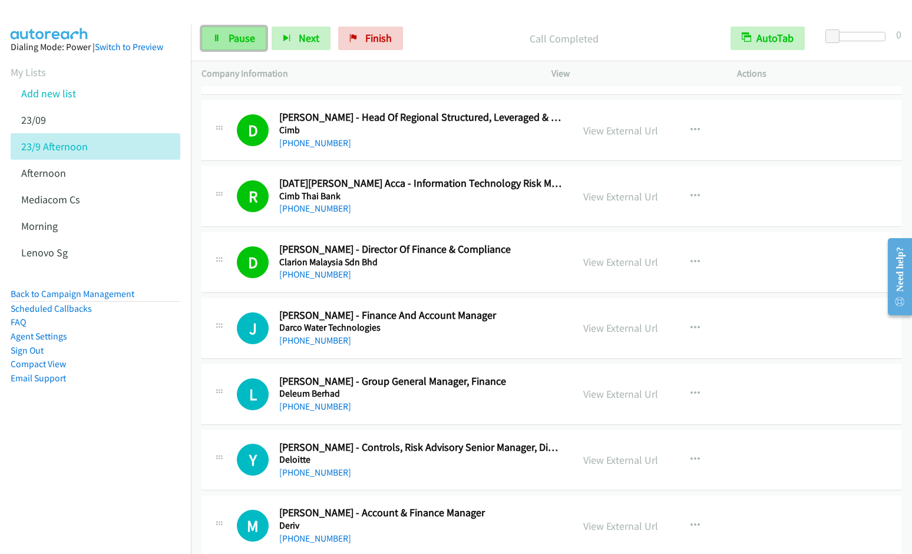
click at [243, 35] on span "Pause" at bounding box center [242, 38] width 27 height 14
click at [620, 259] on link "View External Url" at bounding box center [620, 262] width 75 height 14
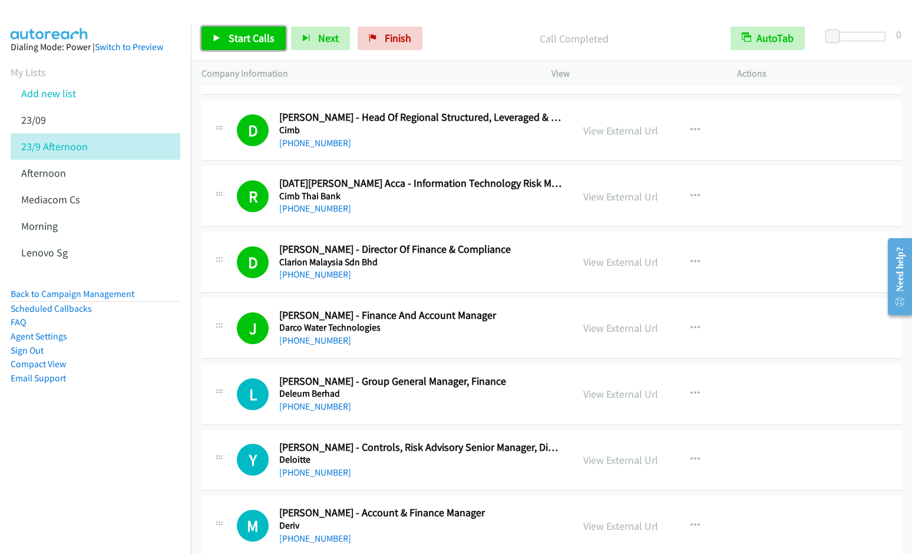
click at [253, 42] on span "Start Calls" at bounding box center [252, 38] width 46 height 14
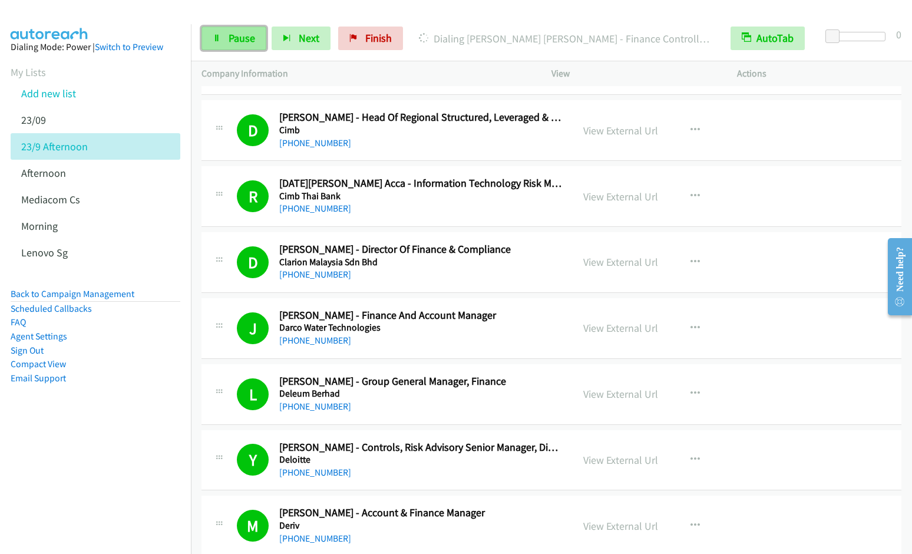
click at [244, 36] on span "Pause" at bounding box center [242, 38] width 27 height 14
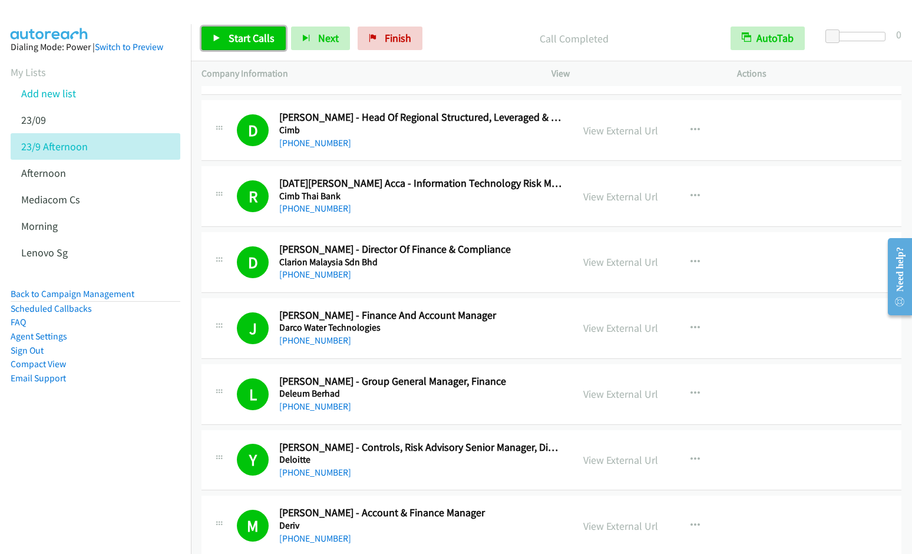
click at [241, 36] on span "Start Calls" at bounding box center [252, 38] width 46 height 14
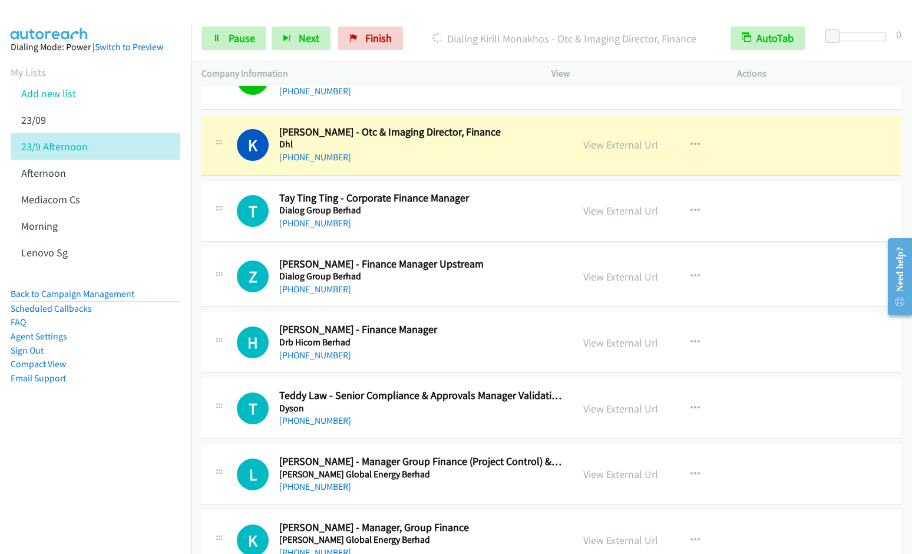
scroll to position [1213, 0]
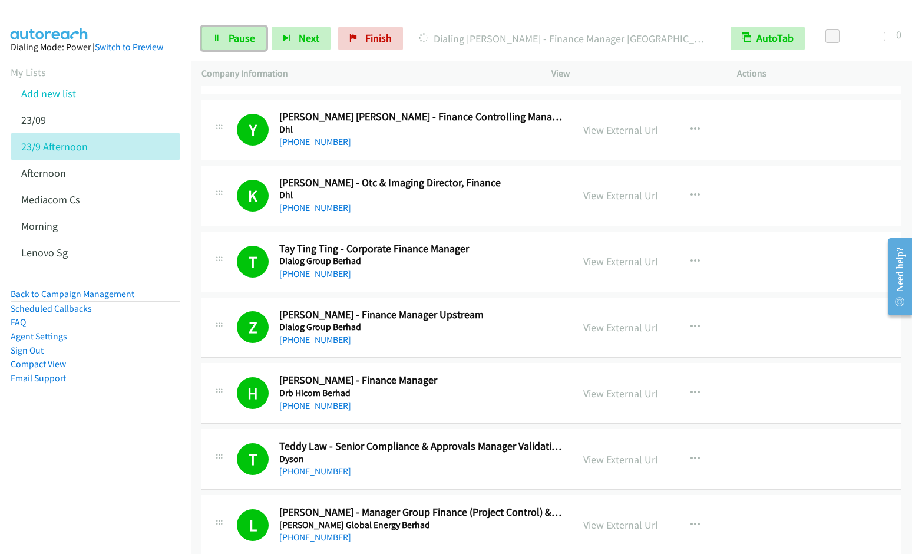
click at [250, 42] on span "Pause" at bounding box center [242, 38] width 27 height 14
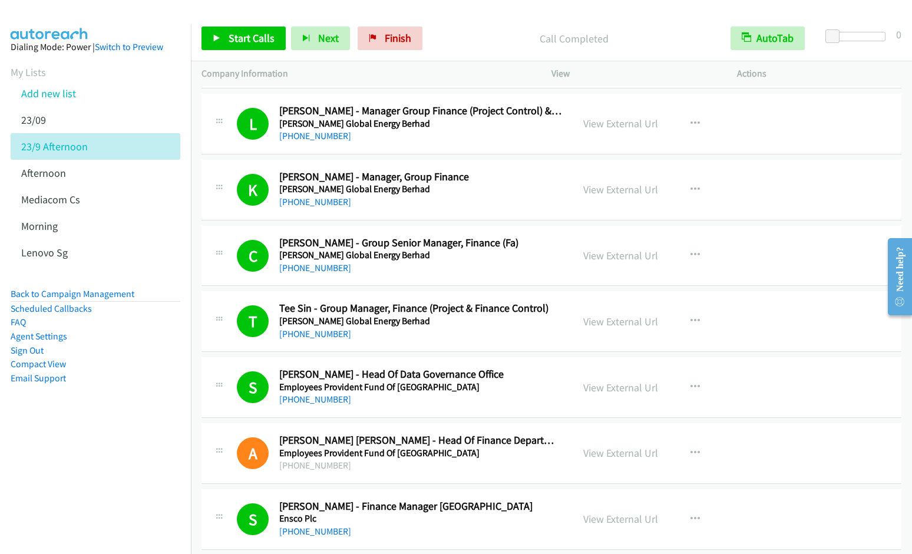
scroll to position [2015, 0]
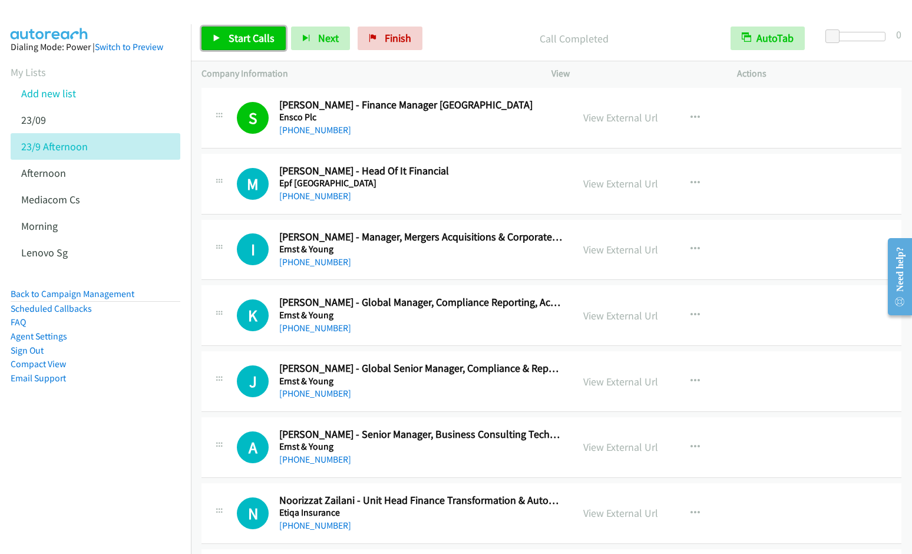
click at [239, 45] on link "Start Calls" at bounding box center [244, 39] width 84 height 24
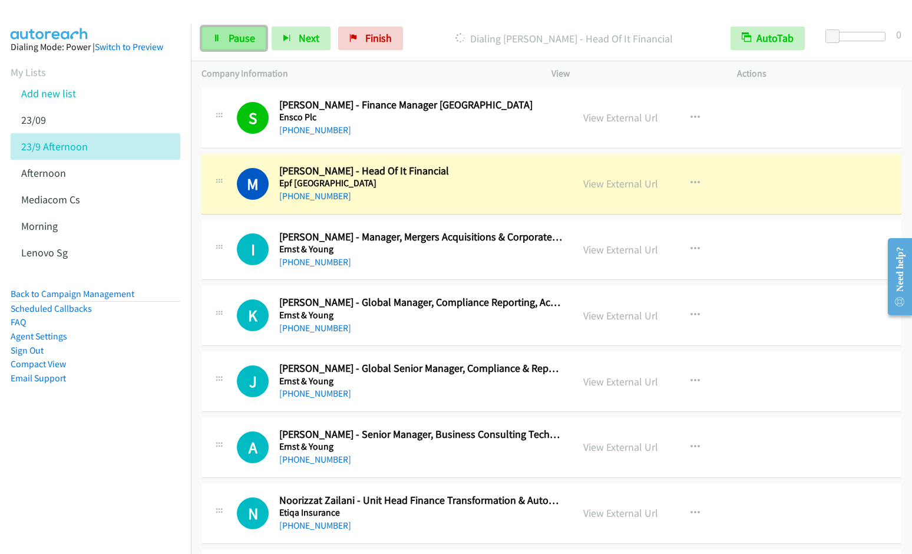
click at [231, 37] on span "Pause" at bounding box center [242, 38] width 27 height 14
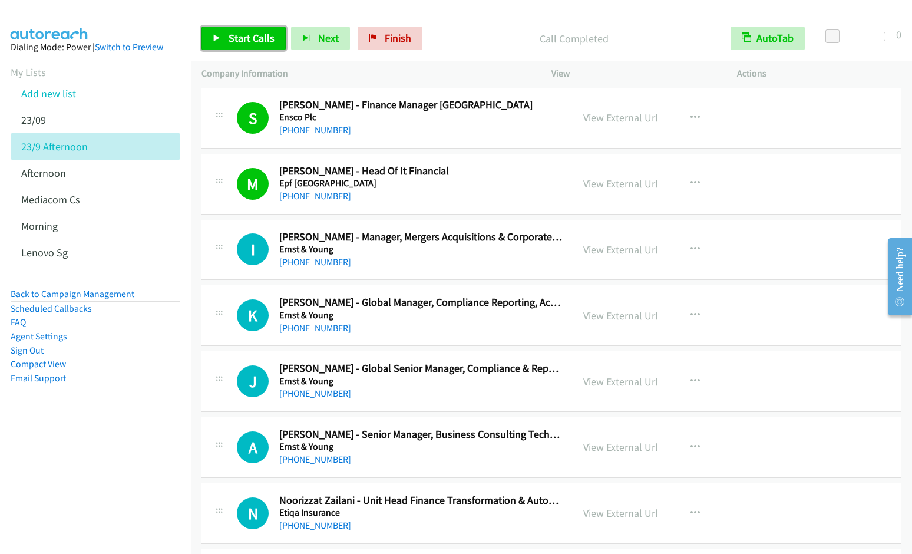
drag, startPoint x: 245, startPoint y: 28, endPoint x: 252, endPoint y: 51, distance: 23.3
click at [245, 28] on link "Start Calls" at bounding box center [244, 39] width 84 height 24
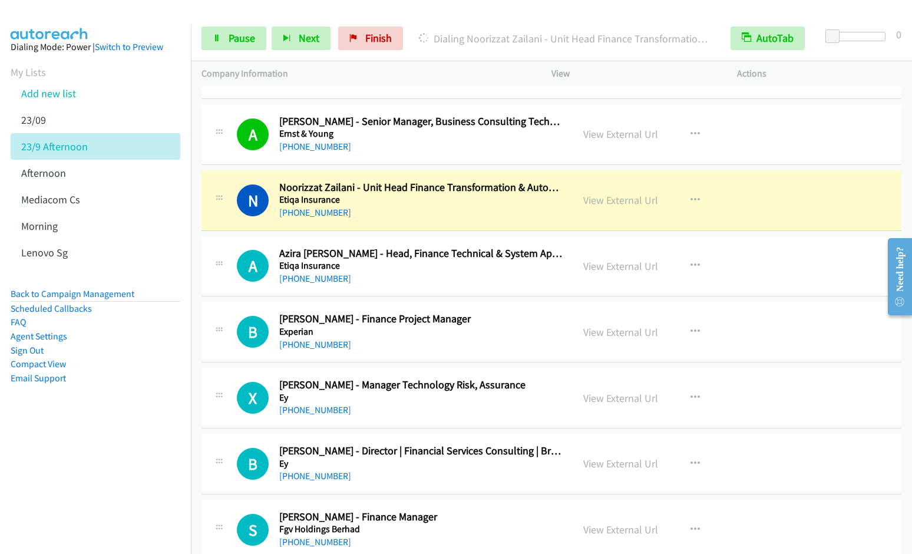
scroll to position [2397, 0]
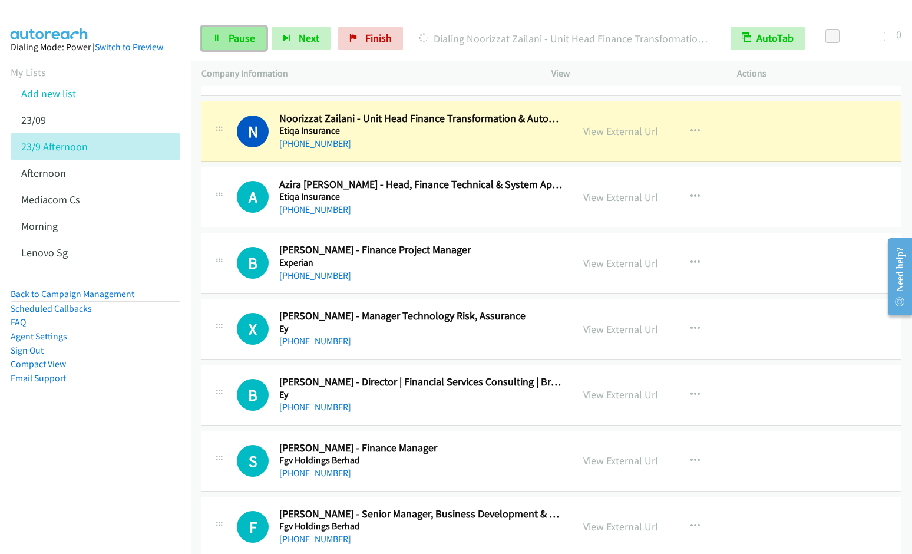
click at [236, 39] on span "Pause" at bounding box center [242, 38] width 27 height 14
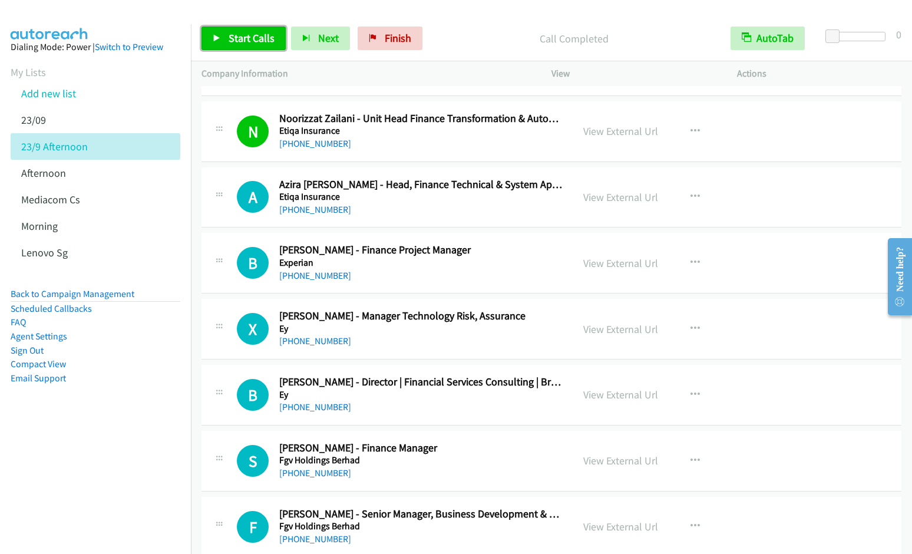
click at [225, 37] on link "Start Calls" at bounding box center [244, 39] width 84 height 24
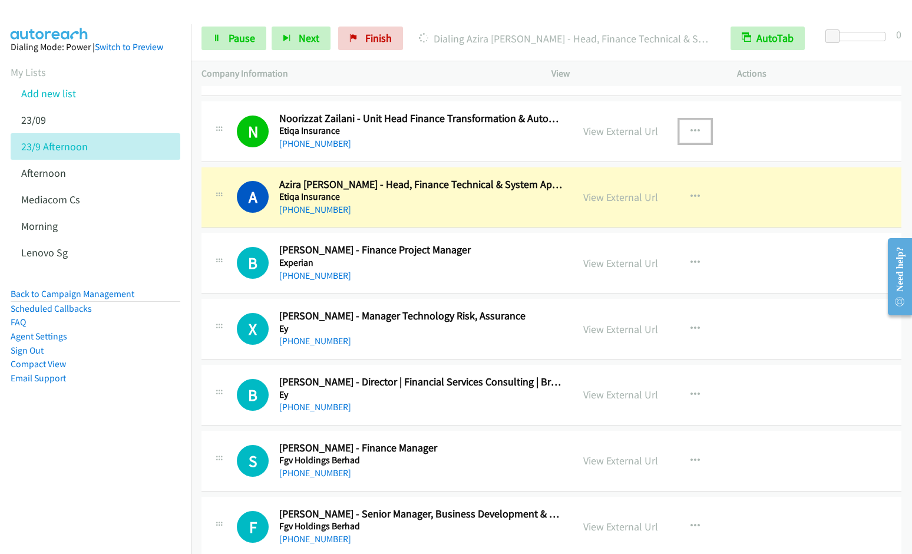
drag, startPoint x: 692, startPoint y: 127, endPoint x: 698, endPoint y: 131, distance: 7.2
click at [692, 127] on icon "button" at bounding box center [695, 131] width 9 height 9
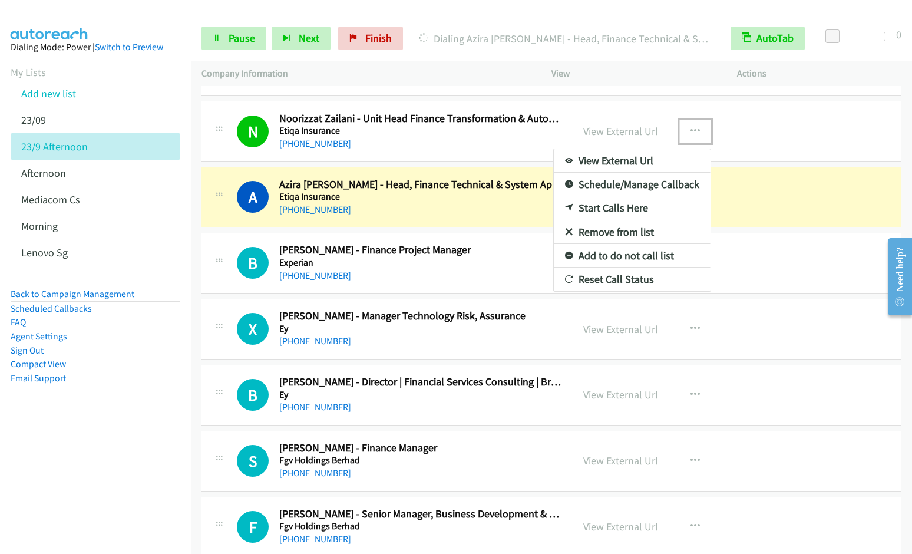
click at [622, 229] on link "Remove from list" at bounding box center [632, 232] width 157 height 24
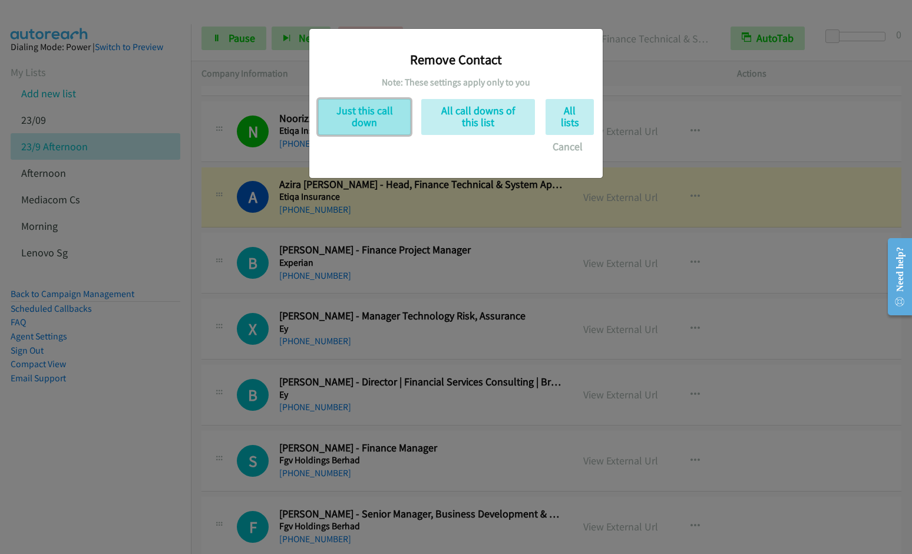
click at [349, 123] on button "Just this call down" at bounding box center [364, 117] width 93 height 36
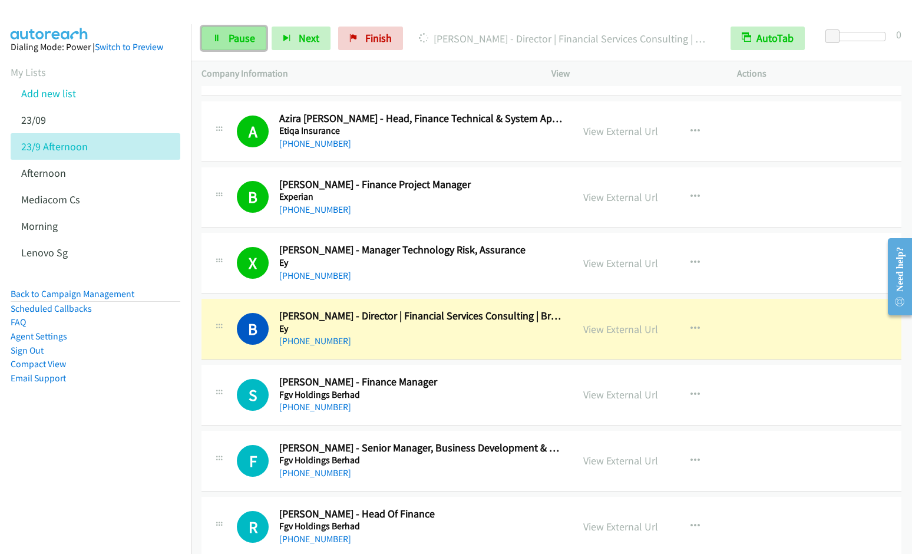
drag, startPoint x: 233, startPoint y: 39, endPoint x: 242, endPoint y: 37, distance: 9.9
click at [233, 39] on span "Pause" at bounding box center [242, 38] width 27 height 14
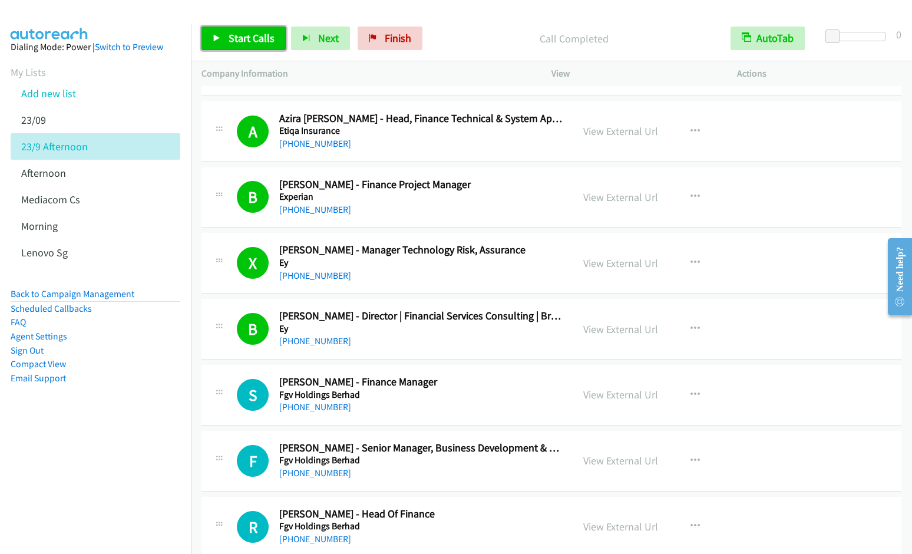
click at [230, 37] on span "Start Calls" at bounding box center [252, 38] width 46 height 14
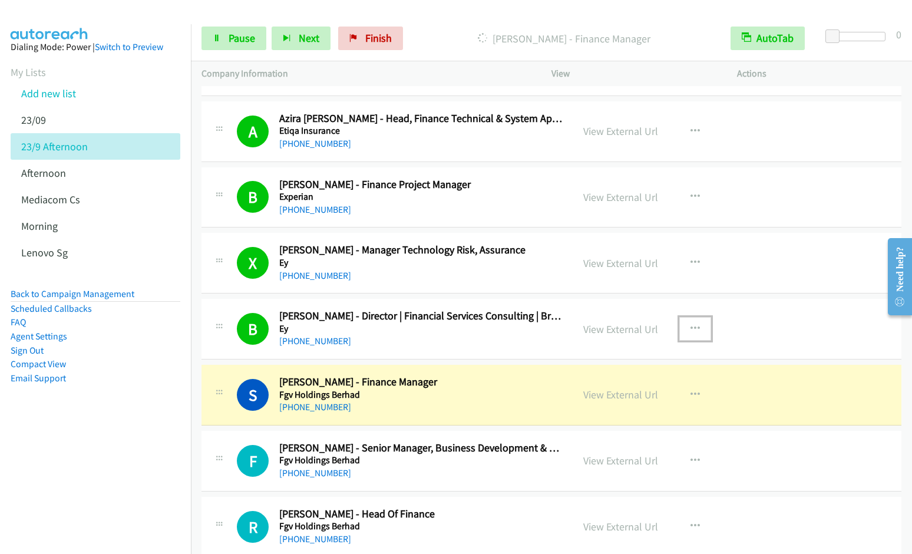
click at [693, 322] on button "button" at bounding box center [695, 329] width 32 height 24
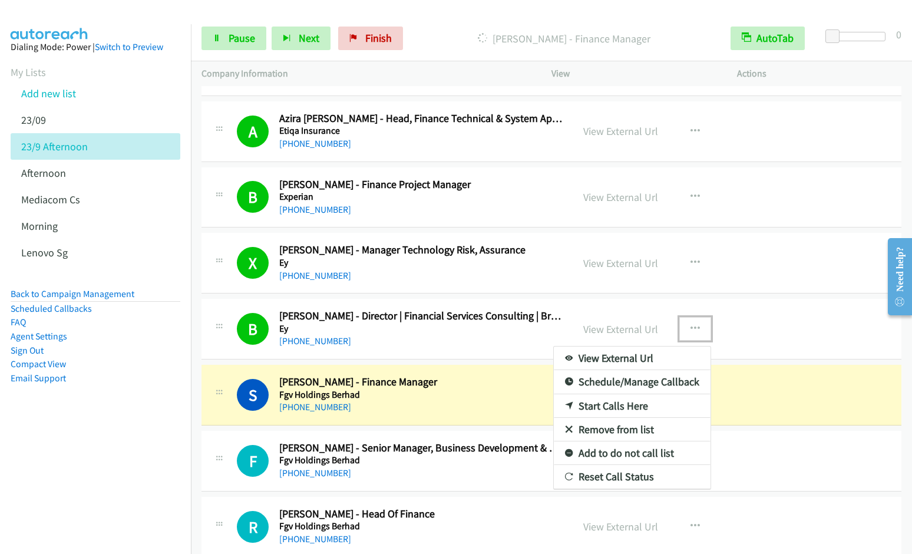
click at [626, 425] on link "Remove from list" at bounding box center [632, 430] width 157 height 24
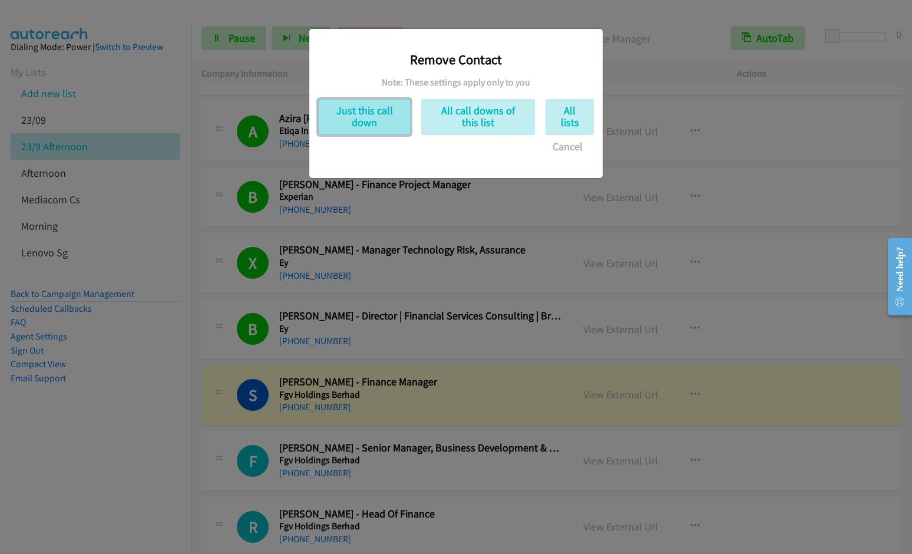
drag, startPoint x: 362, startPoint y: 121, endPoint x: 552, endPoint y: 255, distance: 233.0
click at [362, 121] on button "Just this call down" at bounding box center [364, 117] width 93 height 36
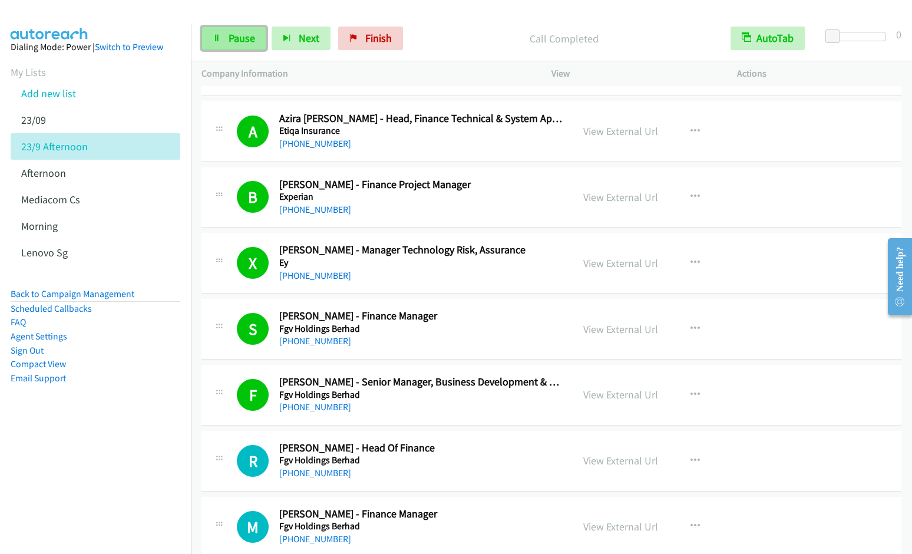
drag, startPoint x: 238, startPoint y: 41, endPoint x: 246, endPoint y: 38, distance: 8.8
click at [238, 41] on span "Pause" at bounding box center [242, 38] width 27 height 14
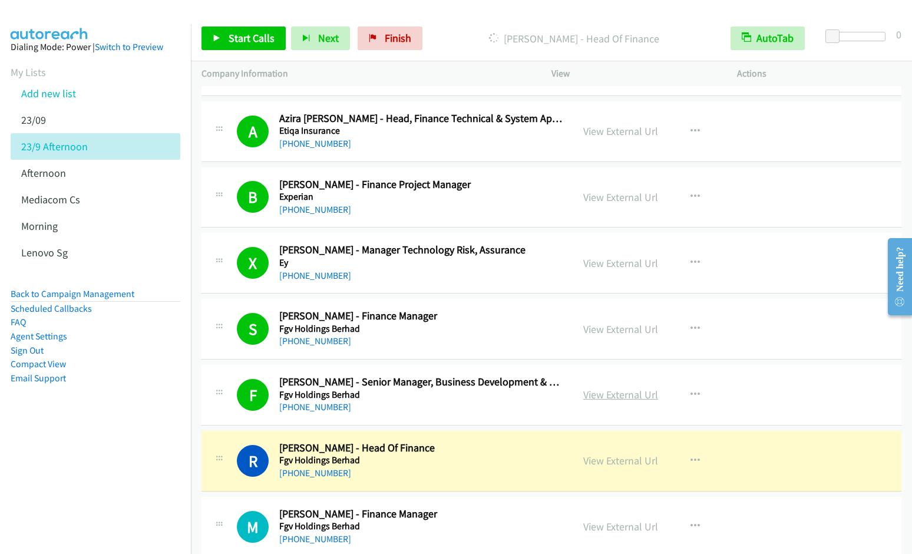
click at [624, 399] on link "View External Url" at bounding box center [620, 395] width 75 height 14
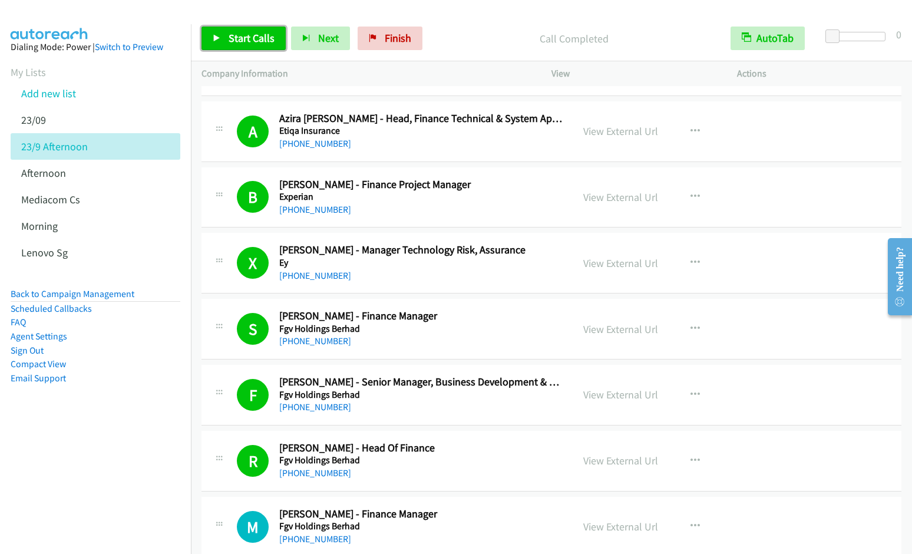
click at [252, 38] on span "Start Calls" at bounding box center [252, 38] width 46 height 14
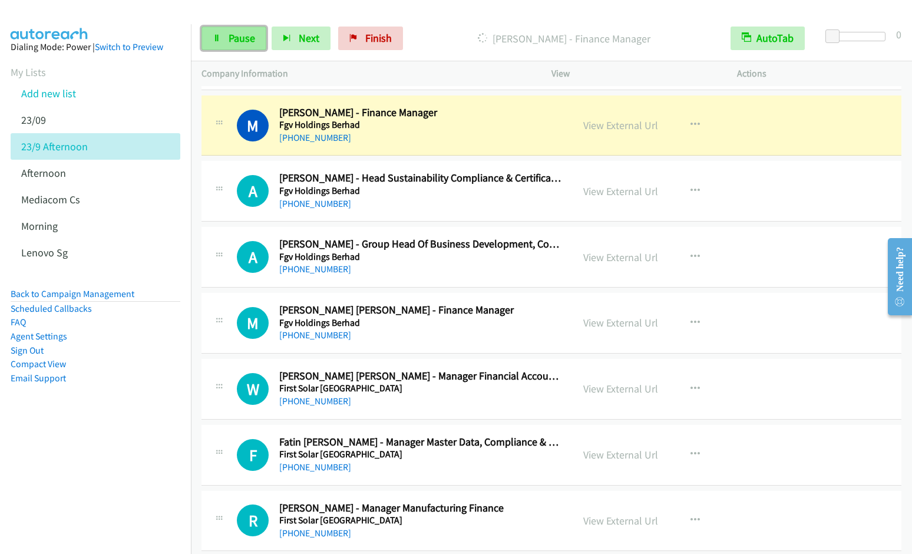
click at [227, 35] on link "Pause" at bounding box center [234, 39] width 65 height 24
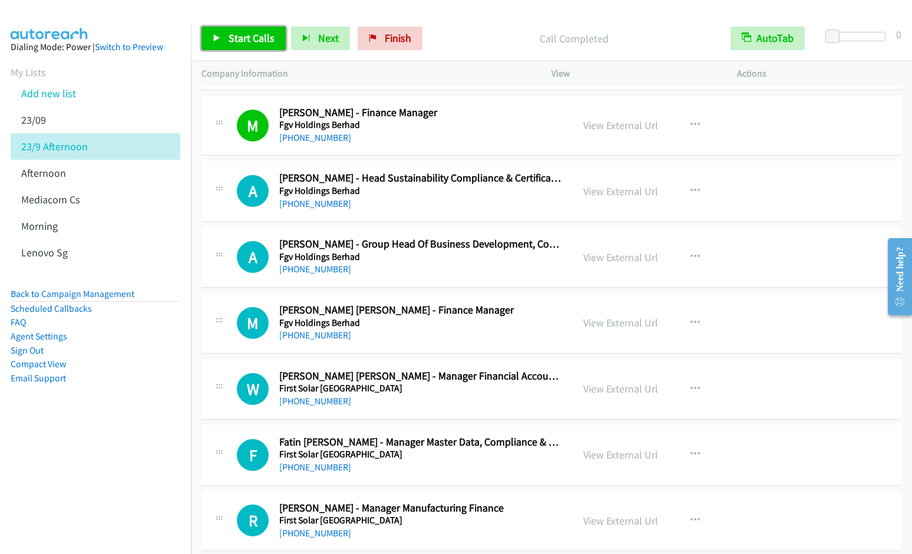
click at [251, 40] on span "Start Calls" at bounding box center [252, 38] width 46 height 14
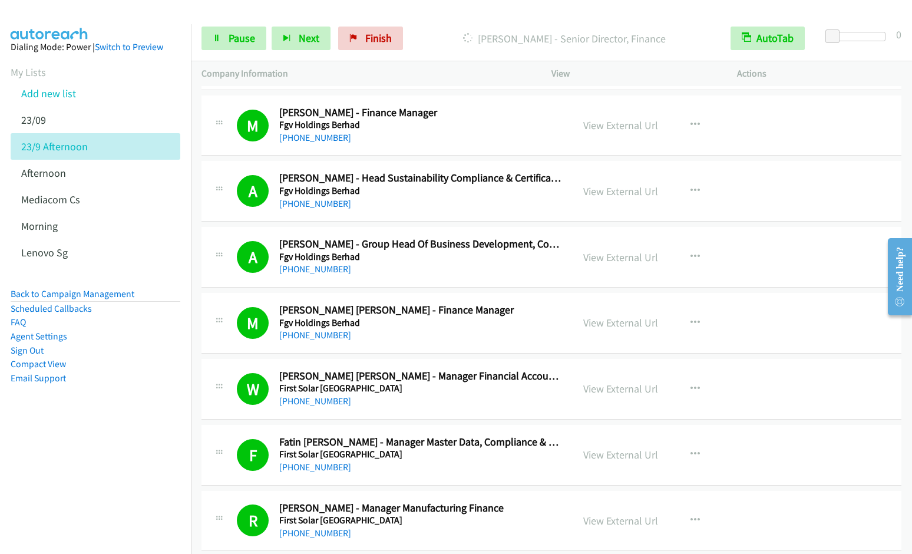
scroll to position [3200, 0]
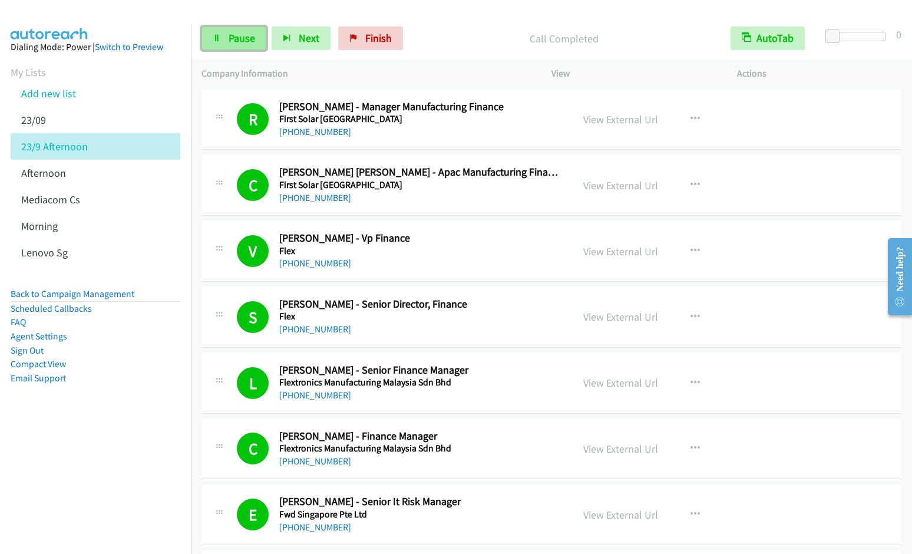
click at [218, 38] on icon at bounding box center [217, 39] width 8 height 8
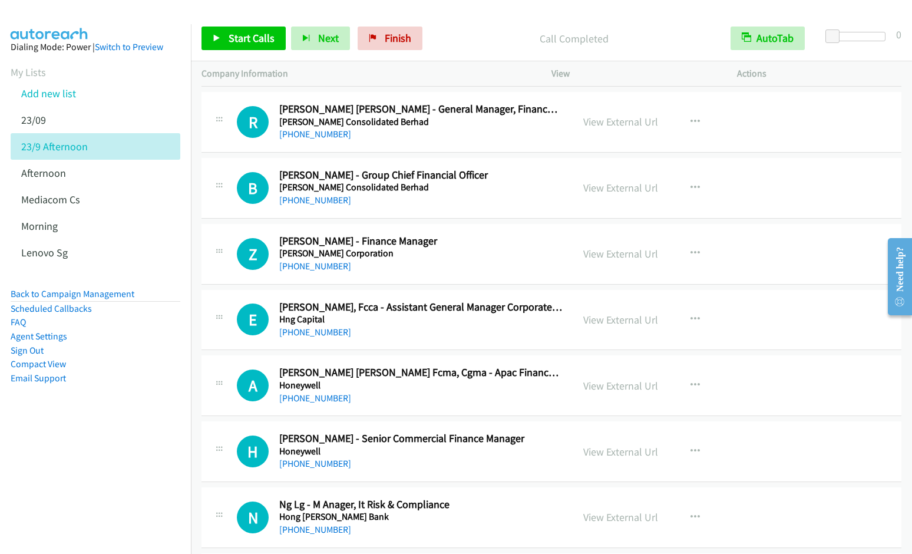
scroll to position [3653, 0]
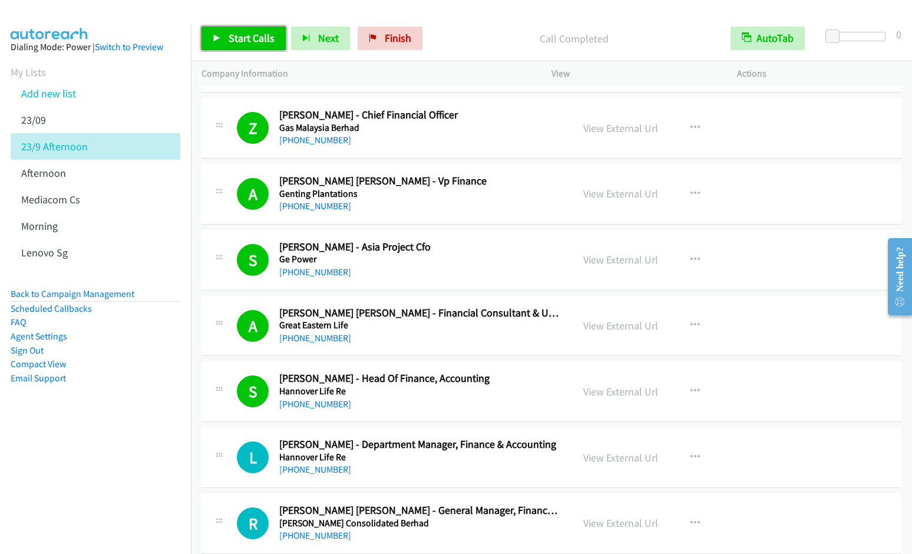
click at [249, 36] on span "Start Calls" at bounding box center [252, 38] width 46 height 14
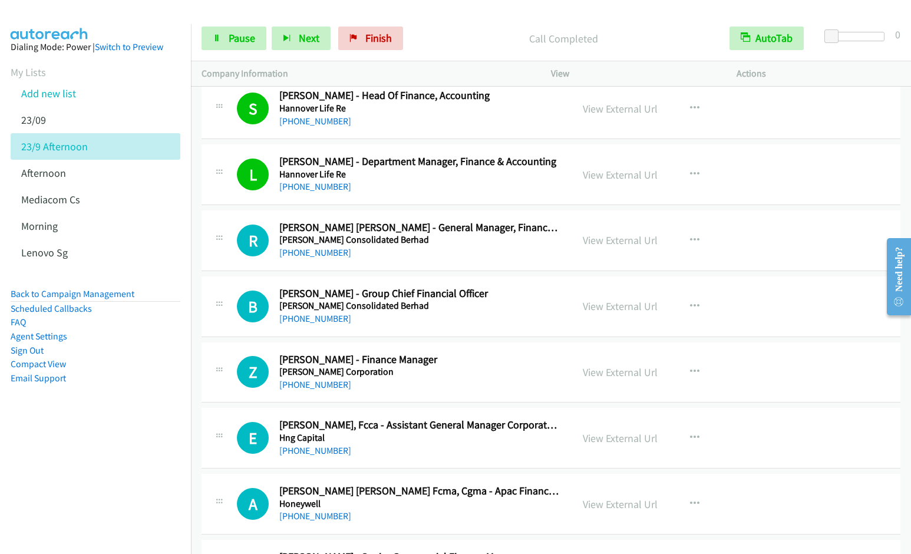
scroll to position [4011, 0]
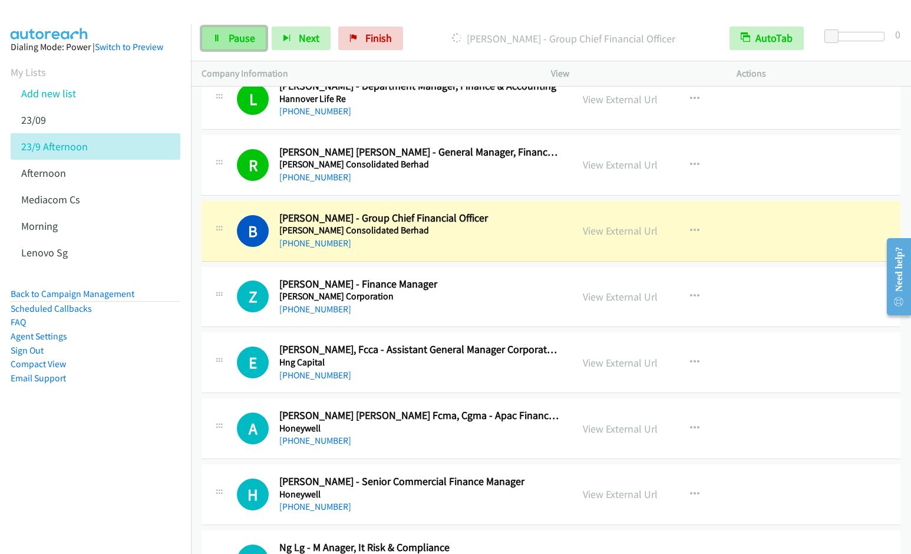
drag, startPoint x: 220, startPoint y: 41, endPoint x: 229, endPoint y: 34, distance: 11.8
click at [220, 41] on icon at bounding box center [217, 39] width 8 height 8
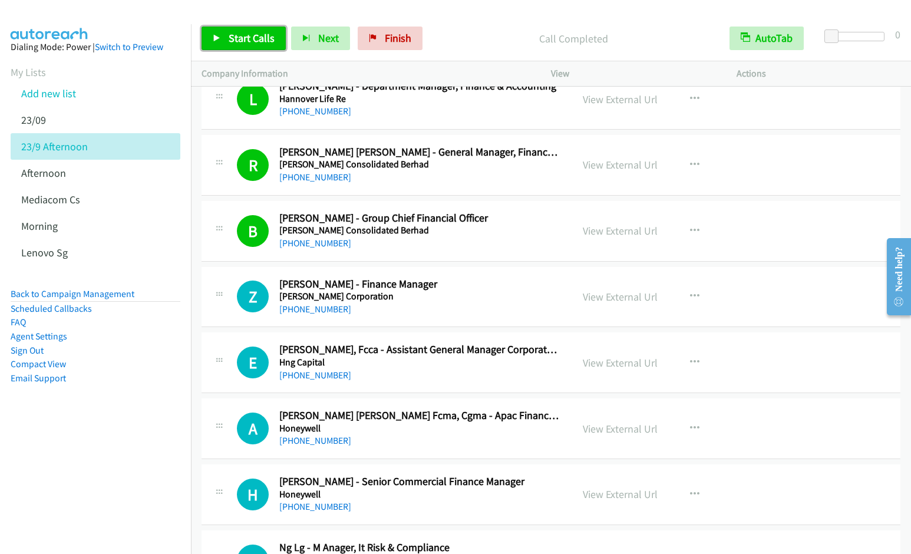
drag, startPoint x: 233, startPoint y: 39, endPoint x: 239, endPoint y: 44, distance: 7.5
click at [233, 40] on span "Start Calls" at bounding box center [252, 38] width 46 height 14
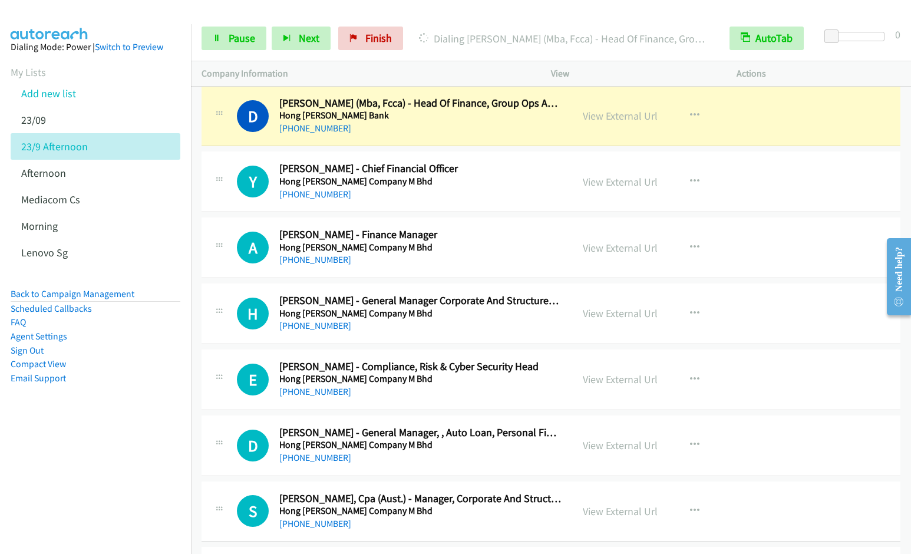
scroll to position [4478, 0]
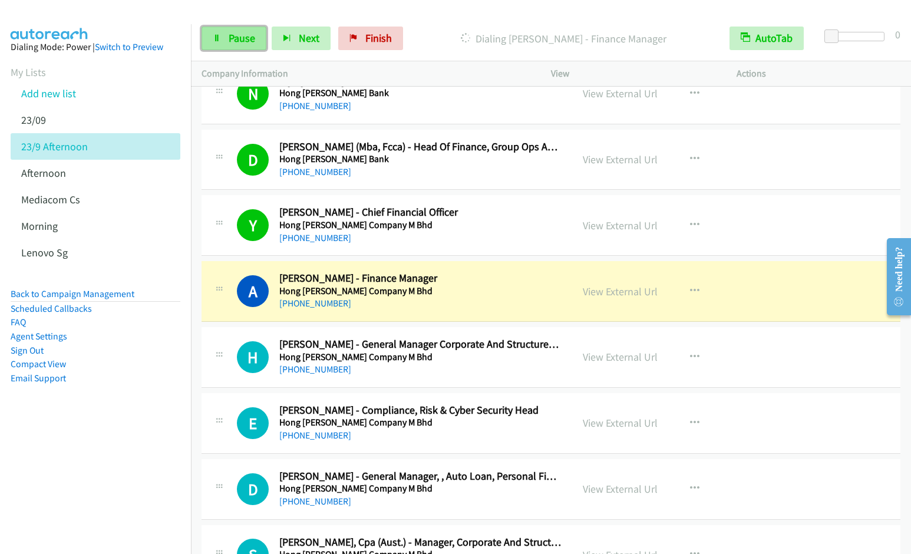
click at [237, 41] on span "Pause" at bounding box center [242, 38] width 27 height 14
